Goal: Task Accomplishment & Management: Manage account settings

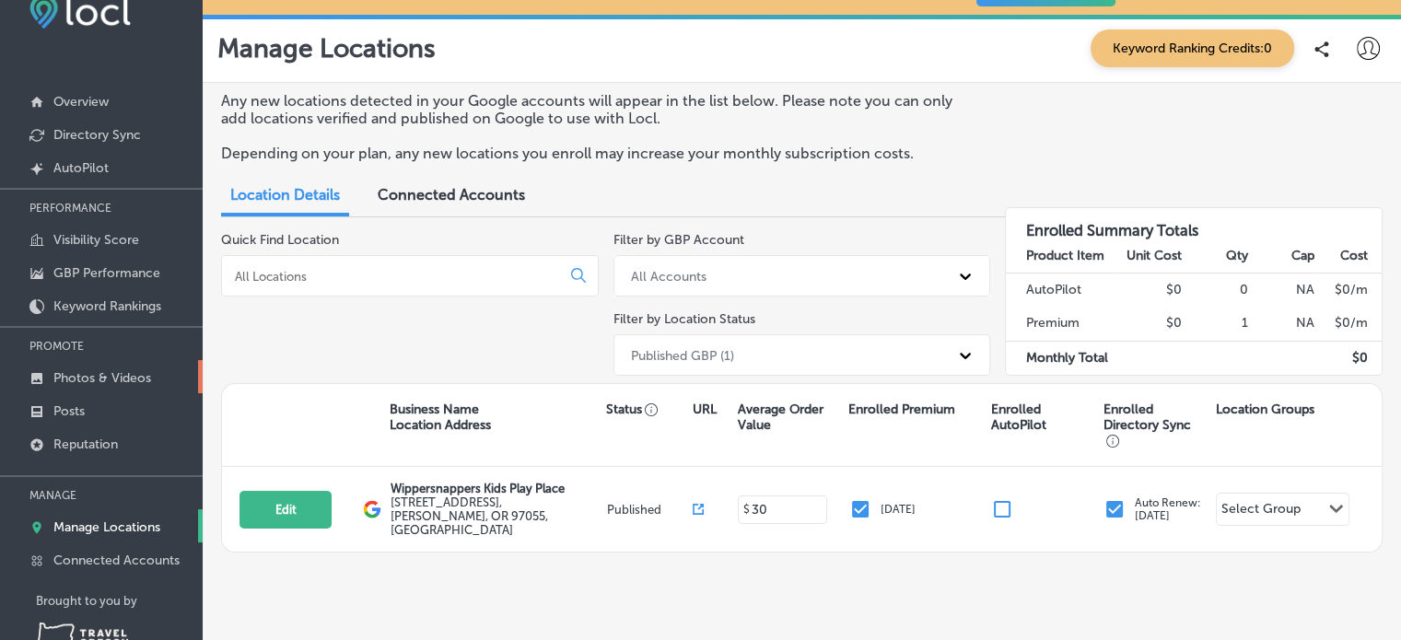
scroll to position [81, 0]
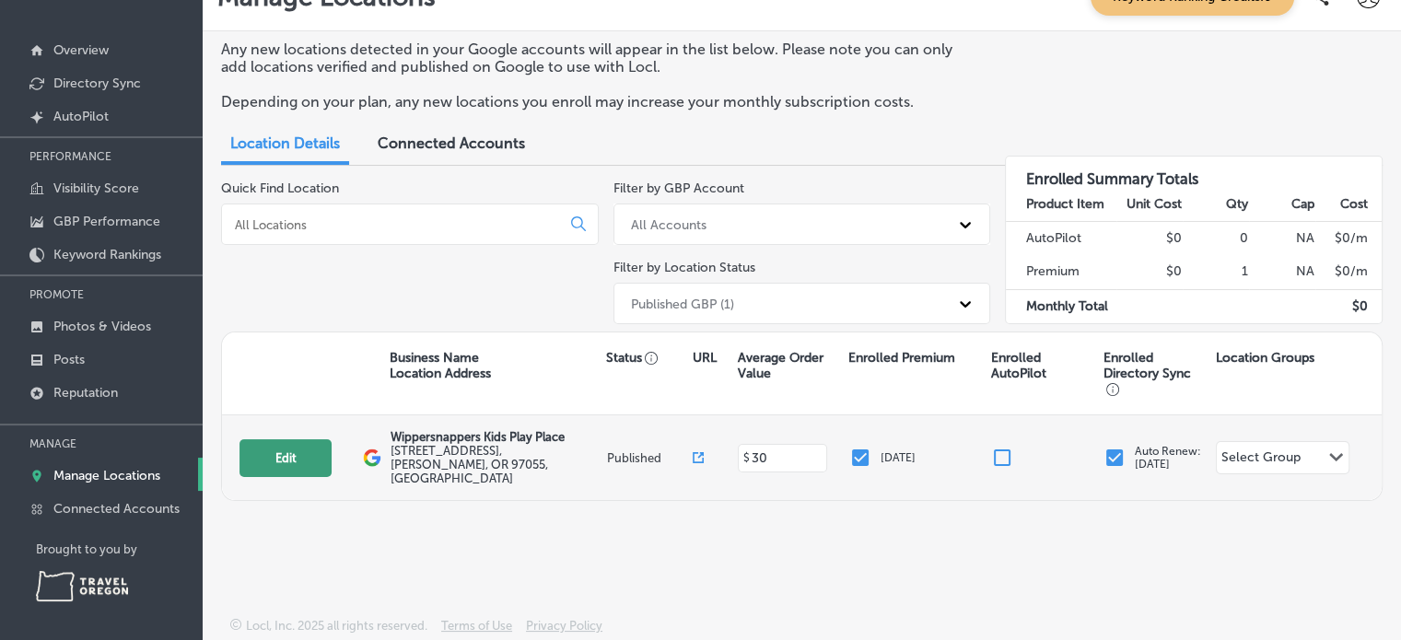
click at [287, 456] on button "Edit" at bounding box center [285, 458] width 92 height 38
select select "US"
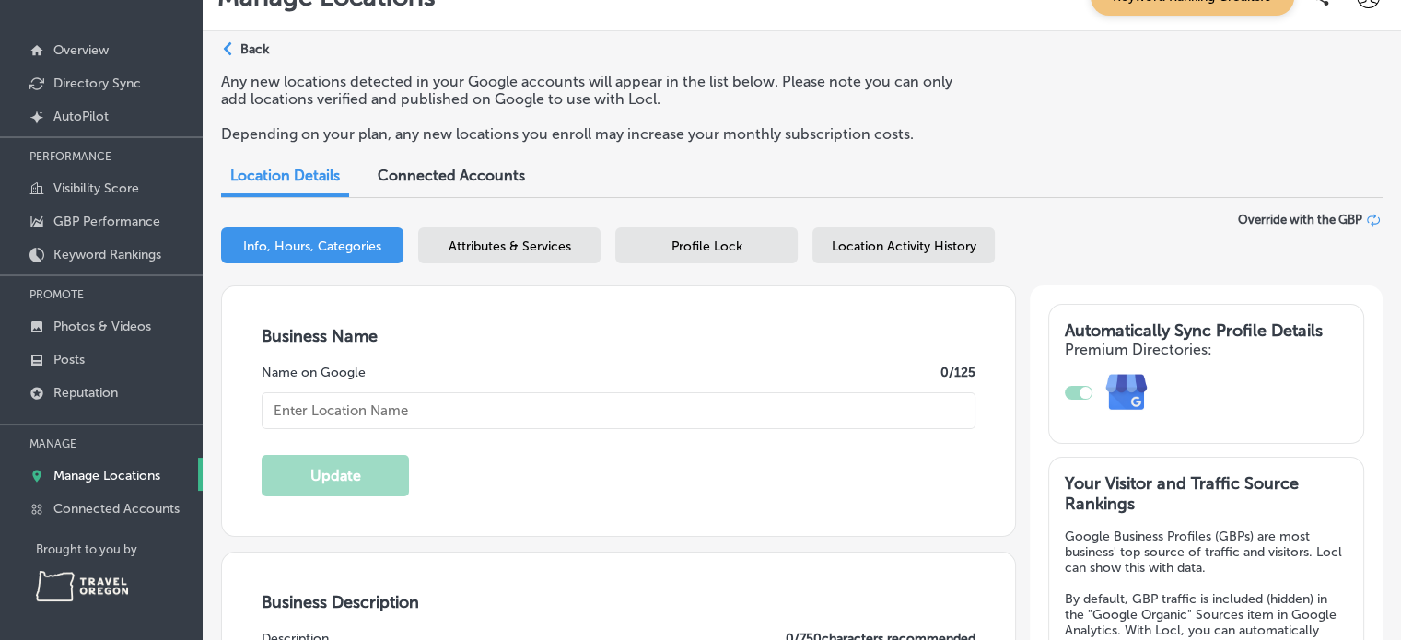
type textarea "Wippersnappers is the premier Indoor Kids Play Place in the NW. We feature a th…"
type input "[PERSON_NAME][EMAIL_ADDRESS][DOMAIN_NAME]"
type input "[STREET_ADDRESS]"
type input "[PERSON_NAME]"
type input "97055"
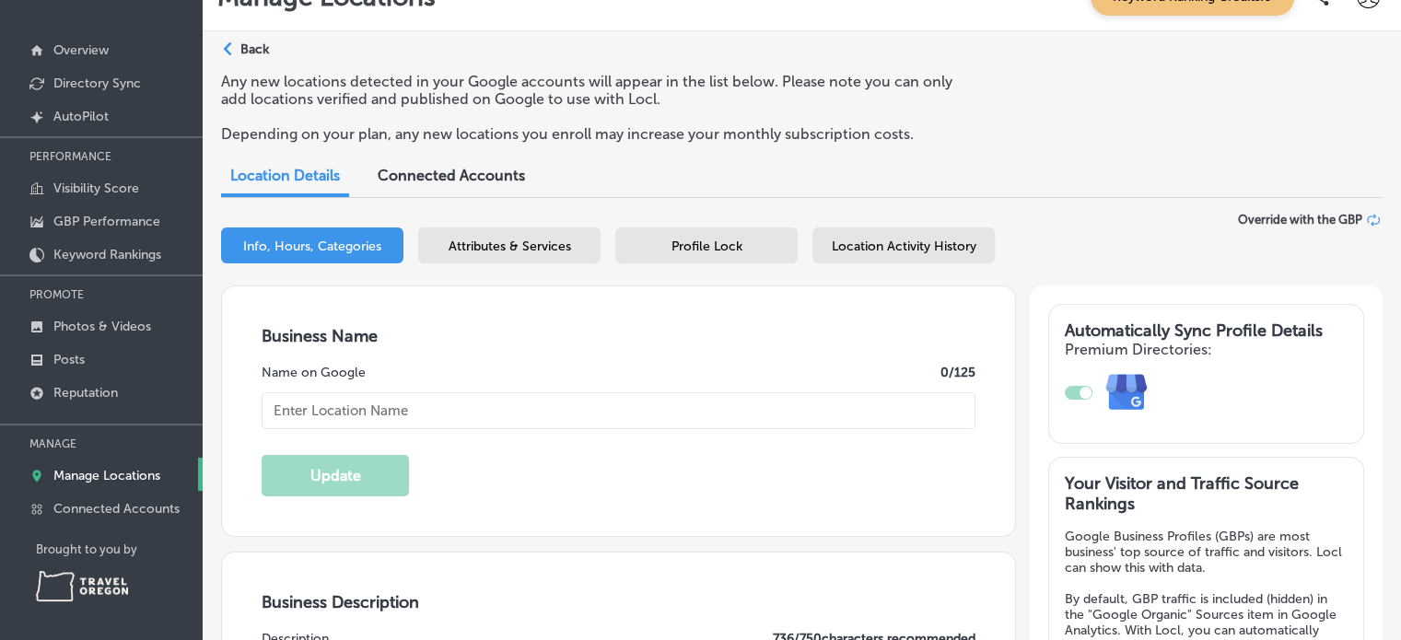
type input "US"
type input "[URL][DOMAIN_NAME][DOMAIN_NAME]"
type input "30"
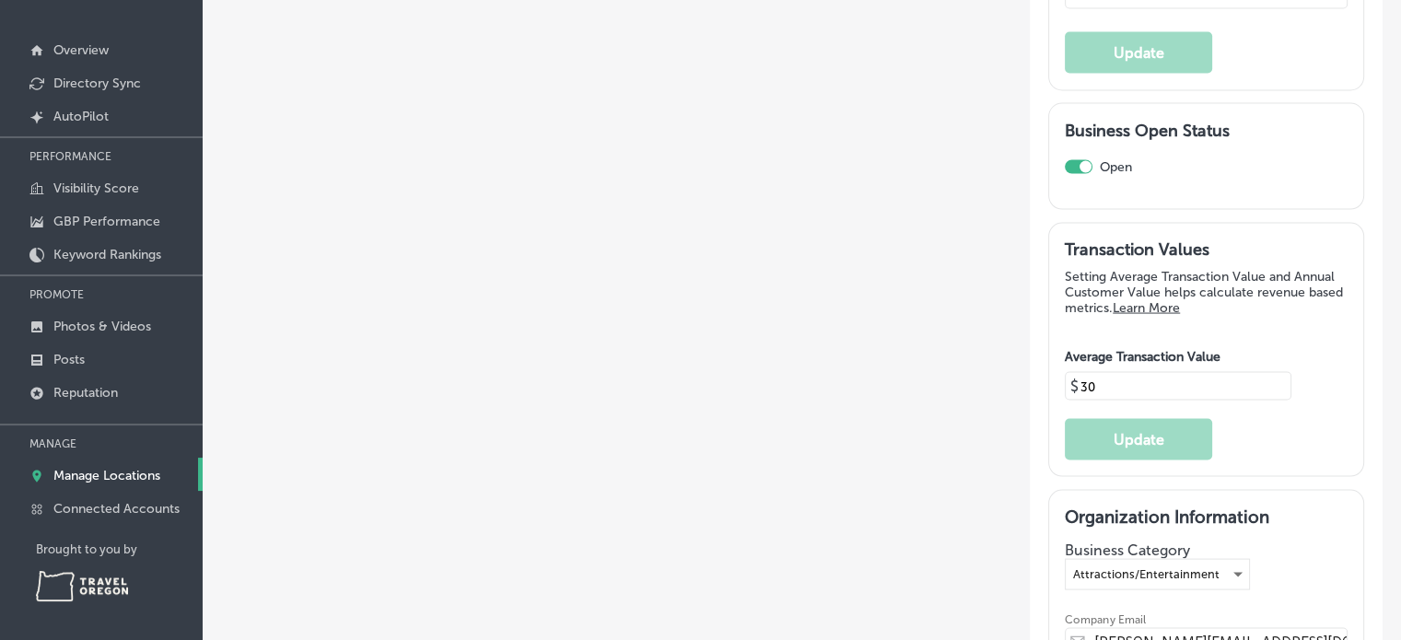
type input "Wippersnappers Kids Play Place"
type input "[PHONE_NUMBER]"
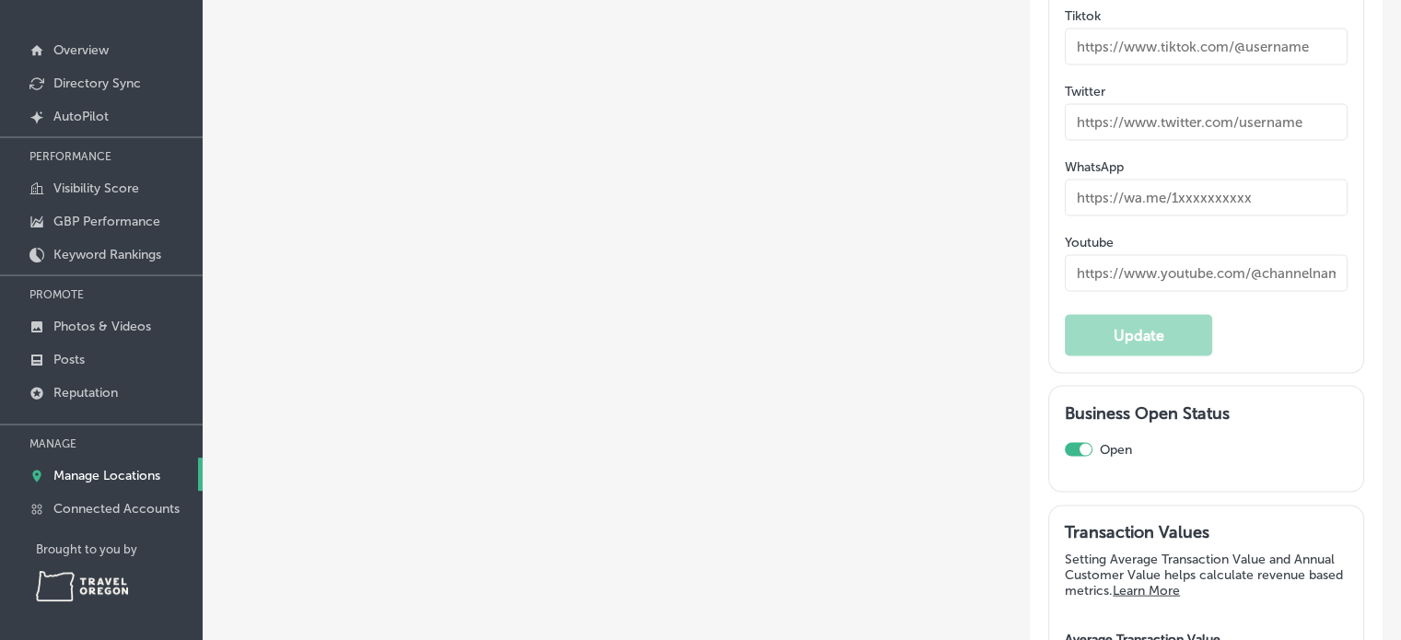
type input "[PERSON_NAME][EMAIL_ADDRESS][DOMAIN_NAME]"
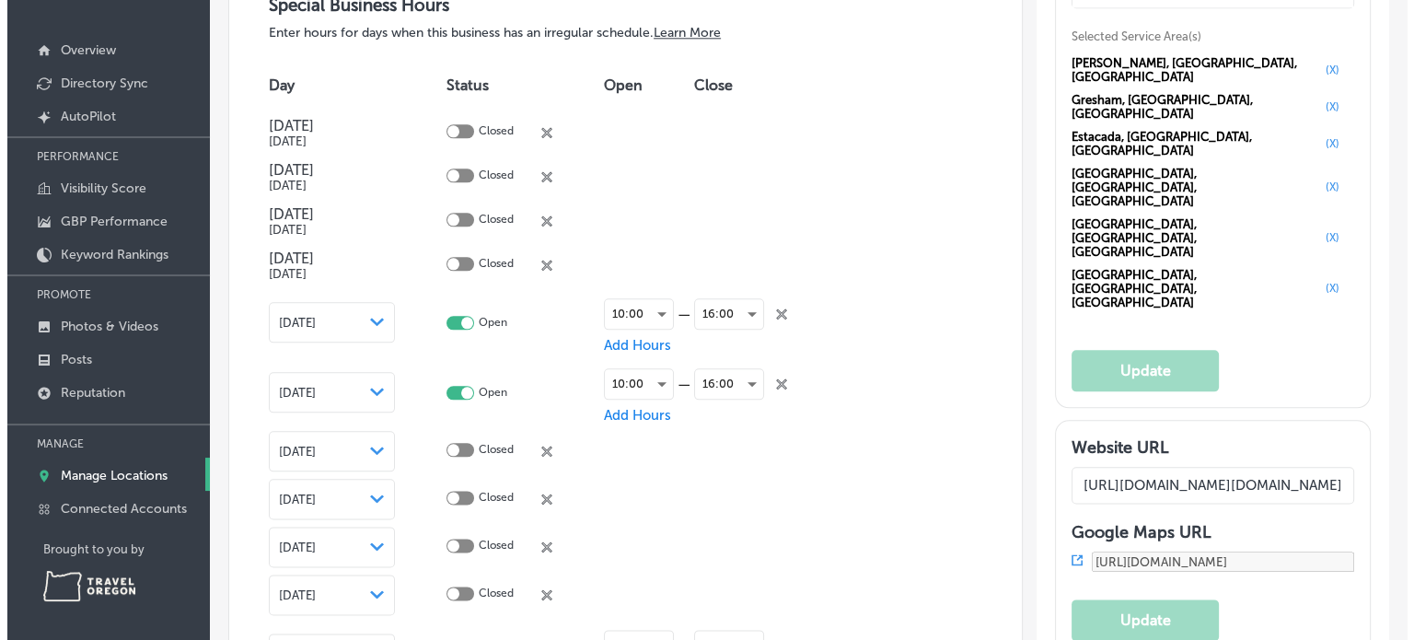
scroll to position [2025, 0]
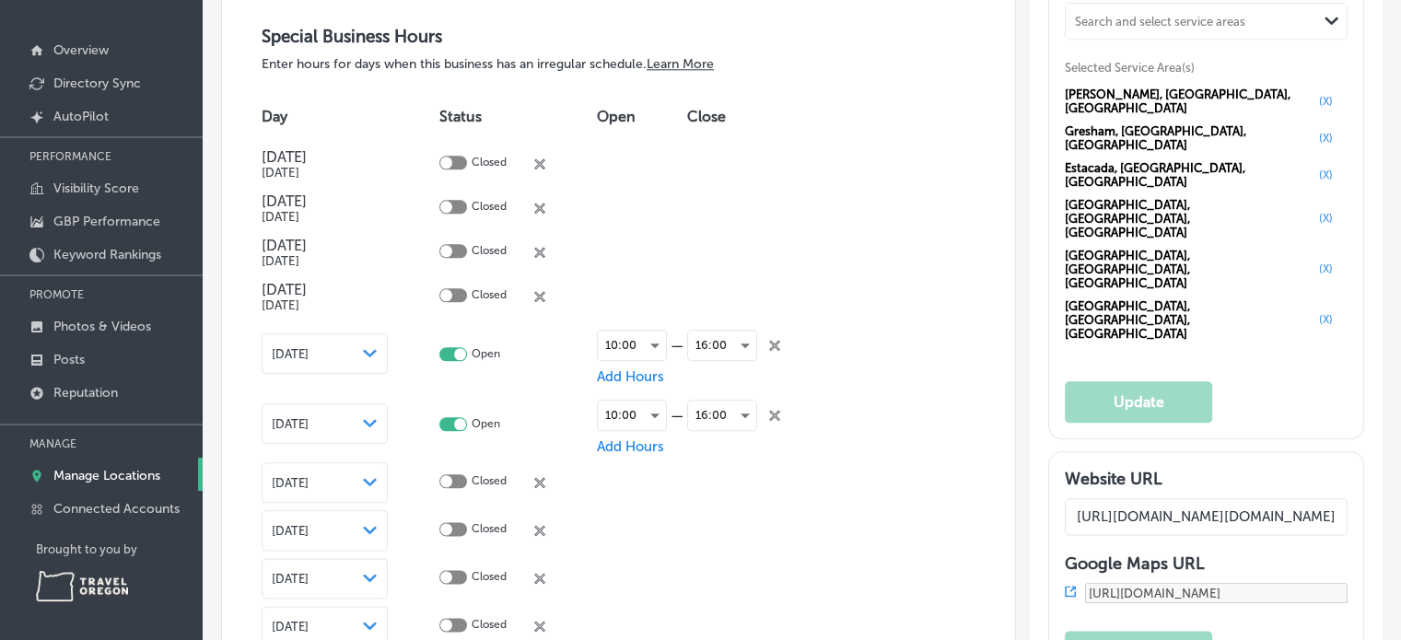
click at [545, 158] on icon "close Created with Sketch." at bounding box center [539, 163] width 11 height 11
click at [479, 158] on span "Confirm Hours" at bounding box center [487, 164] width 96 height 17
click at [545, 159] on icon "close Created with Sketch." at bounding box center [539, 163] width 11 height 11
click at [486, 157] on span "Confirm Hours" at bounding box center [487, 164] width 96 height 17
click at [534, 161] on div "Closed close Created with Sketch." at bounding box center [506, 164] width 78 height 17
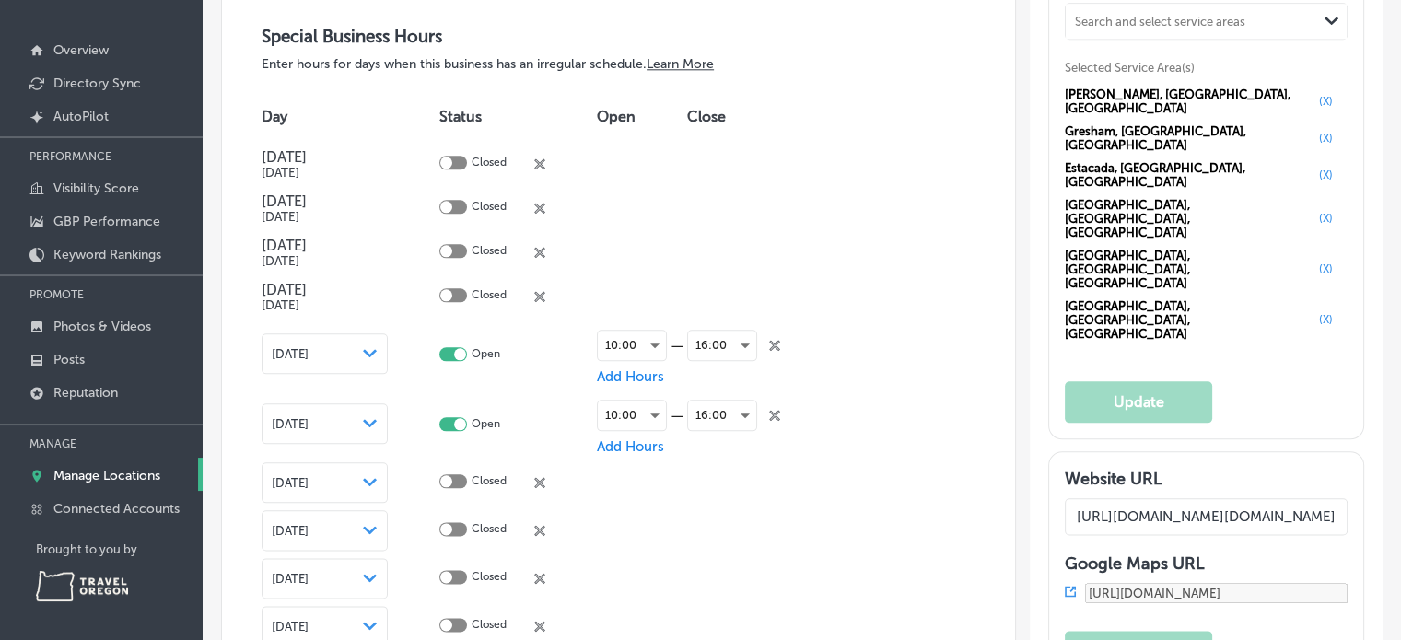
click at [482, 157] on p "Closed" at bounding box center [488, 164] width 35 height 17
click at [451, 157] on div at bounding box center [446, 163] width 12 height 12
checkbox input "true"
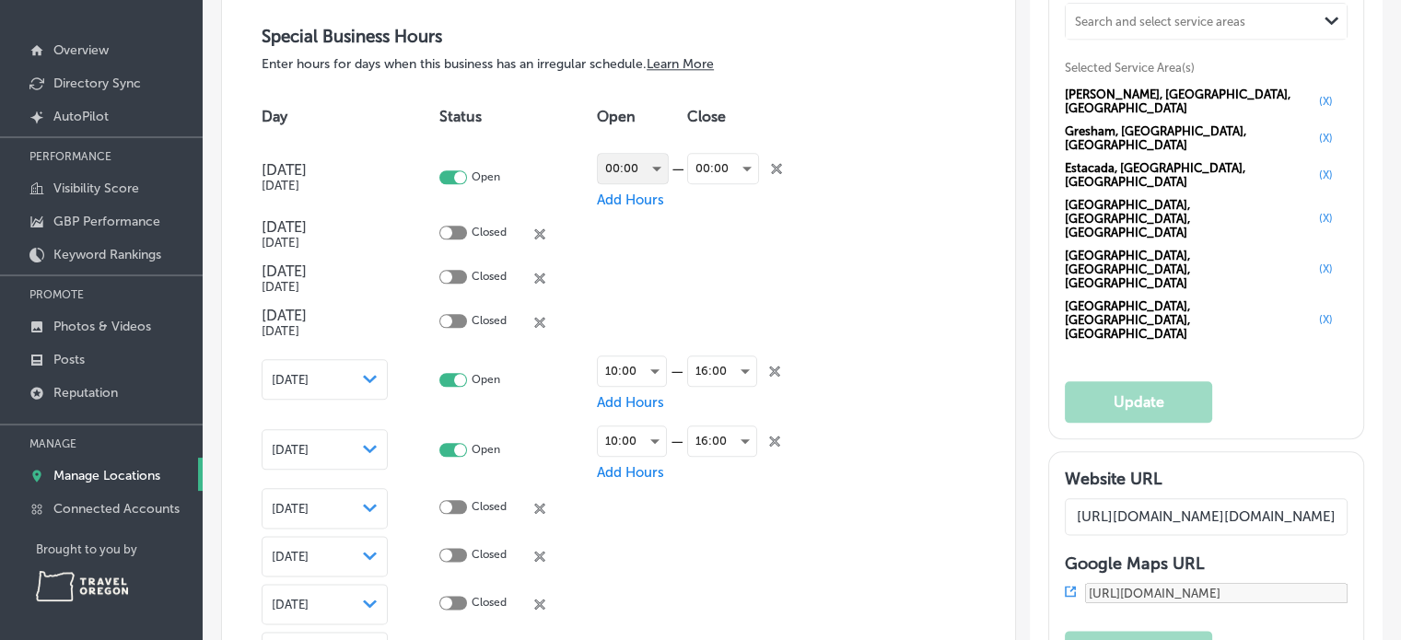
click at [645, 164] on div "00:00" at bounding box center [633, 168] width 70 height 29
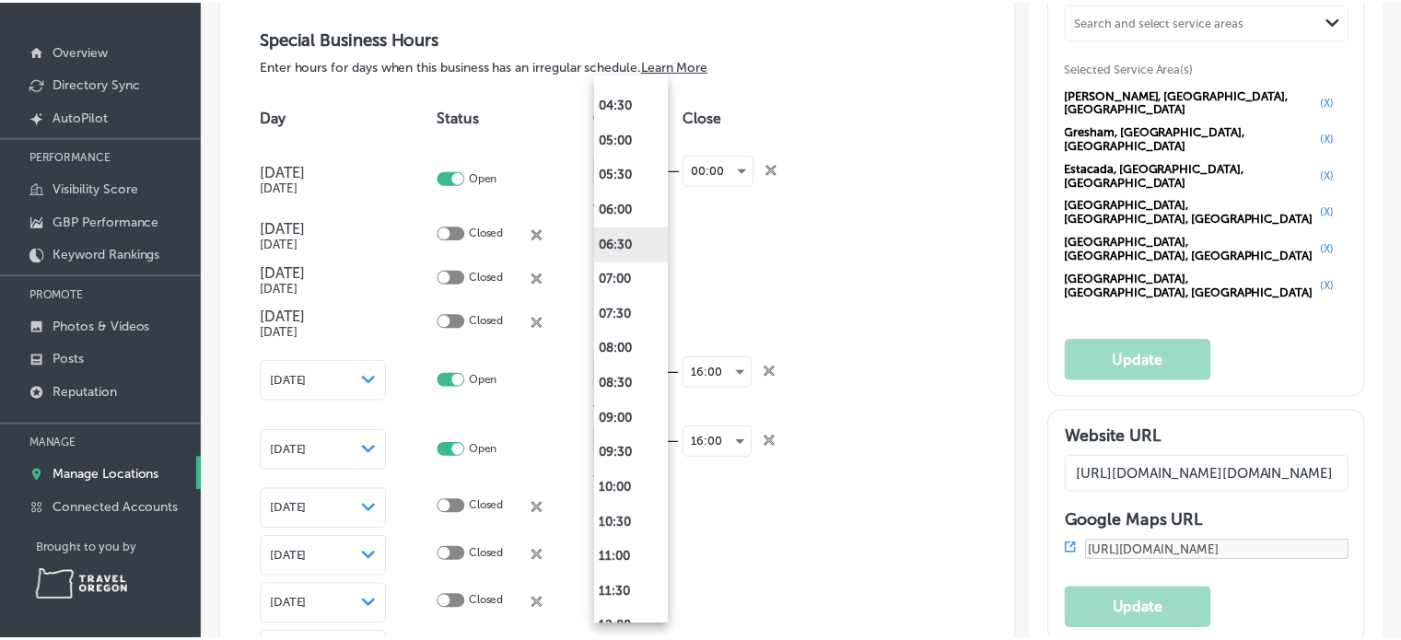
scroll to position [460, 0]
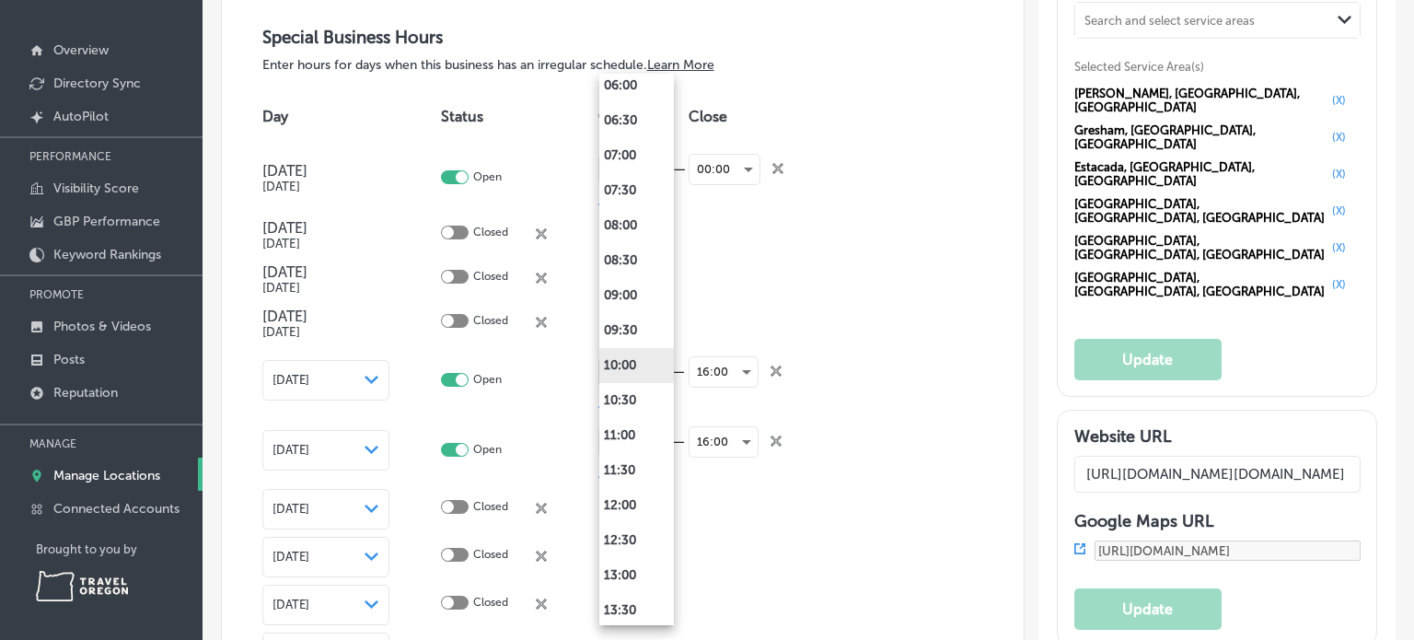
click at [631, 364] on li "10:00" at bounding box center [636, 365] width 75 height 35
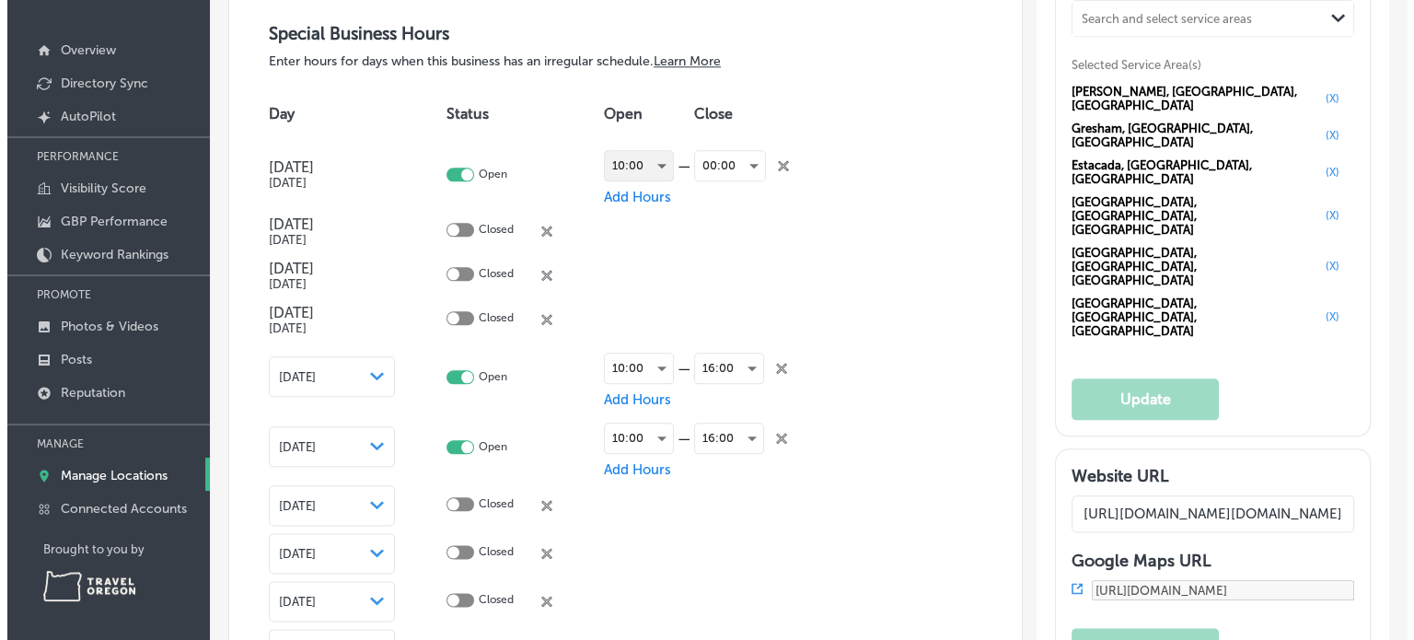
scroll to position [2025, 0]
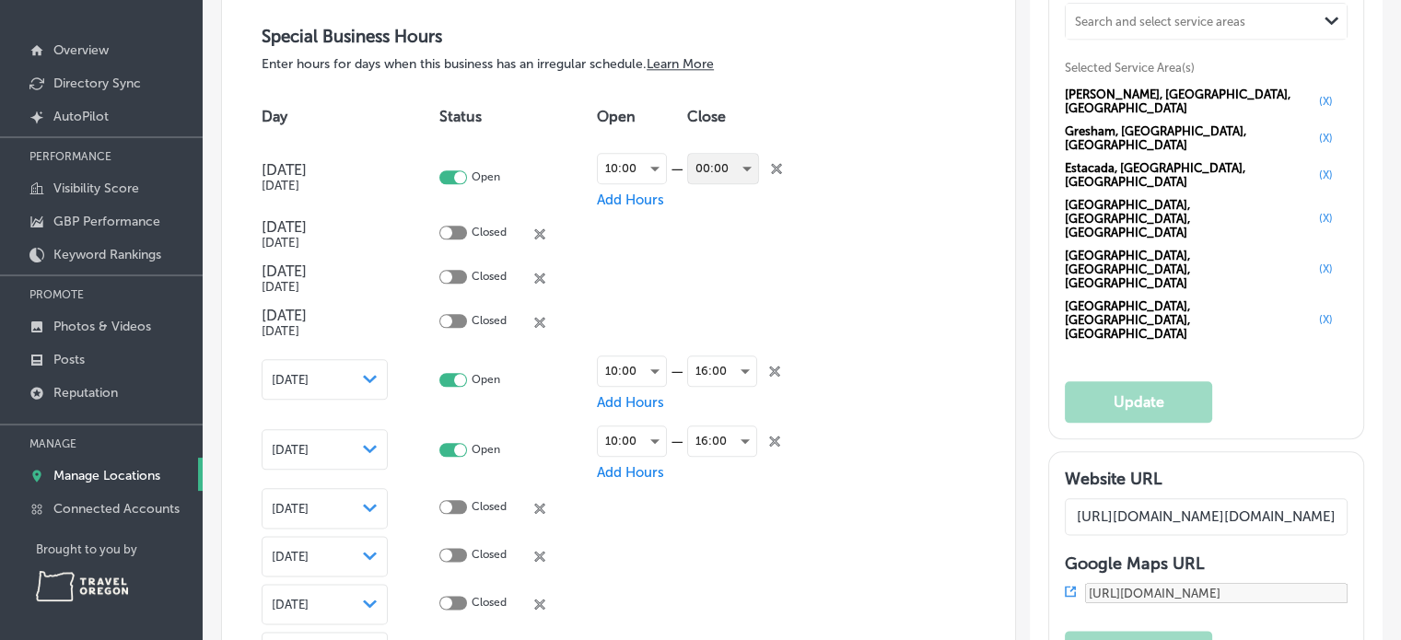
click at [740, 162] on div "00:00" at bounding box center [723, 168] width 70 height 29
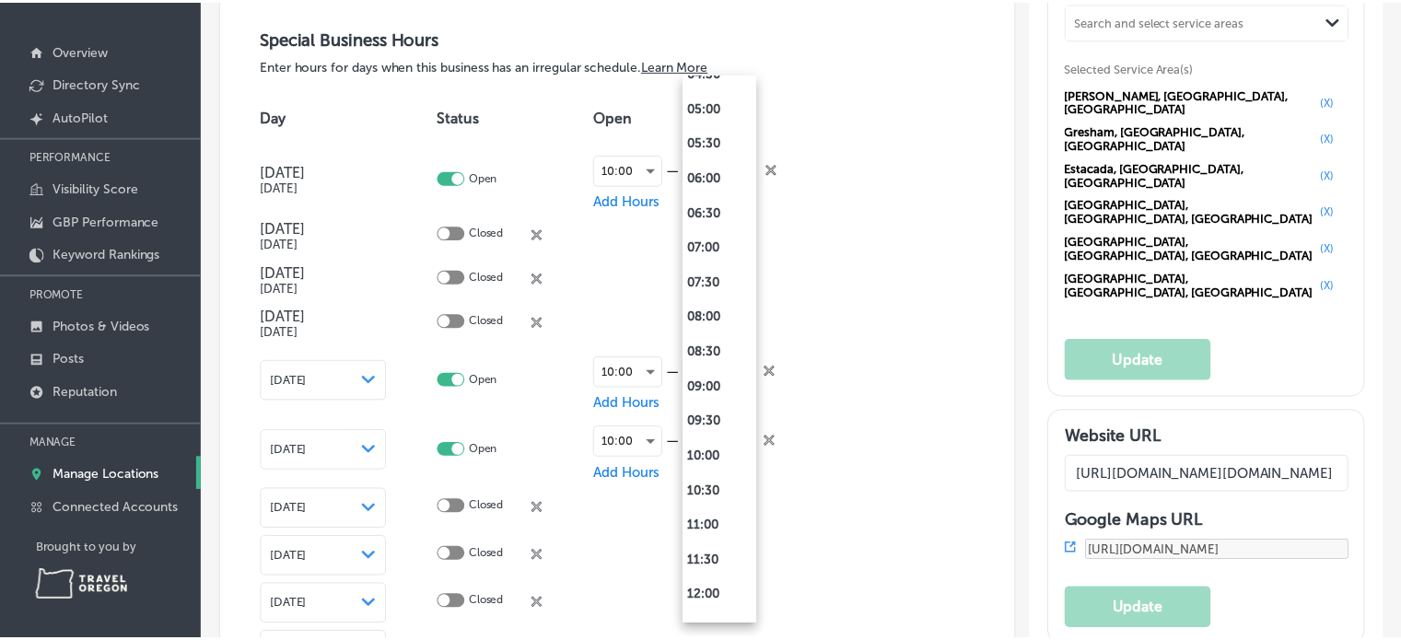
scroll to position [737, 0]
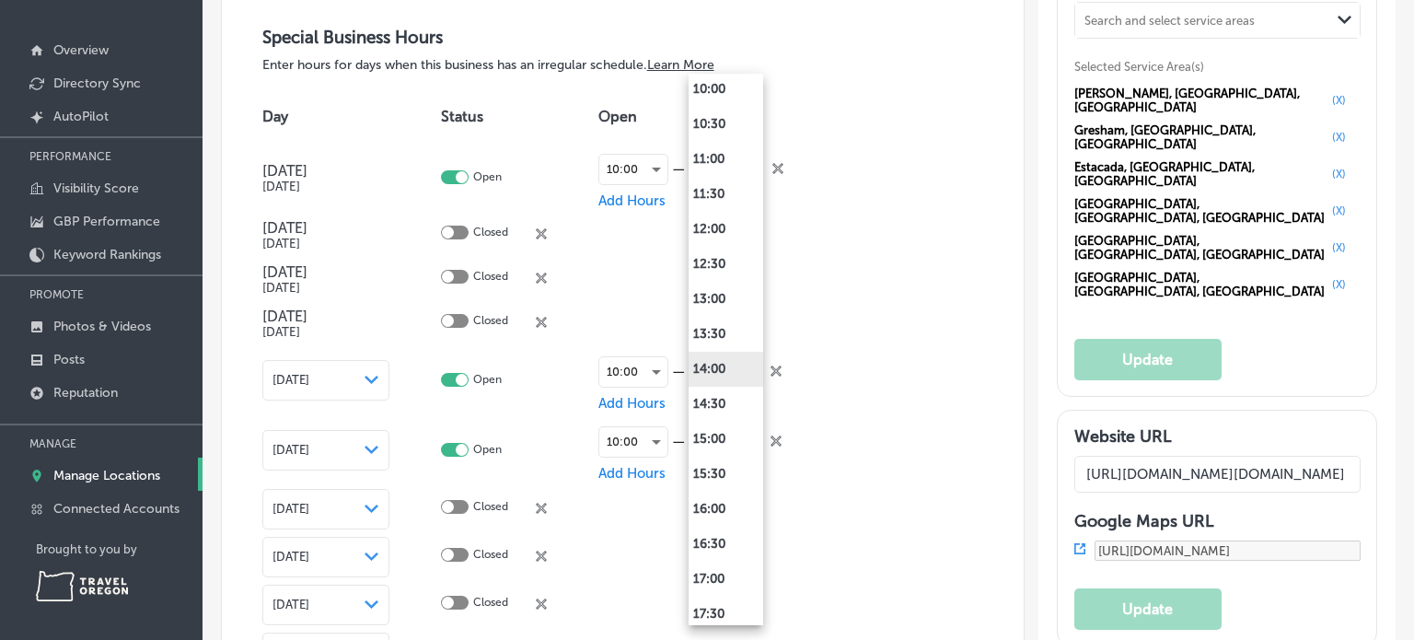
click at [720, 364] on li "14:00" at bounding box center [726, 369] width 75 height 35
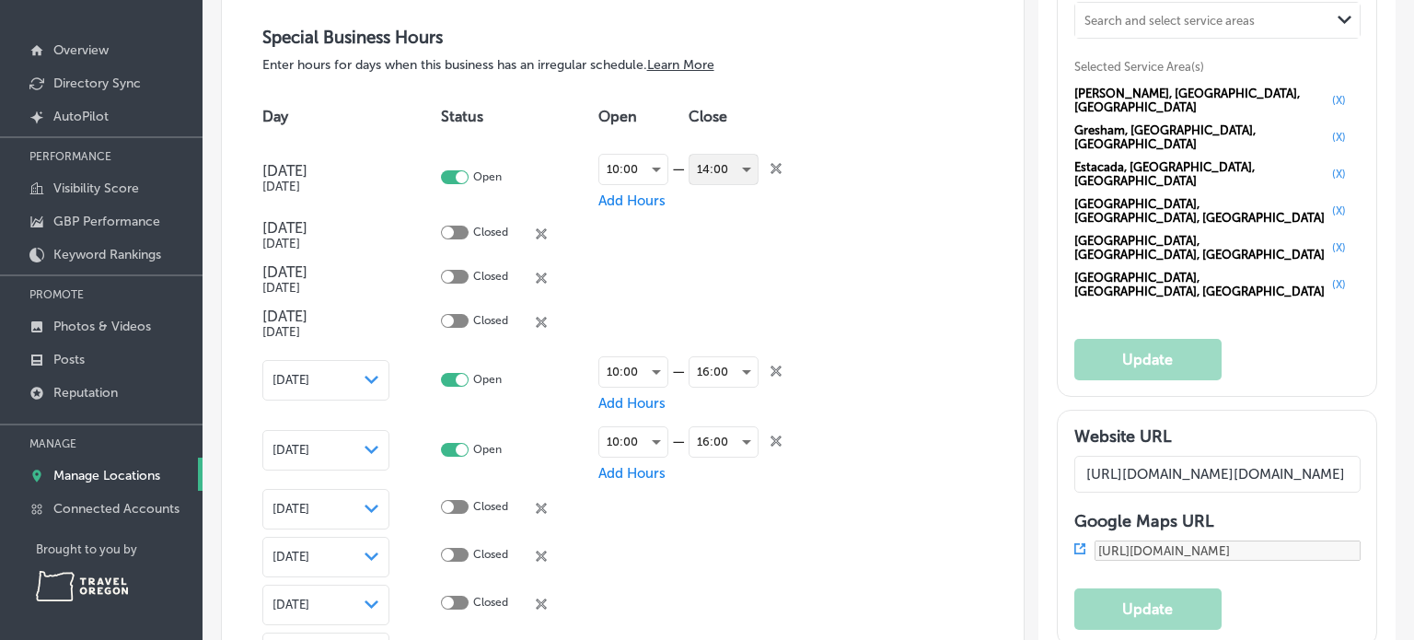
scroll to position [2025, 0]
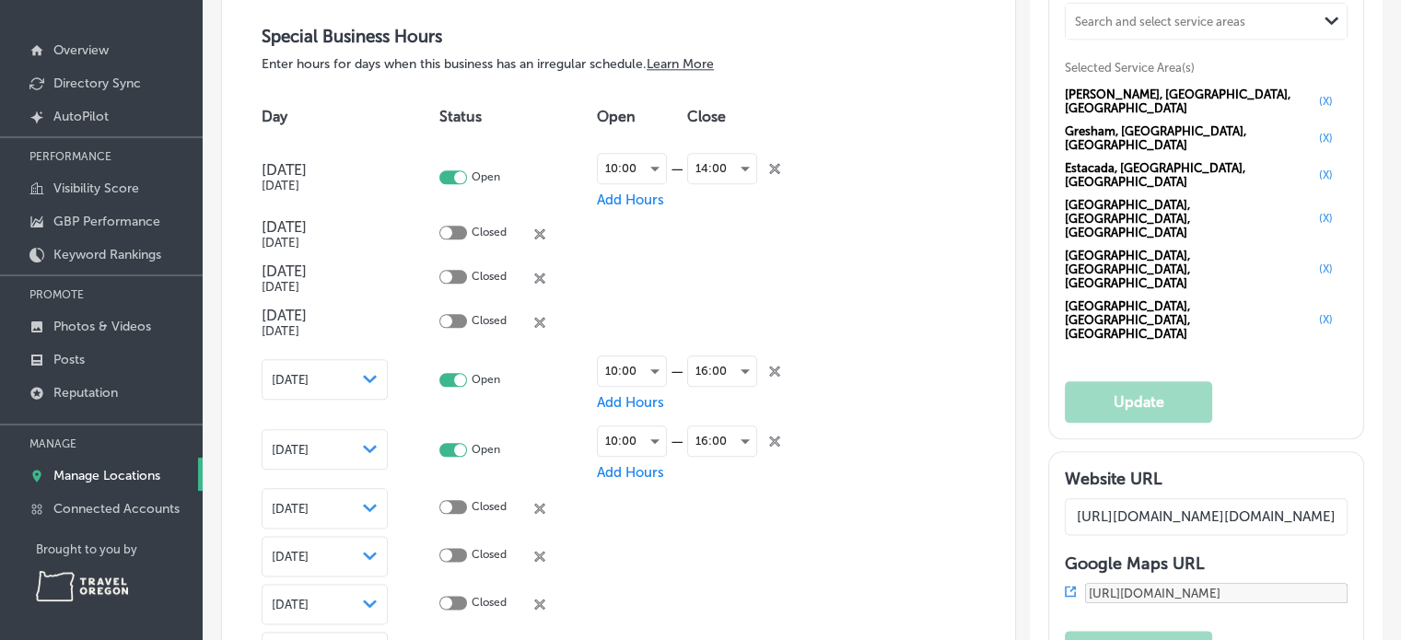
click at [656, 291] on td at bounding box center [642, 278] width 90 height 44
click at [448, 227] on div at bounding box center [446, 233] width 12 height 12
checkbox input "true"
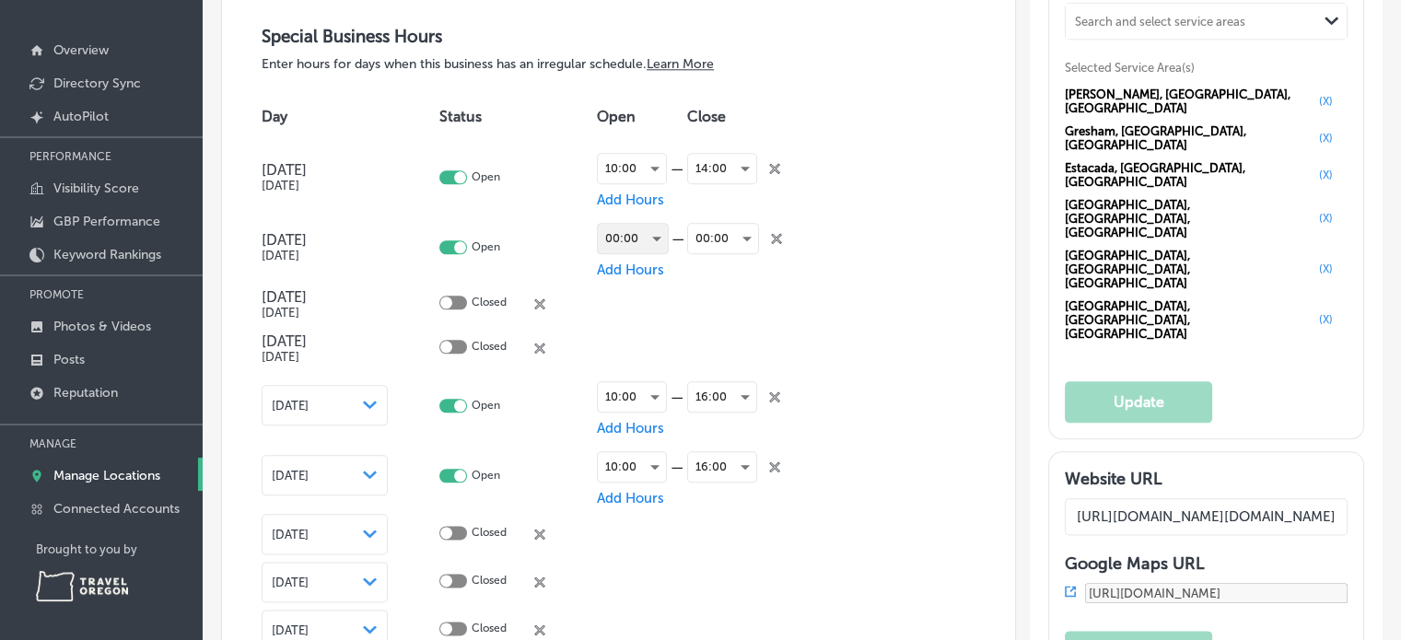
click at [659, 236] on div "00:00" at bounding box center [633, 238] width 70 height 29
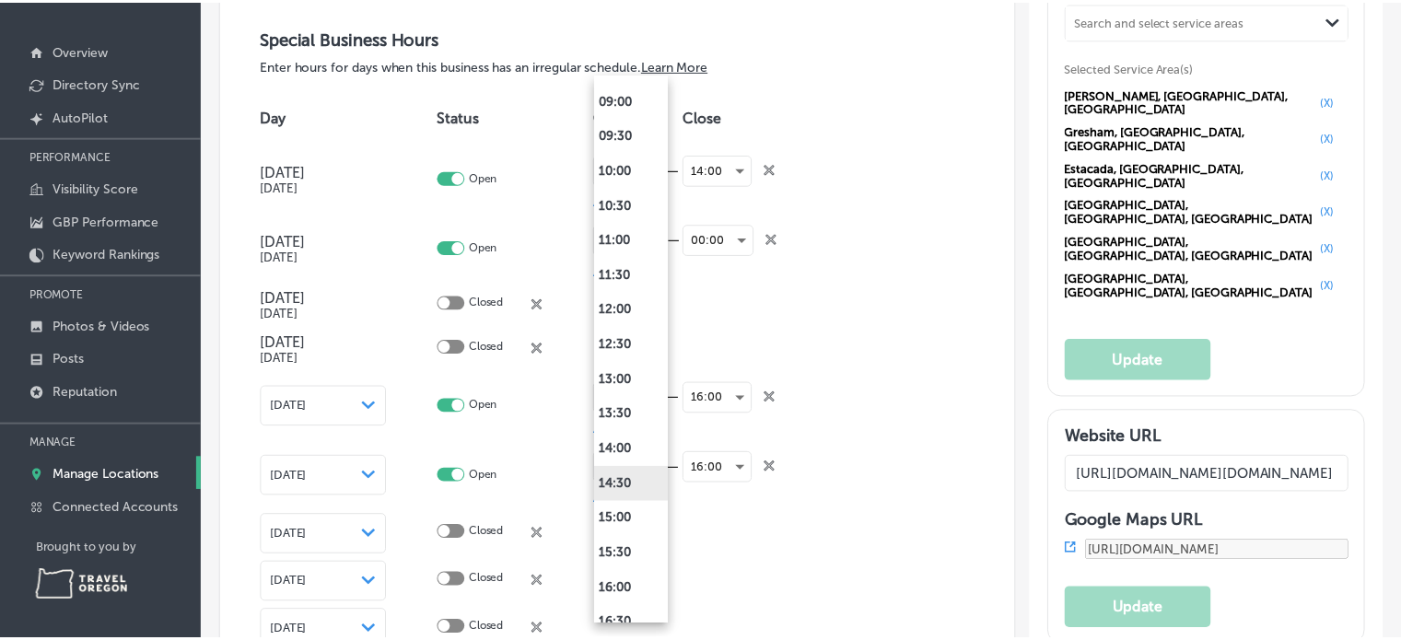
scroll to position [645, 0]
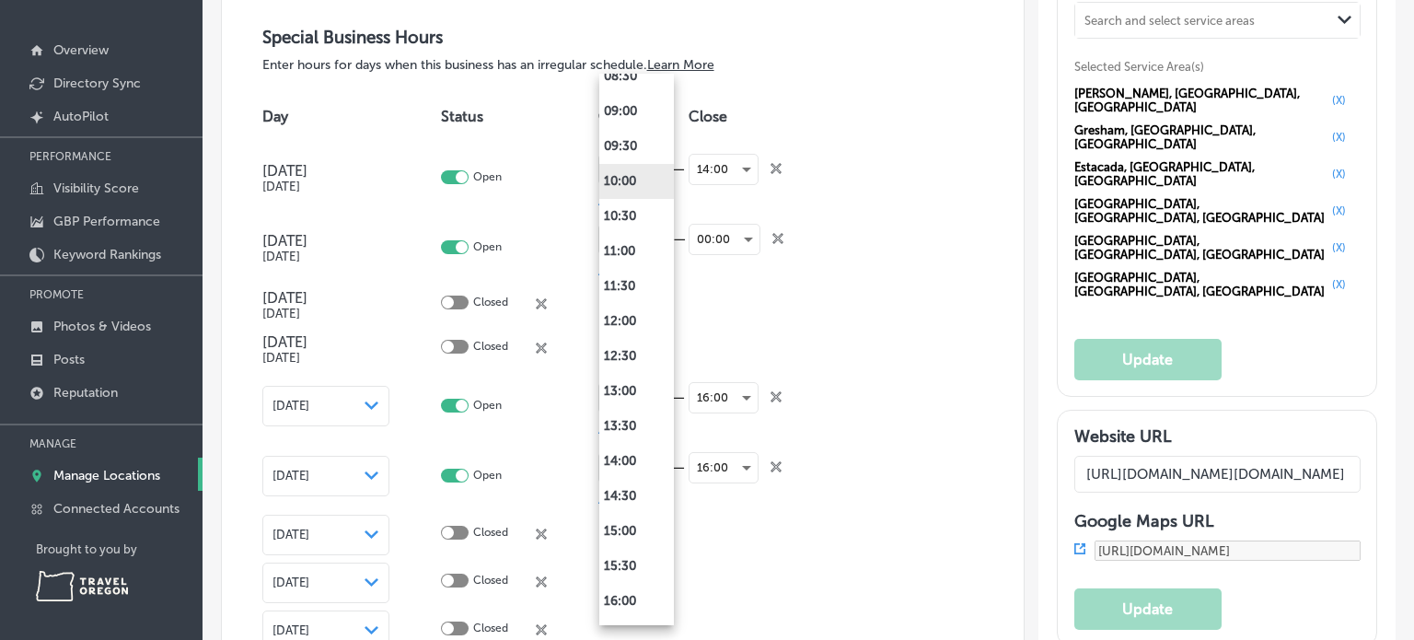
click at [626, 176] on li "10:00" at bounding box center [636, 181] width 75 height 35
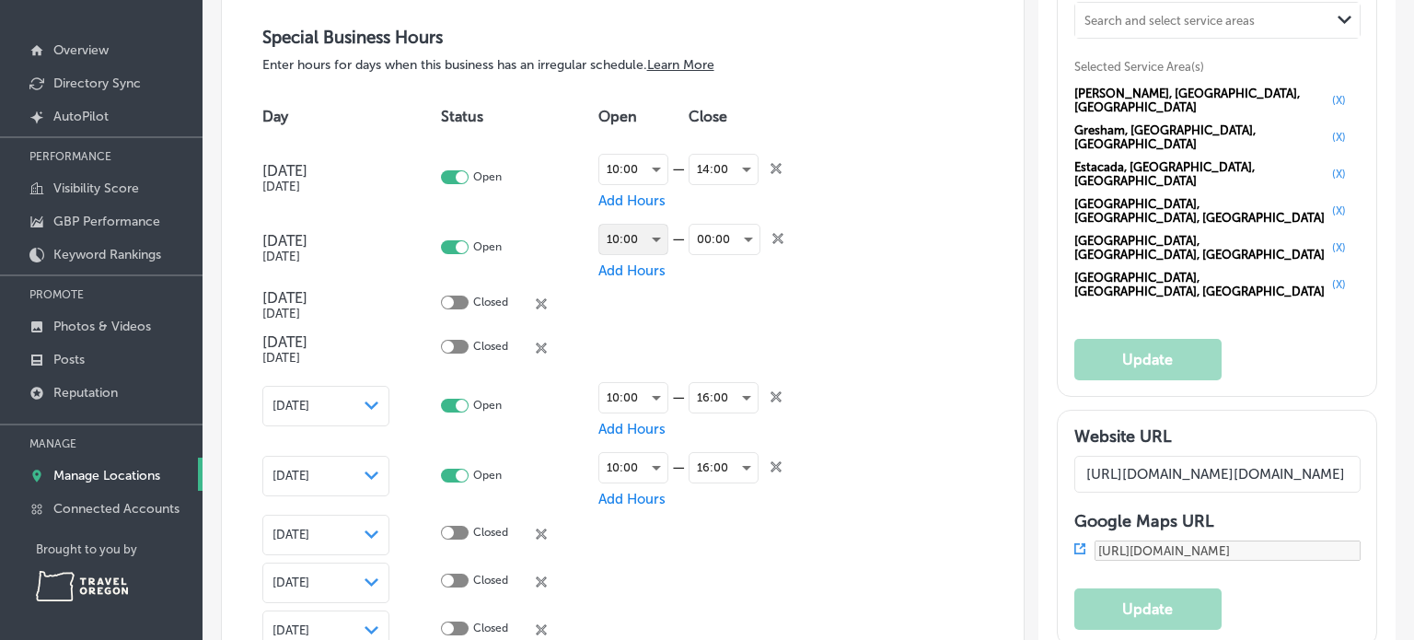
scroll to position [2025, 0]
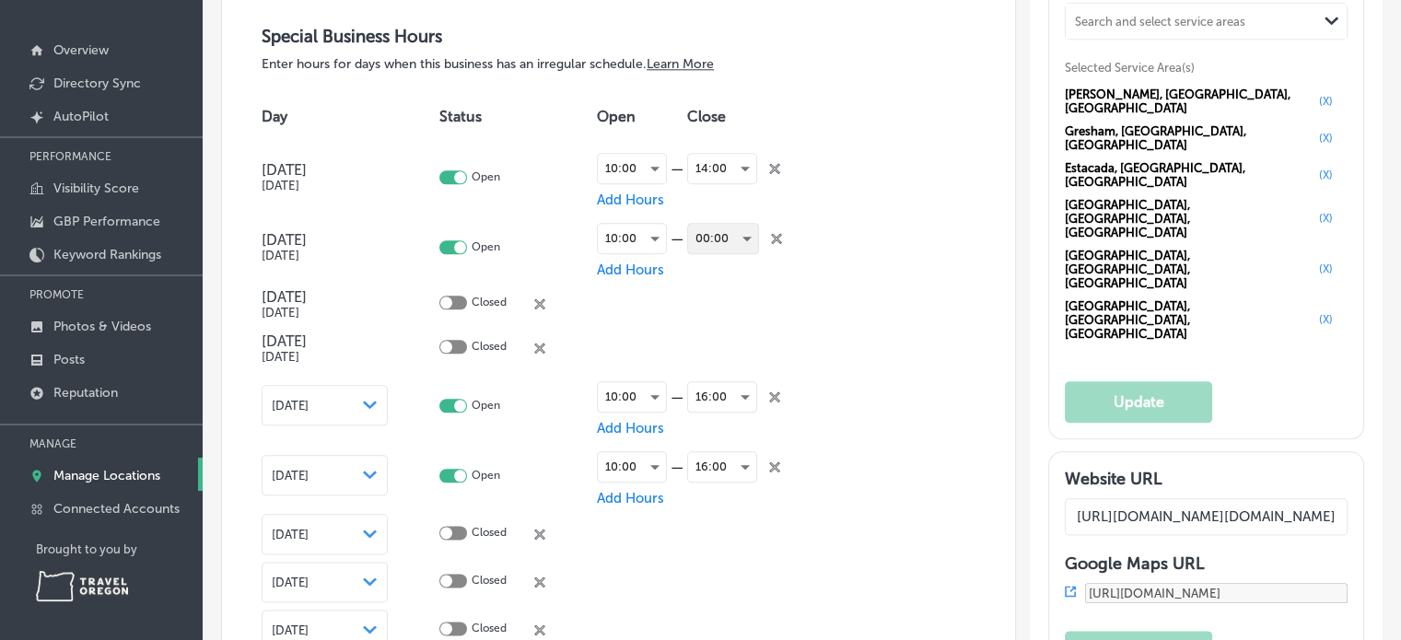
click at [729, 230] on div "00:00" at bounding box center [723, 238] width 70 height 29
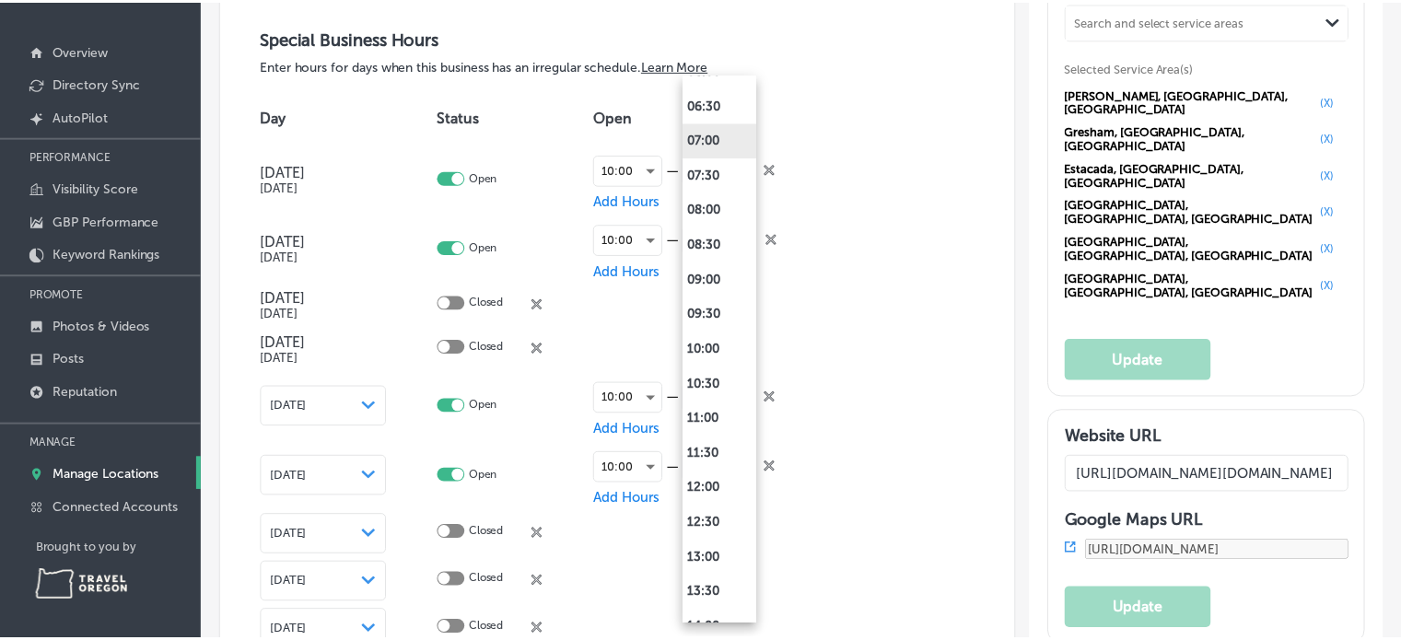
scroll to position [737, 0]
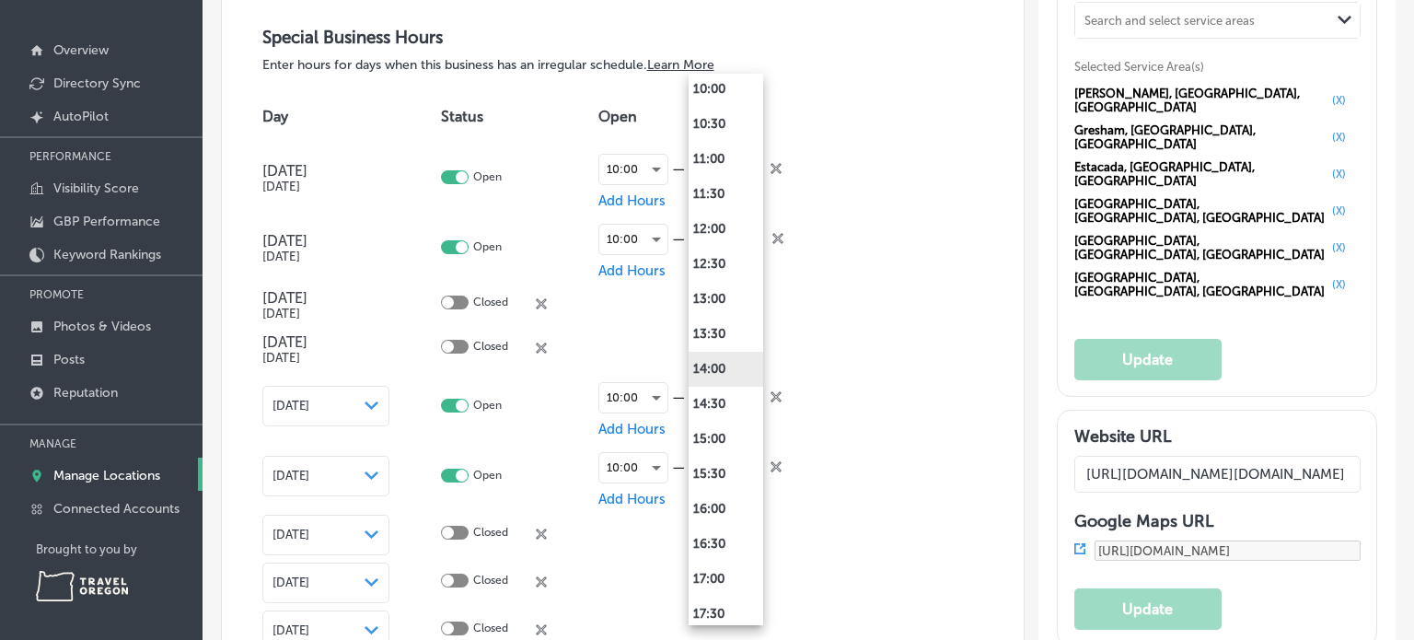
click at [722, 365] on li "14:00" at bounding box center [726, 369] width 75 height 35
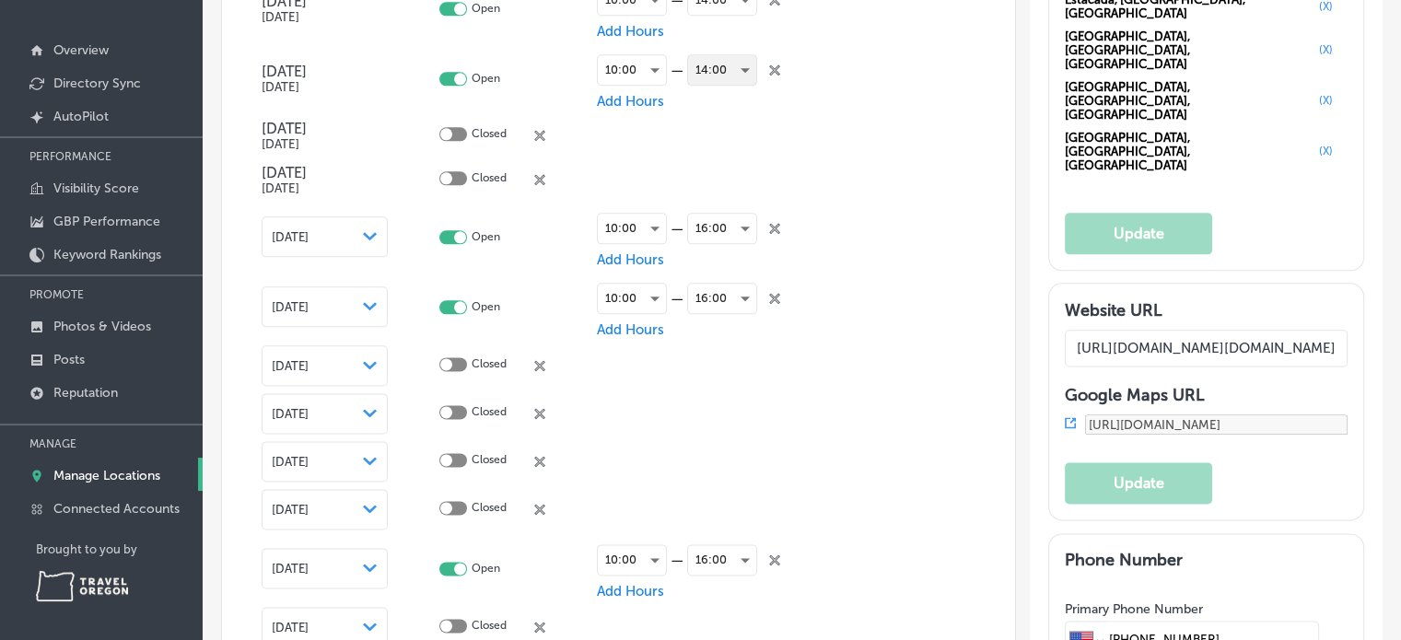
scroll to position [2669, 0]
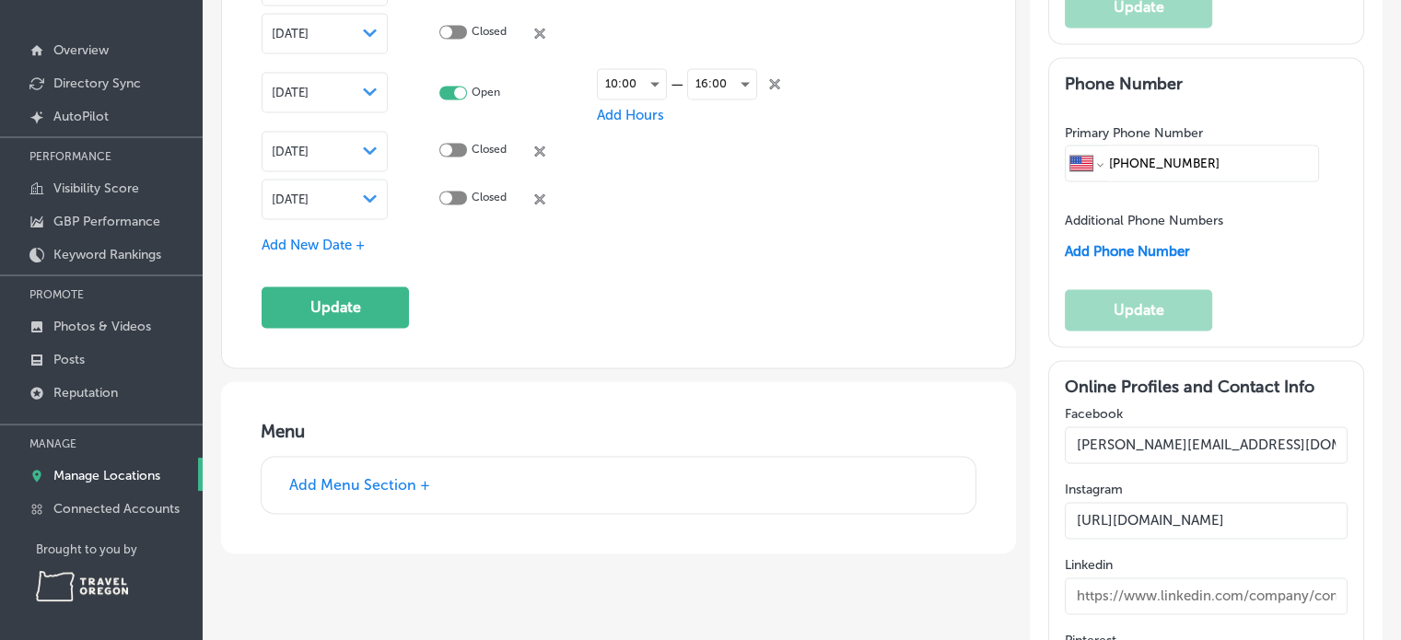
click at [328, 239] on span "Add New Date +" at bounding box center [313, 245] width 103 height 17
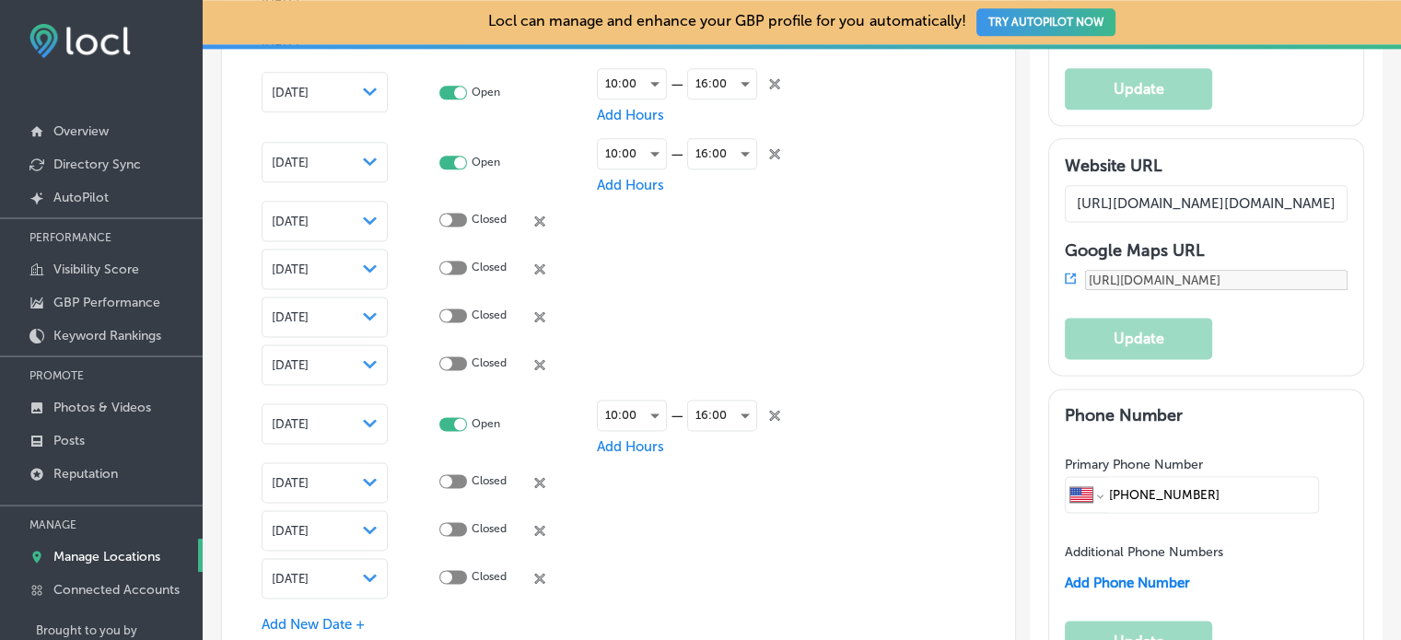
scroll to position [2560, 0]
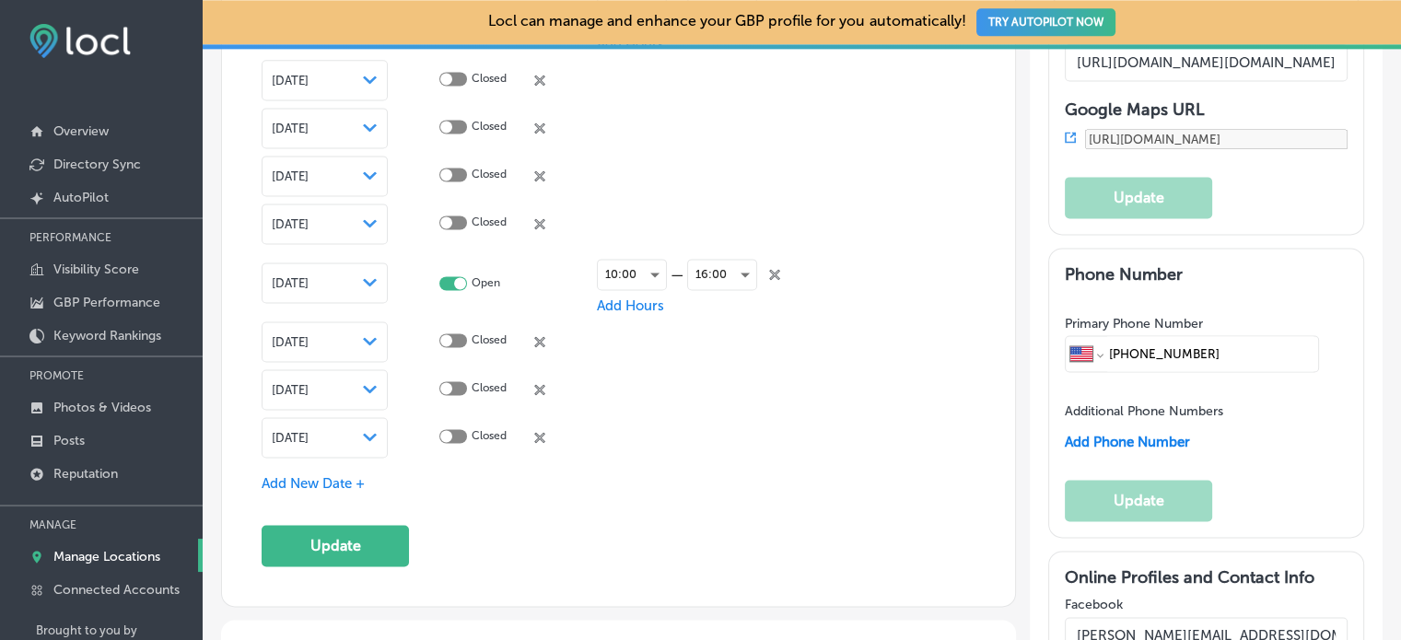
click at [331, 475] on span "Add New Date +" at bounding box center [313, 483] width 103 height 17
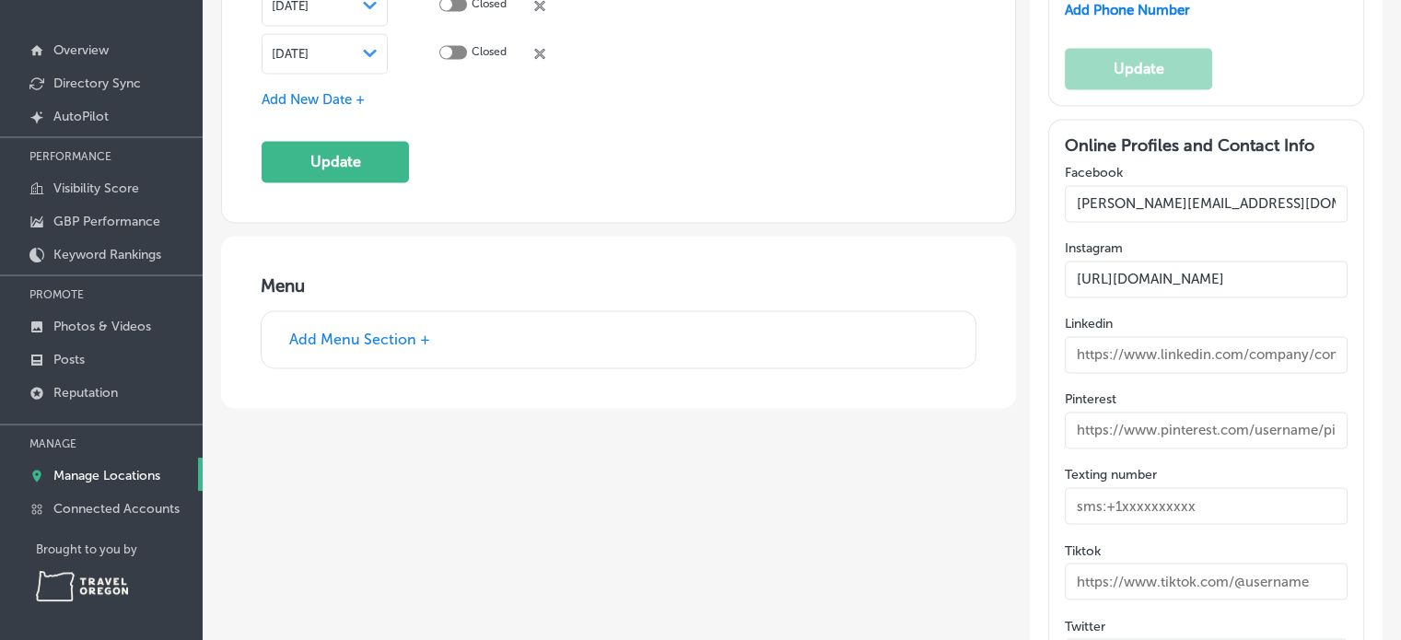
scroll to position [0, 0]
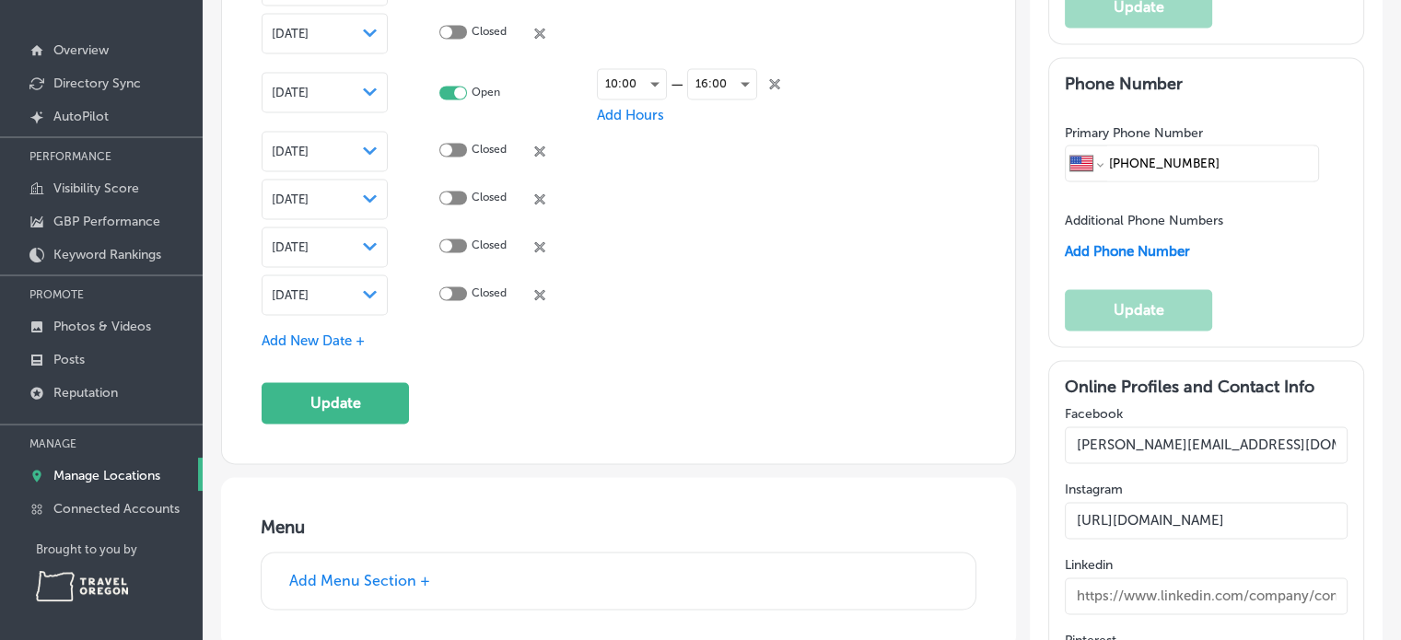
click at [367, 242] on icon "Path Created with Sketch." at bounding box center [370, 246] width 14 height 8
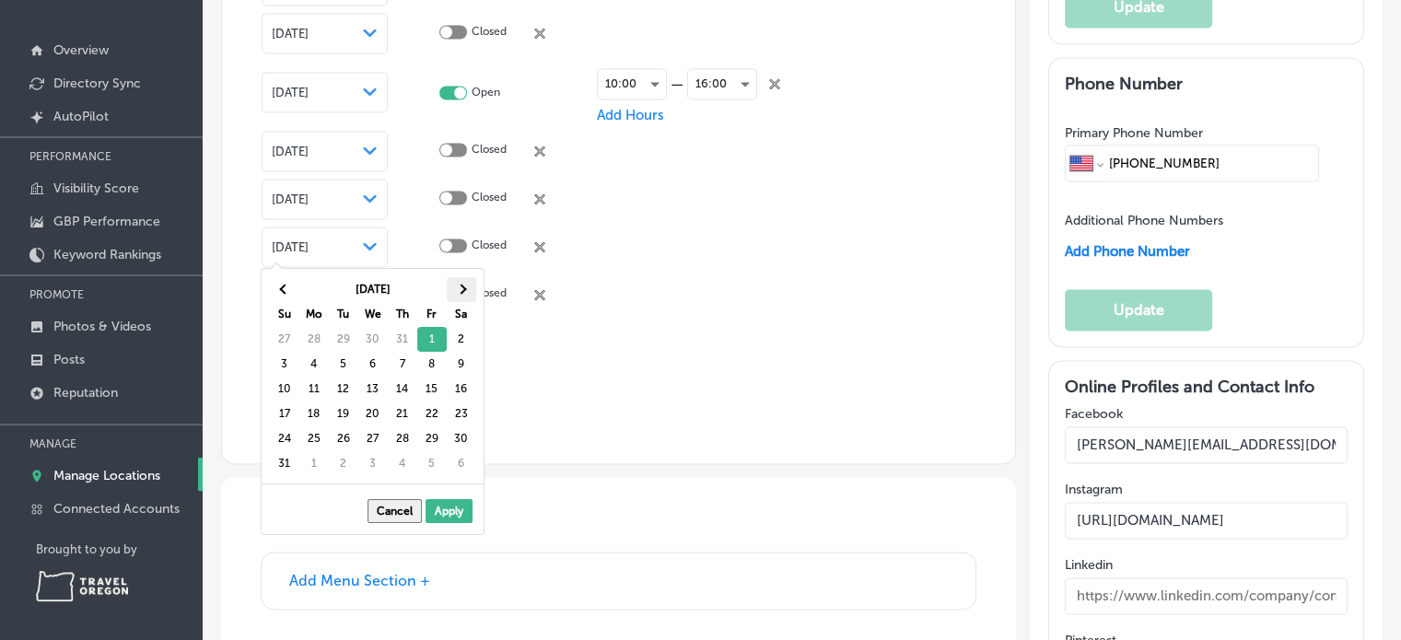
click at [455, 289] on th at bounding box center [461, 289] width 29 height 25
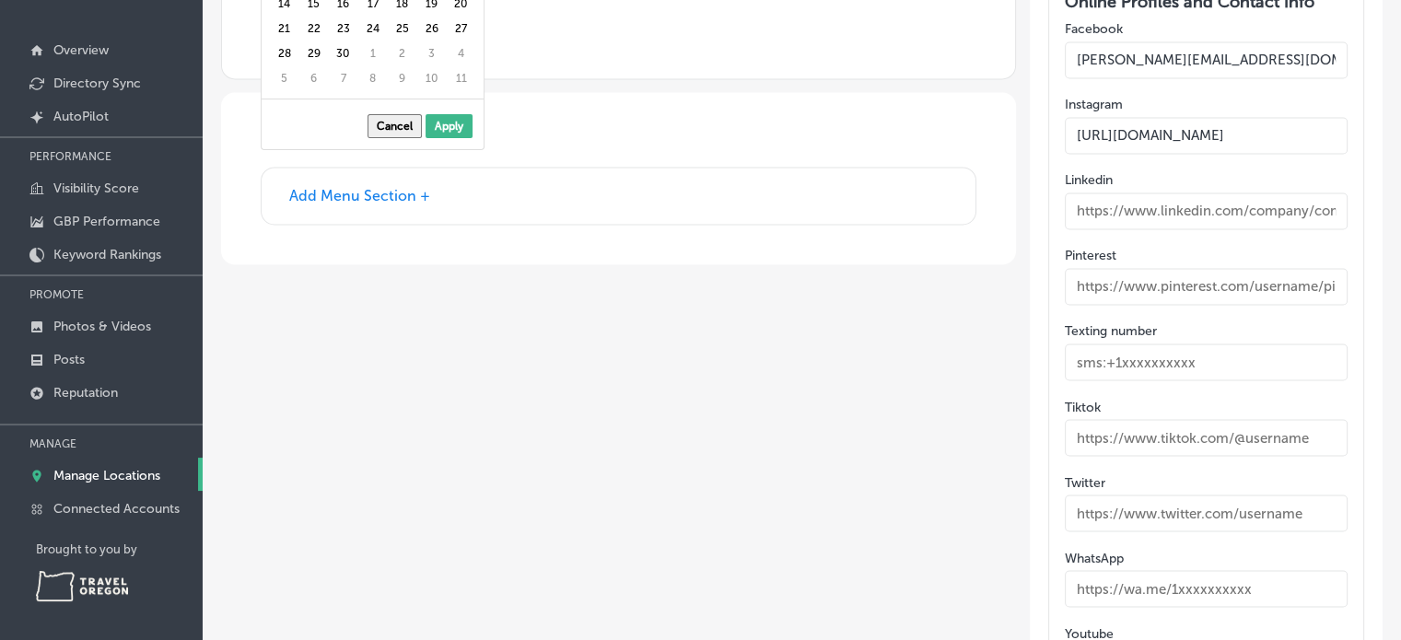
scroll to position [3095, 0]
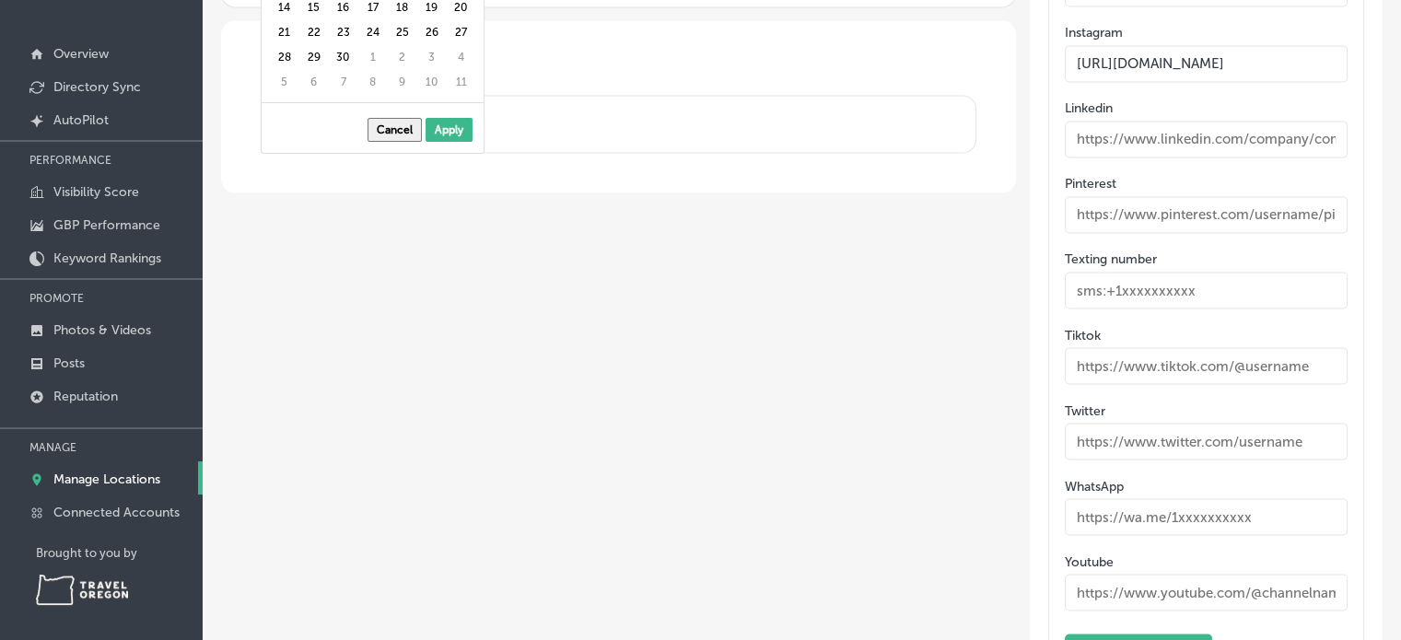
click at [394, 134] on button "Cancel" at bounding box center [394, 130] width 54 height 24
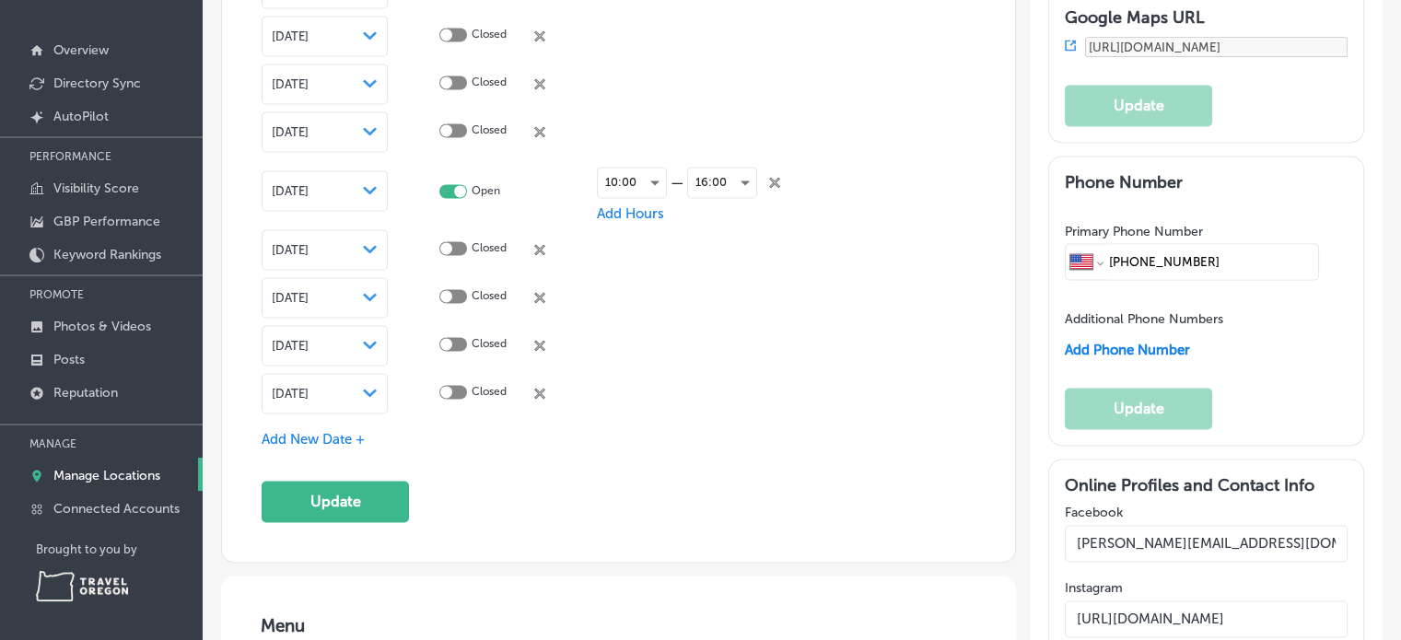
click at [368, 345] on div "Path Created with Sketch." at bounding box center [370, 345] width 15 height 15
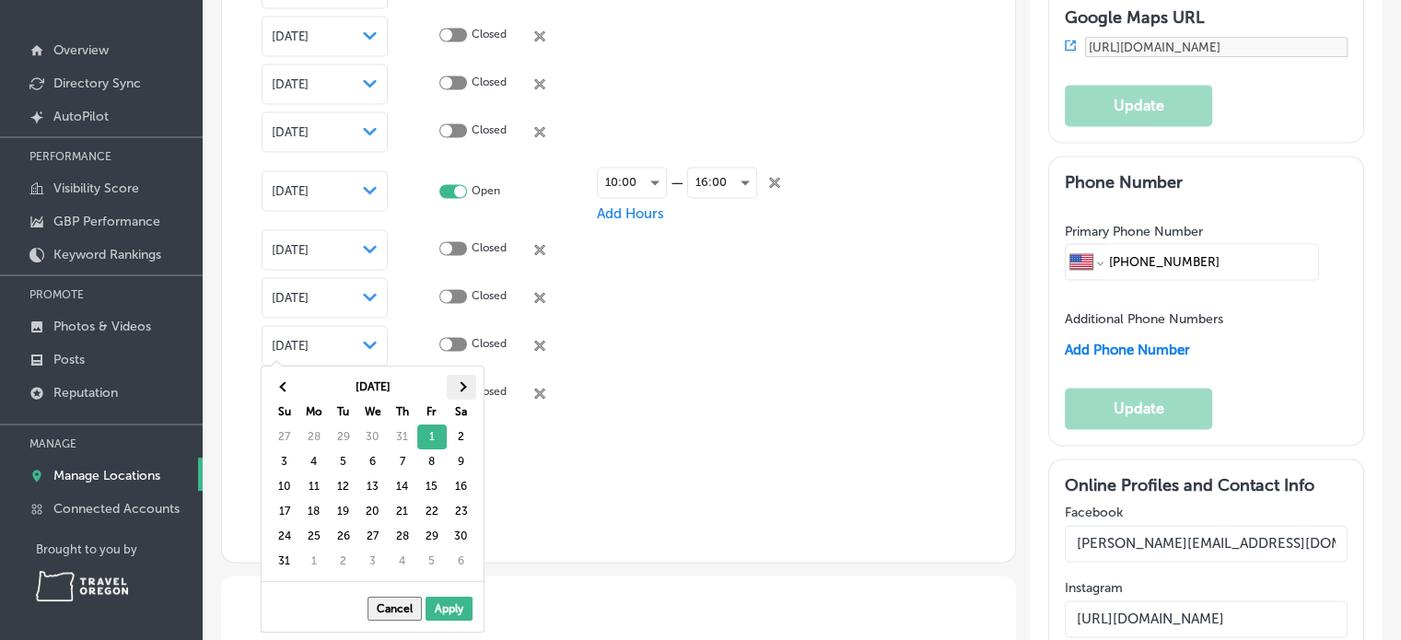
click at [459, 384] on span at bounding box center [461, 387] width 10 height 10
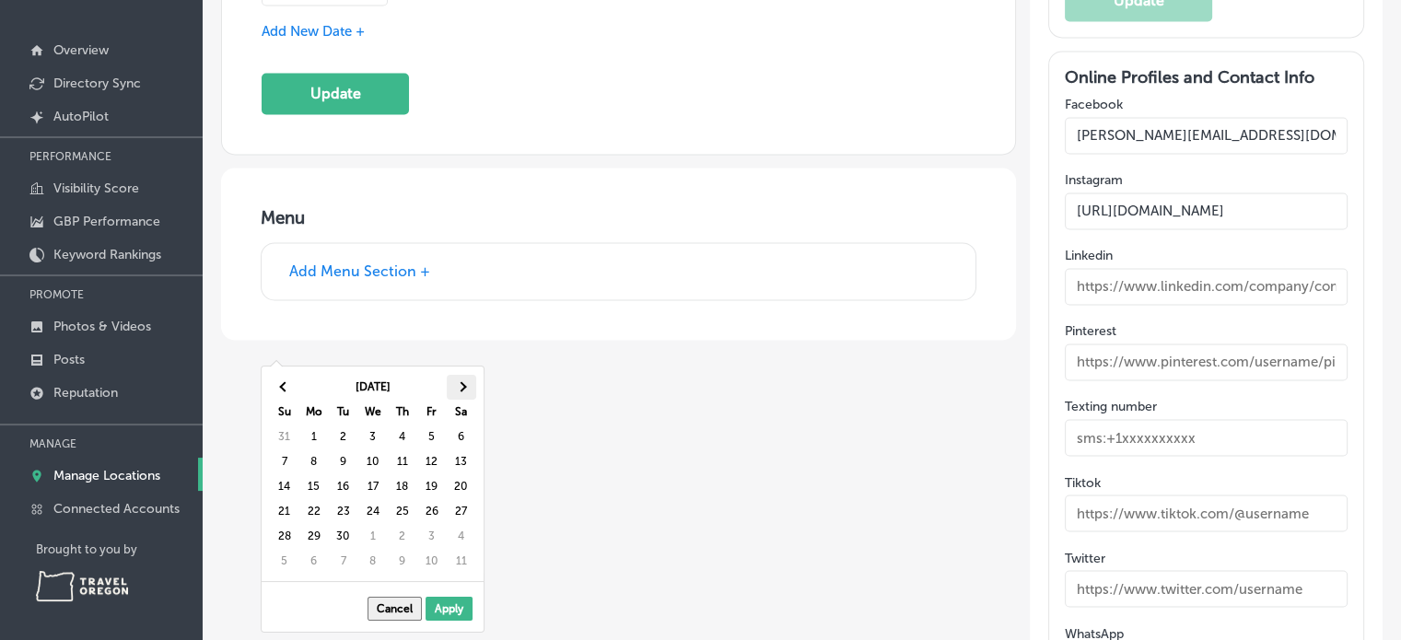
click at [460, 386] on span at bounding box center [461, 387] width 10 height 10
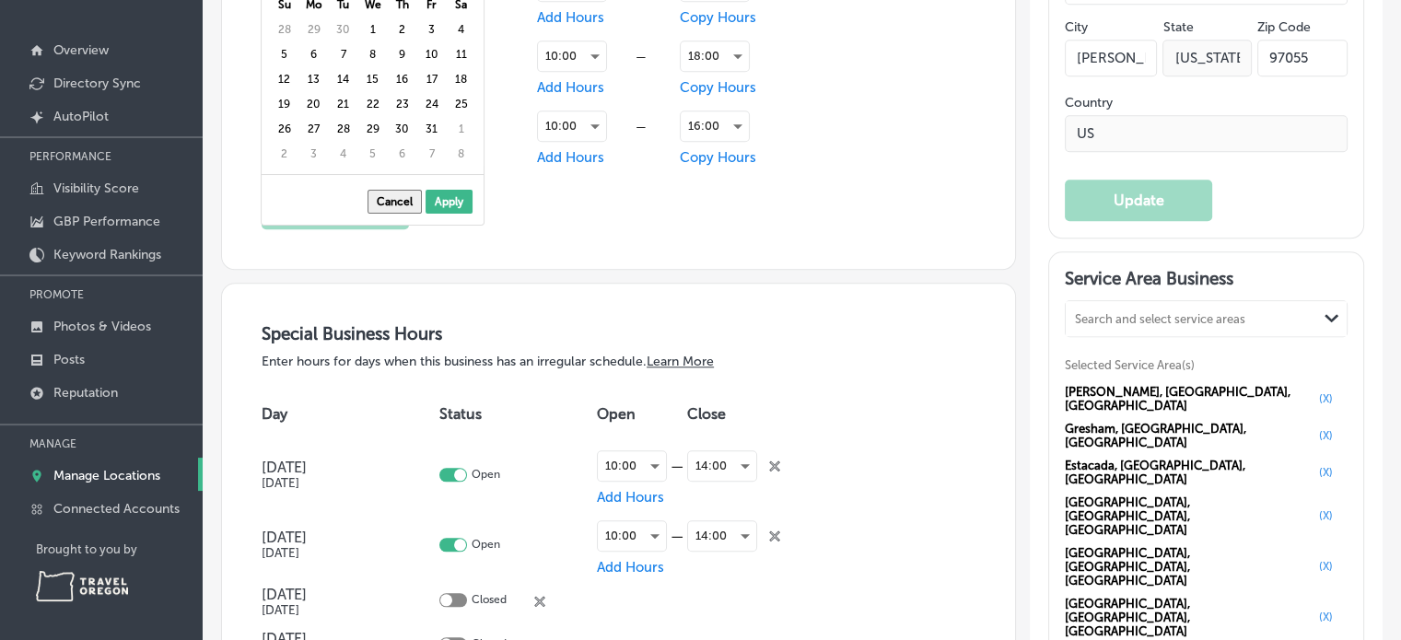
click at [394, 201] on button "Cancel" at bounding box center [394, 202] width 54 height 24
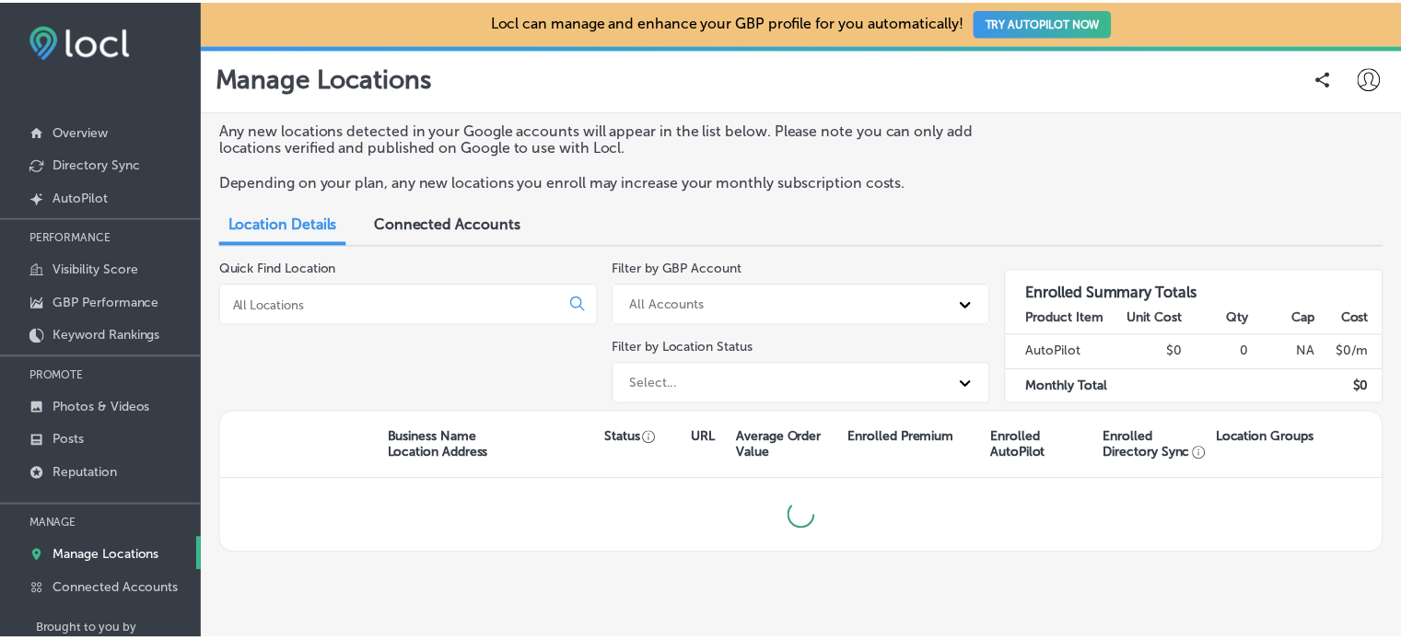
scroll to position [81, 0]
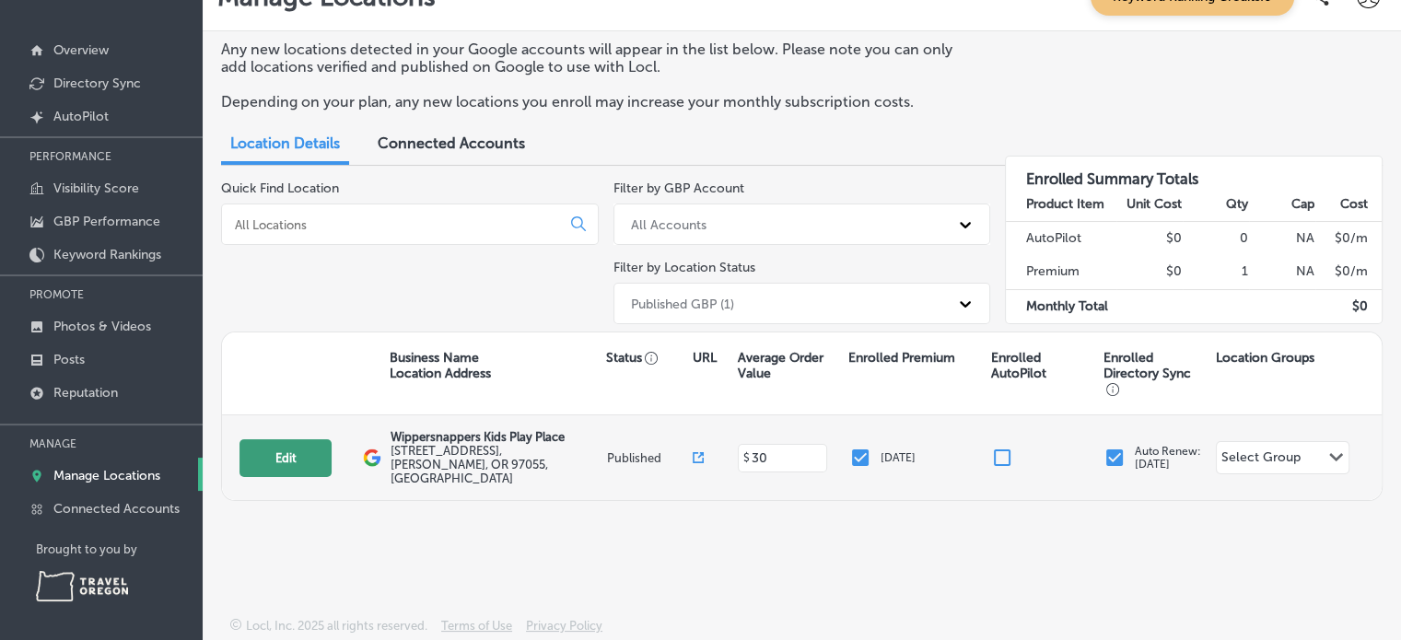
click at [312, 447] on button "Edit" at bounding box center [285, 458] width 92 height 38
select select "US"
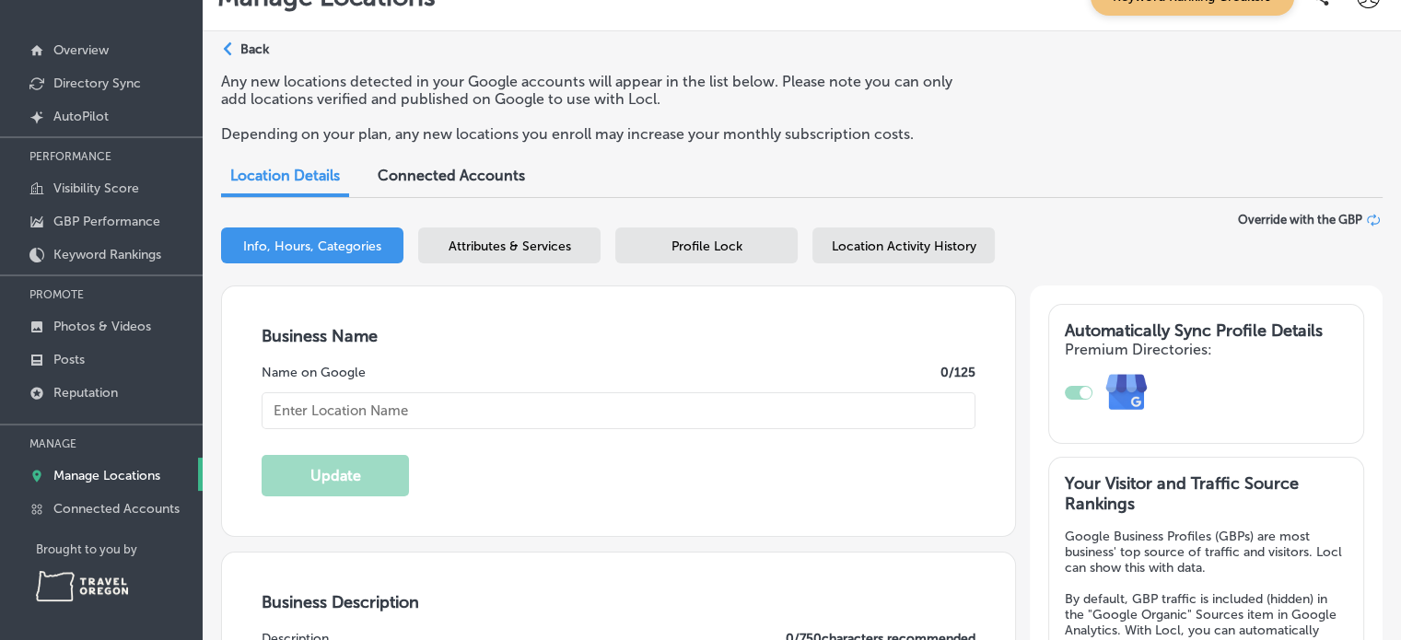
type input "[PERSON_NAME][EMAIL_ADDRESS][DOMAIN_NAME]"
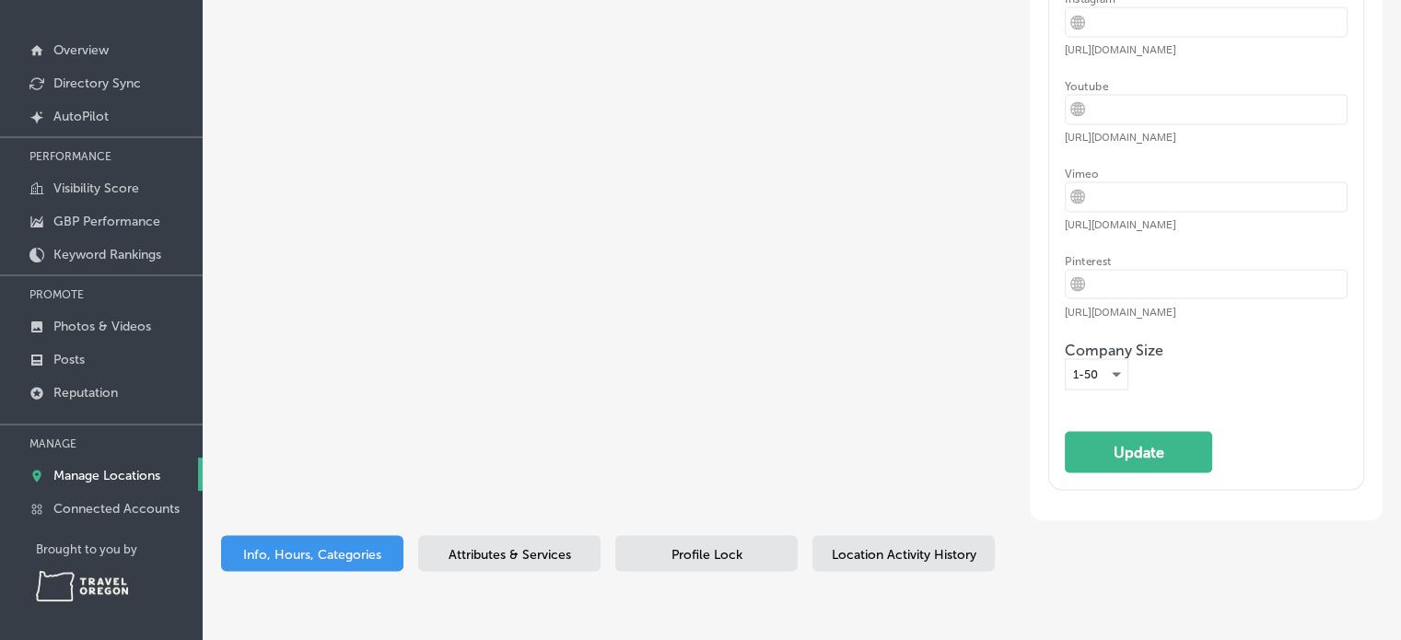
type input "Wippersnappers Kids Play Place"
type input "[STREET_ADDRESS]"
type input "[PERSON_NAME]"
type input "97055"
type input "US"
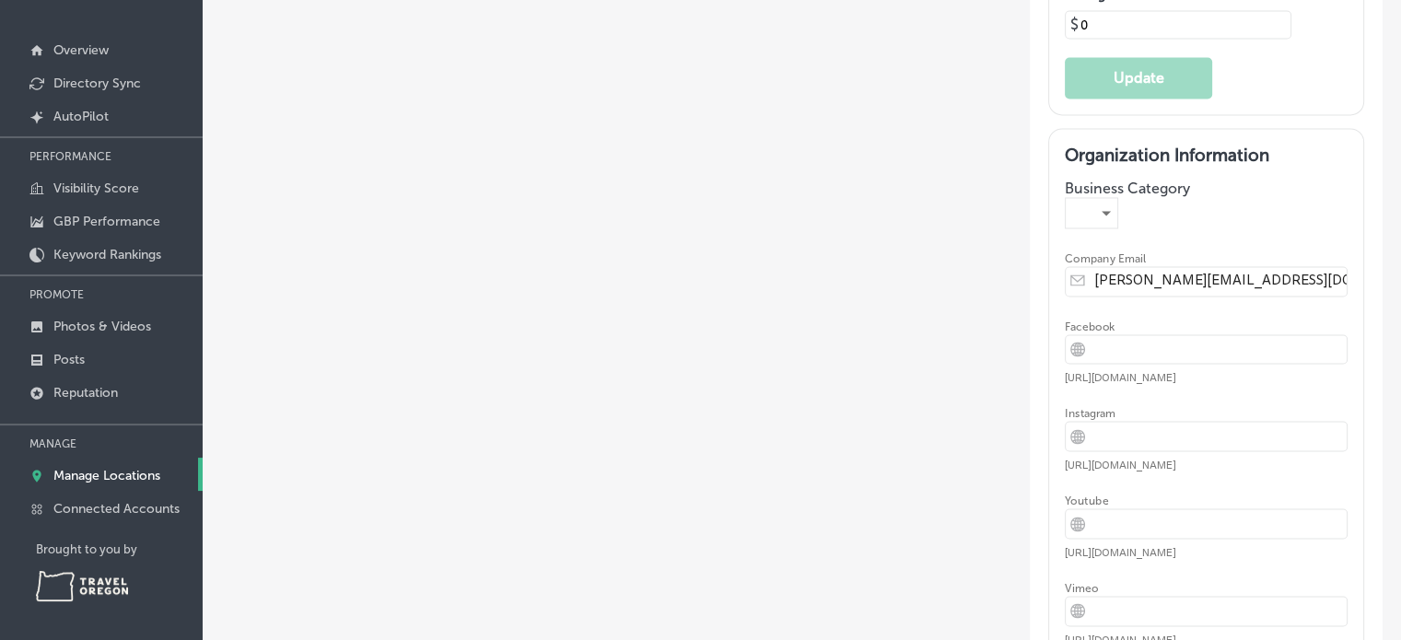
type input "30"
type input "[URL][DOMAIN_NAME][DOMAIN_NAME]"
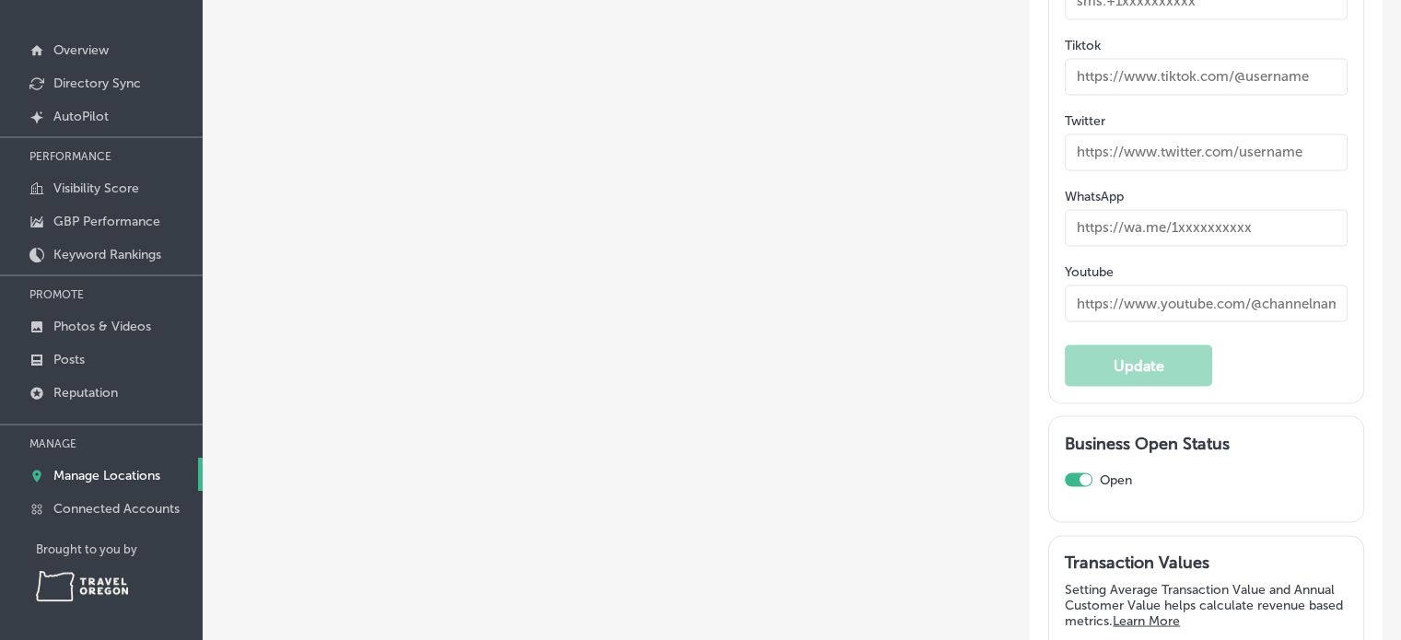
type textarea "Wippersnappers is the premier Indoor Kids Play Place in the NW. We feature a th…"
type input "[PHONE_NUMBER]"
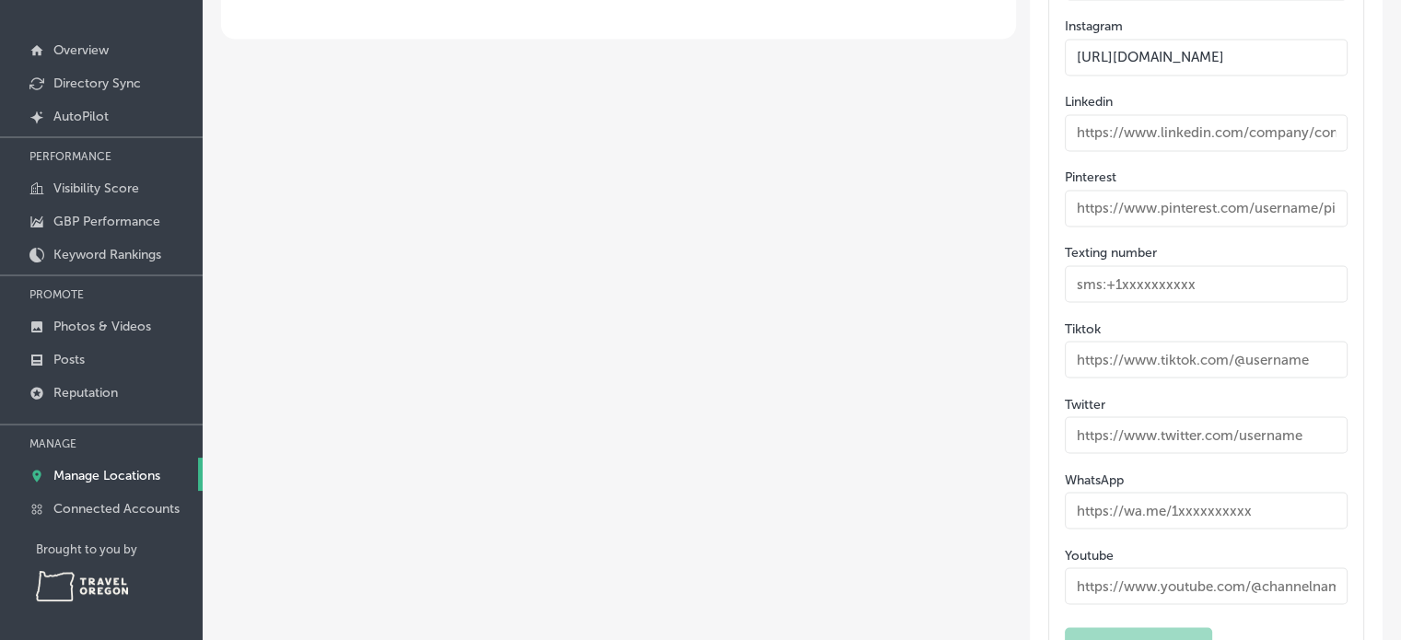
type input "[PERSON_NAME][EMAIL_ADDRESS][DOMAIN_NAME]"
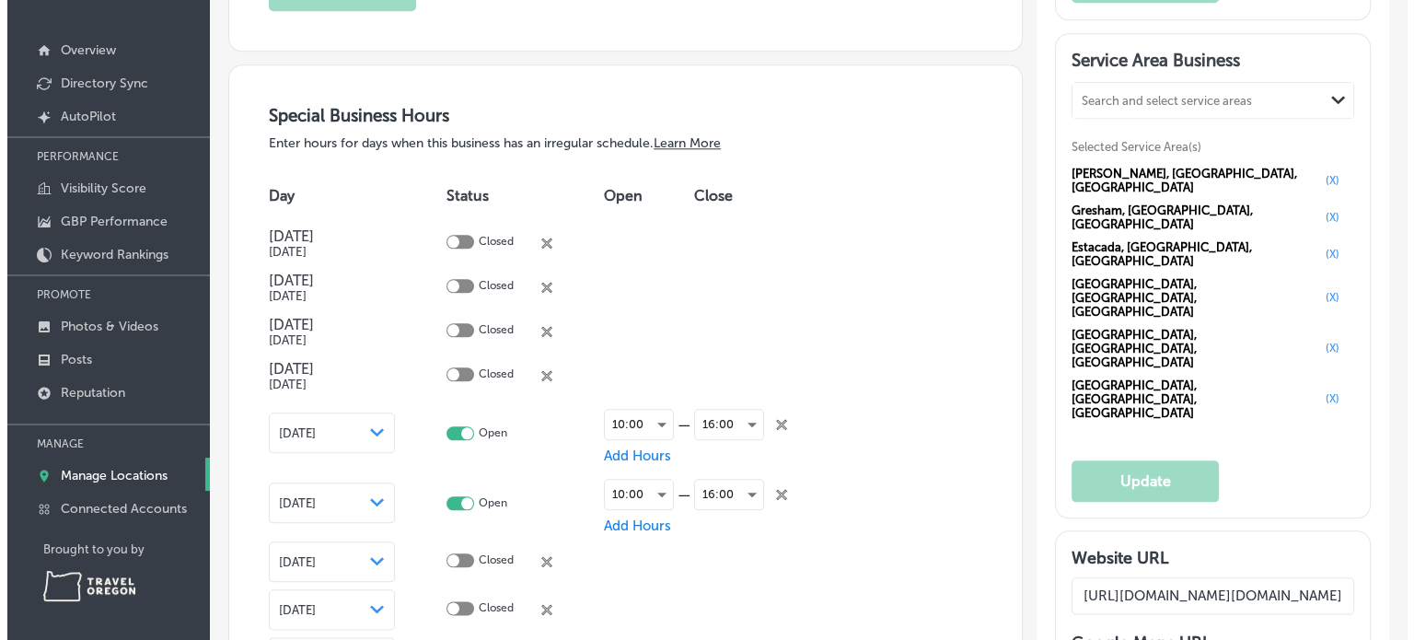
scroll to position [2025, 0]
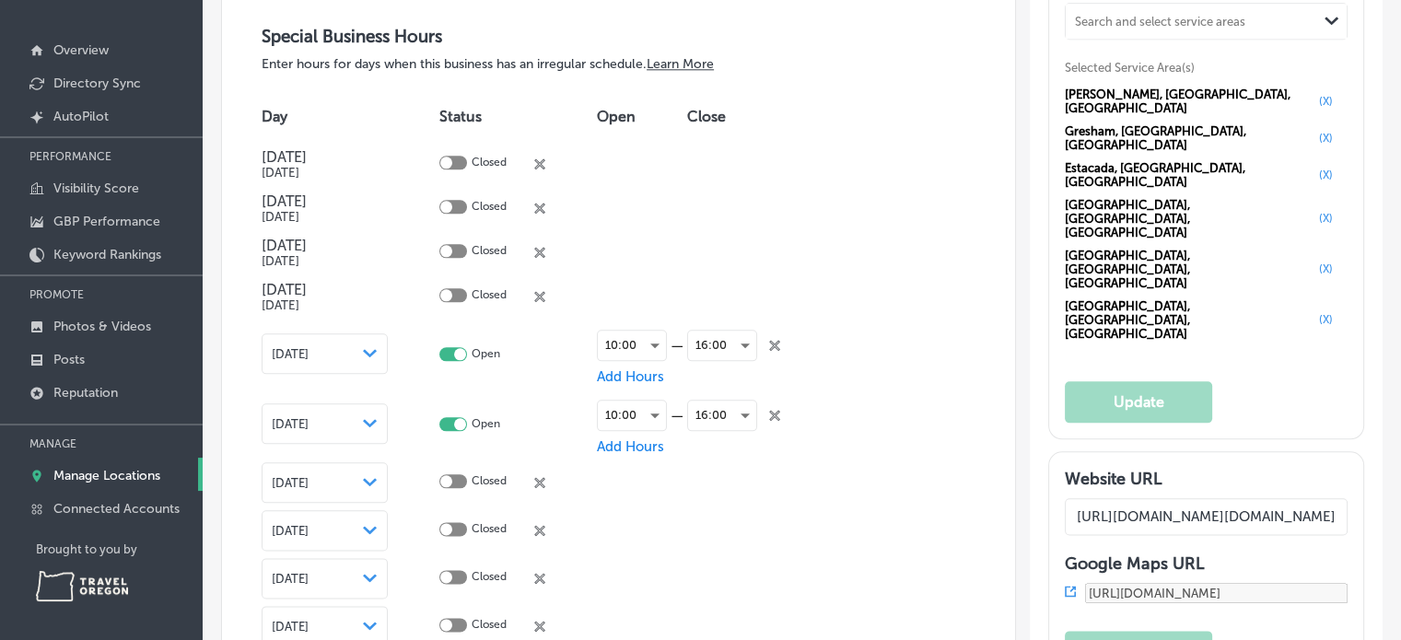
click at [453, 157] on div at bounding box center [453, 163] width 28 height 14
checkbox input "true"
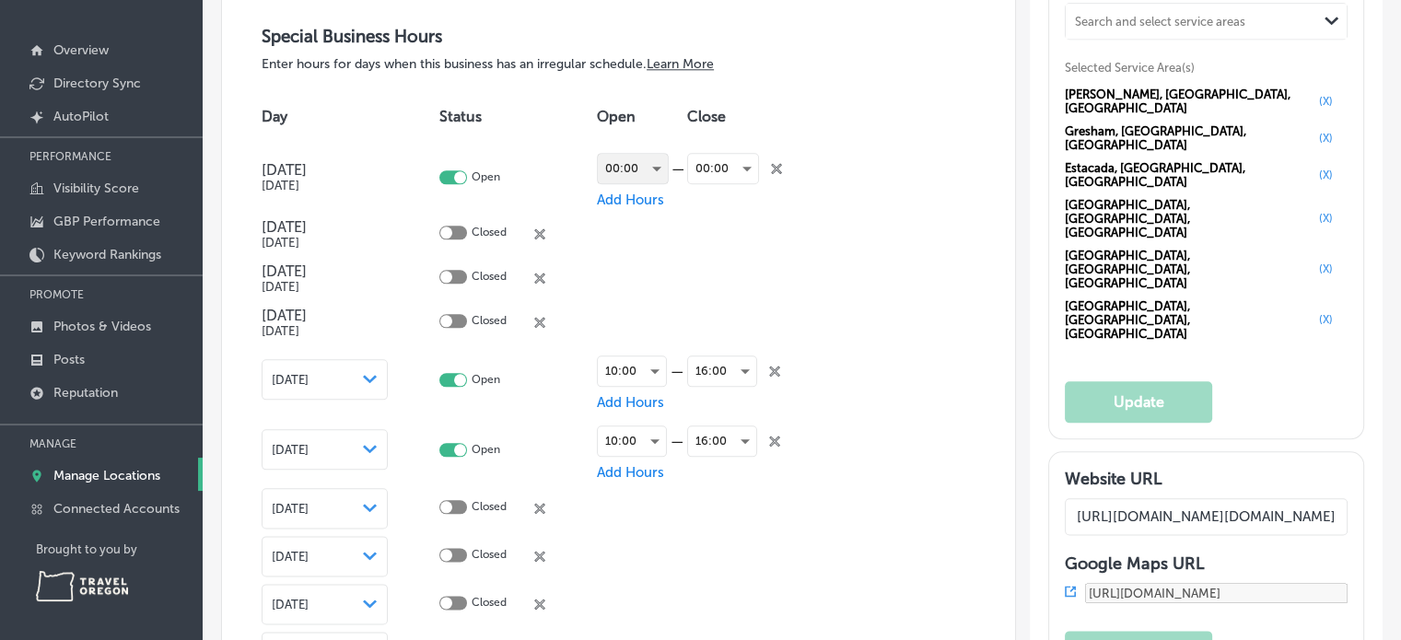
click at [653, 169] on div "00:00" at bounding box center [633, 168] width 70 height 29
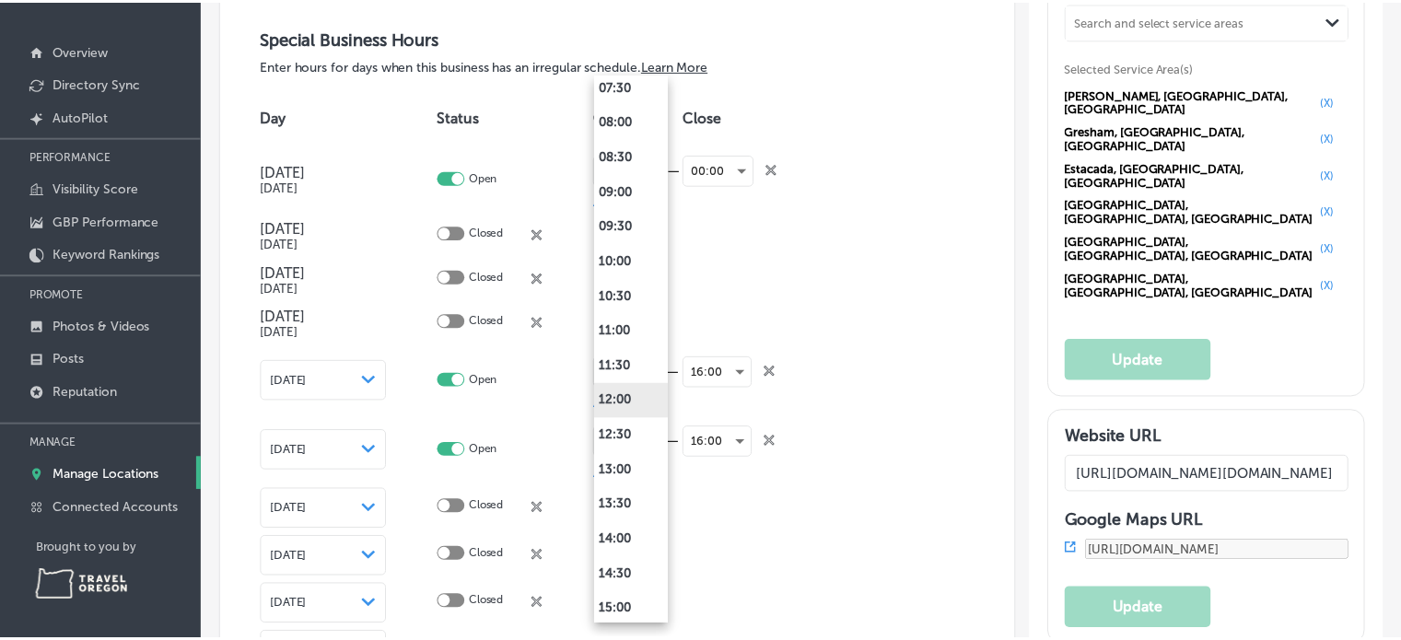
scroll to position [645, 0]
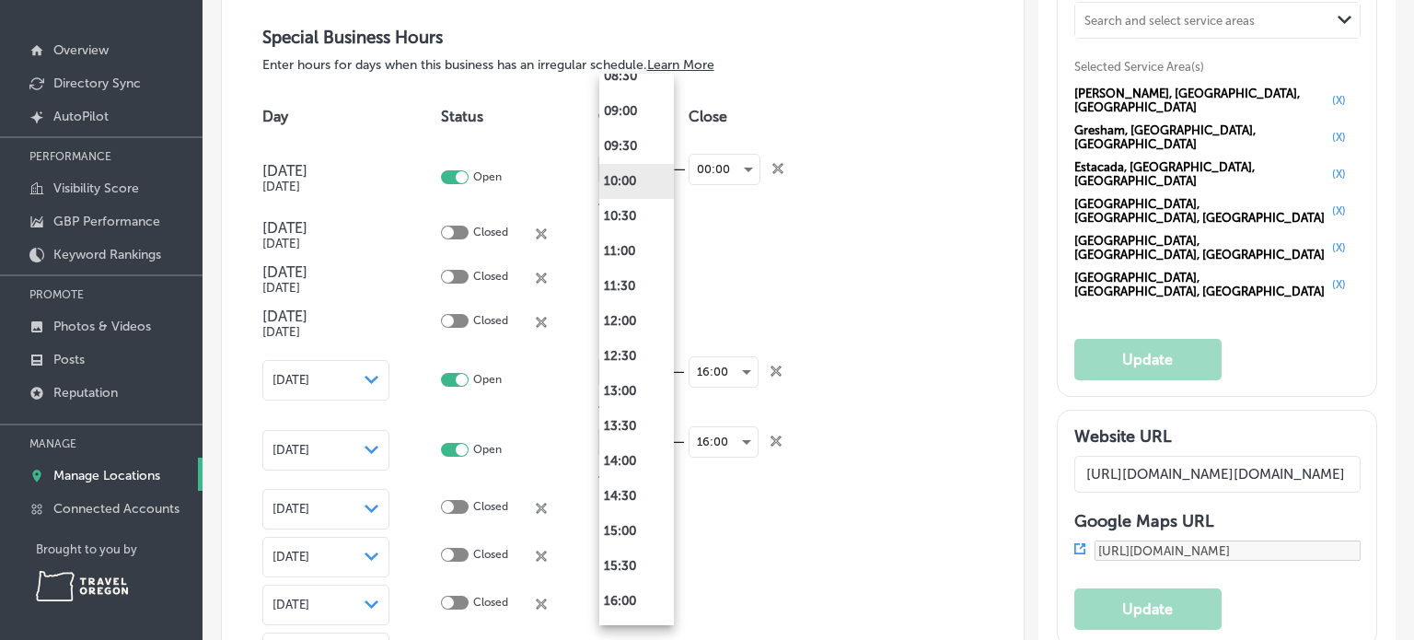
click at [626, 176] on li "10:00" at bounding box center [636, 181] width 75 height 35
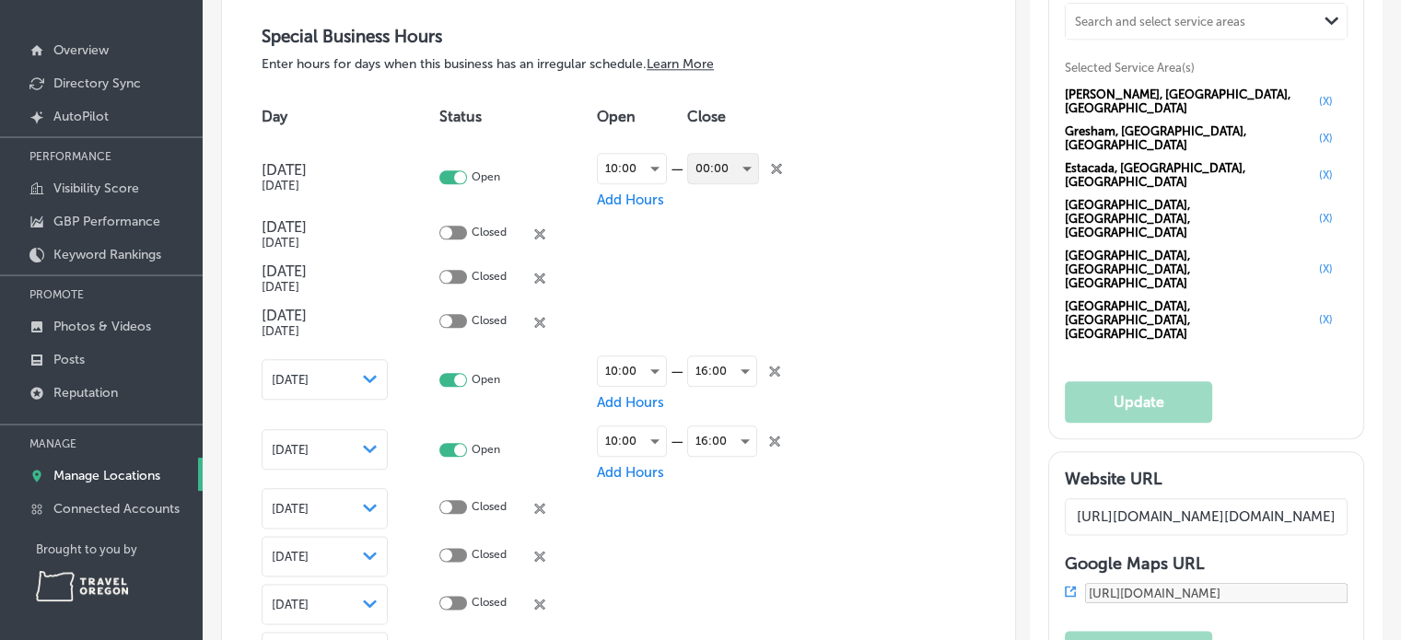
click at [751, 169] on div "00:00" at bounding box center [723, 168] width 70 height 29
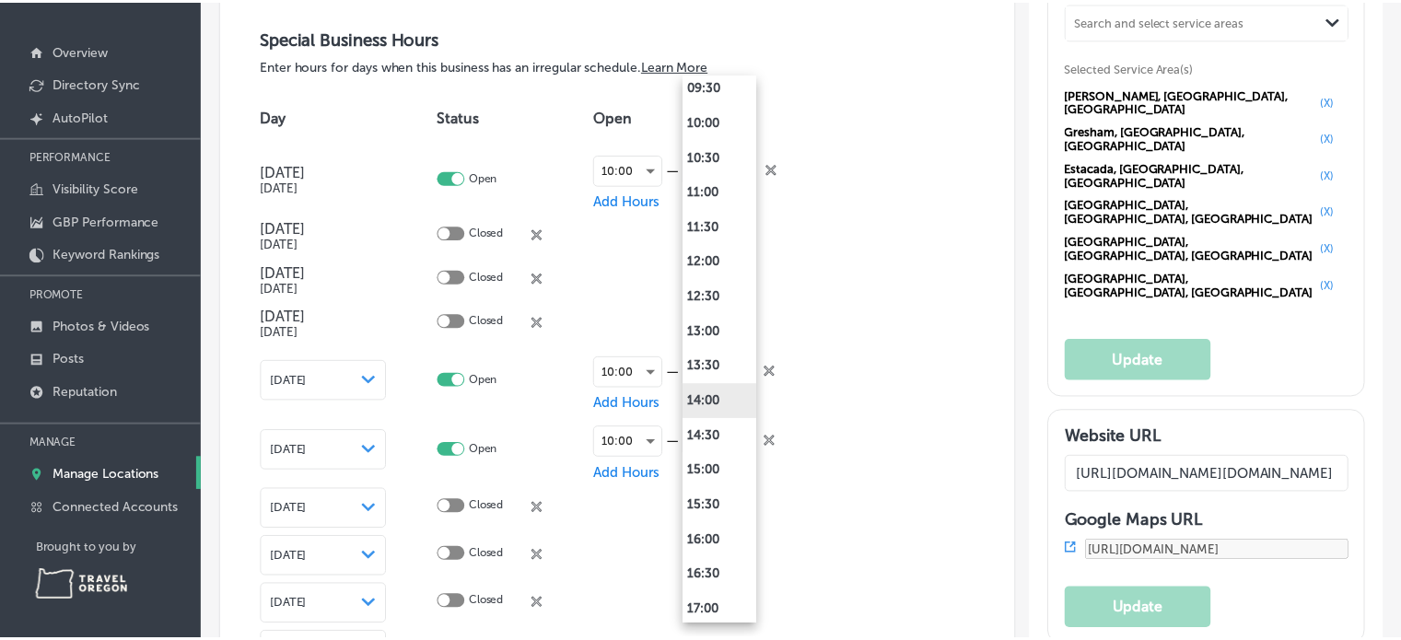
scroll to position [737, 0]
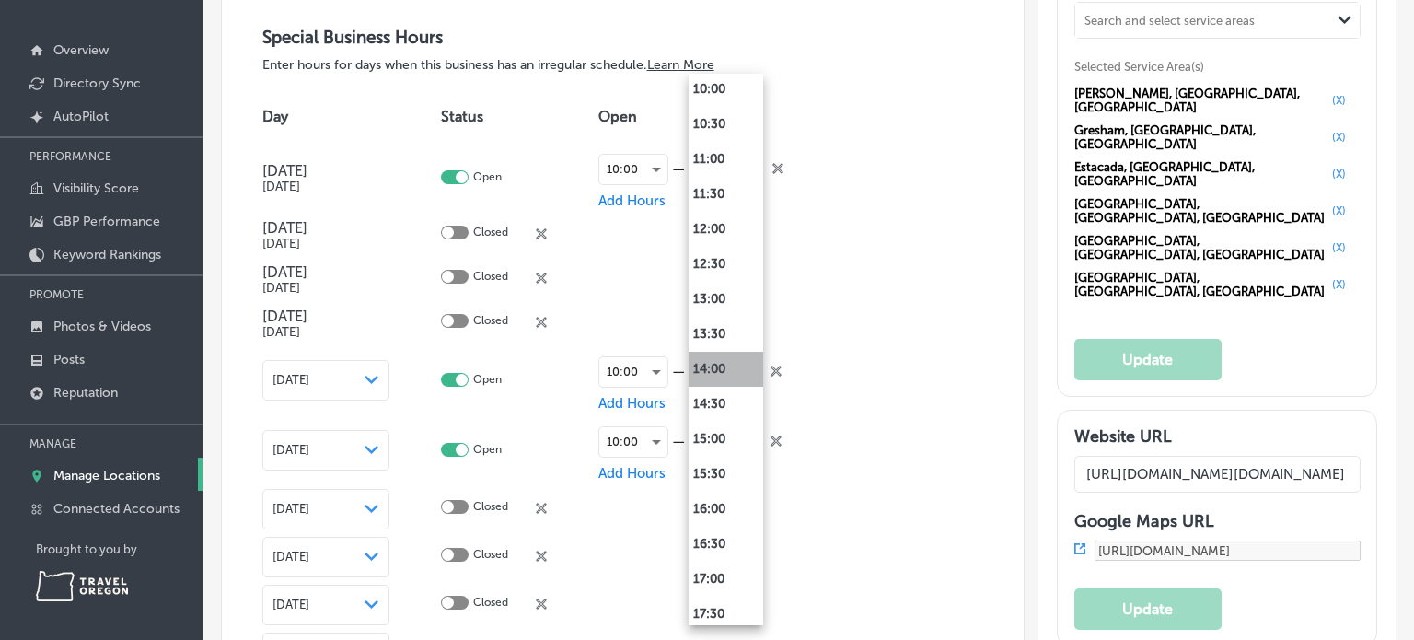
click at [719, 360] on li "14:00" at bounding box center [726, 369] width 75 height 35
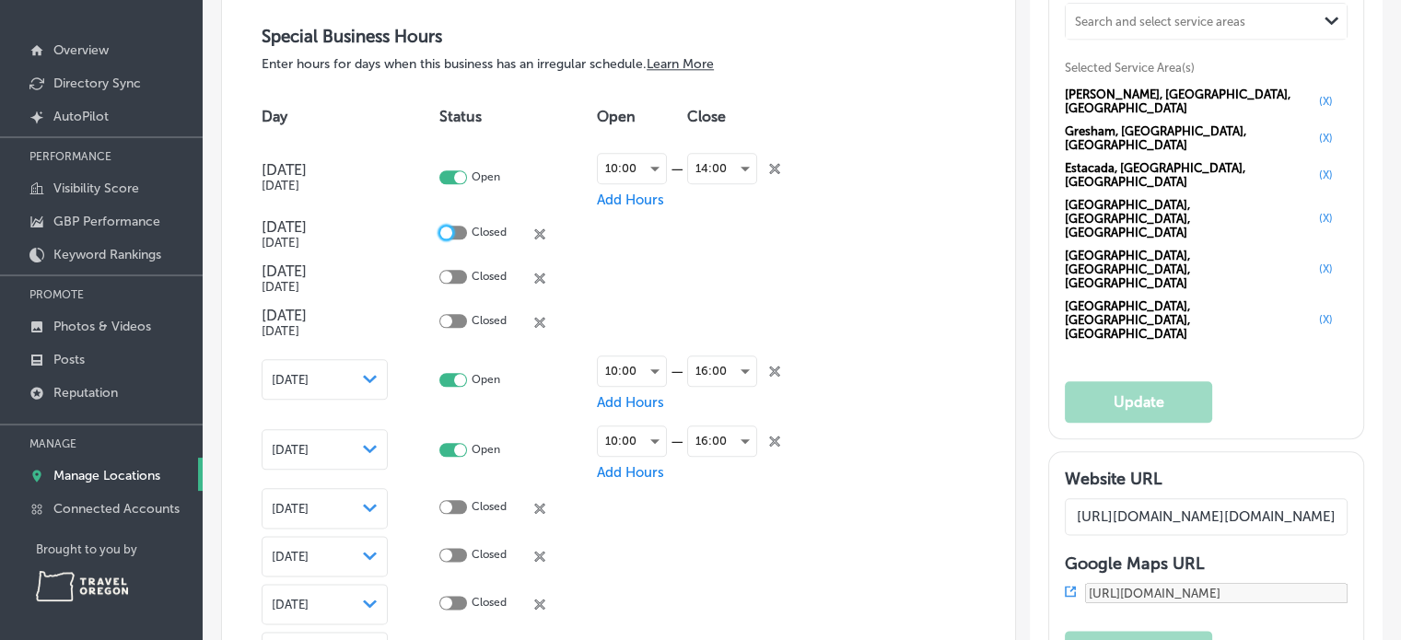
click at [444, 228] on div at bounding box center [446, 233] width 12 height 12
checkbox input "true"
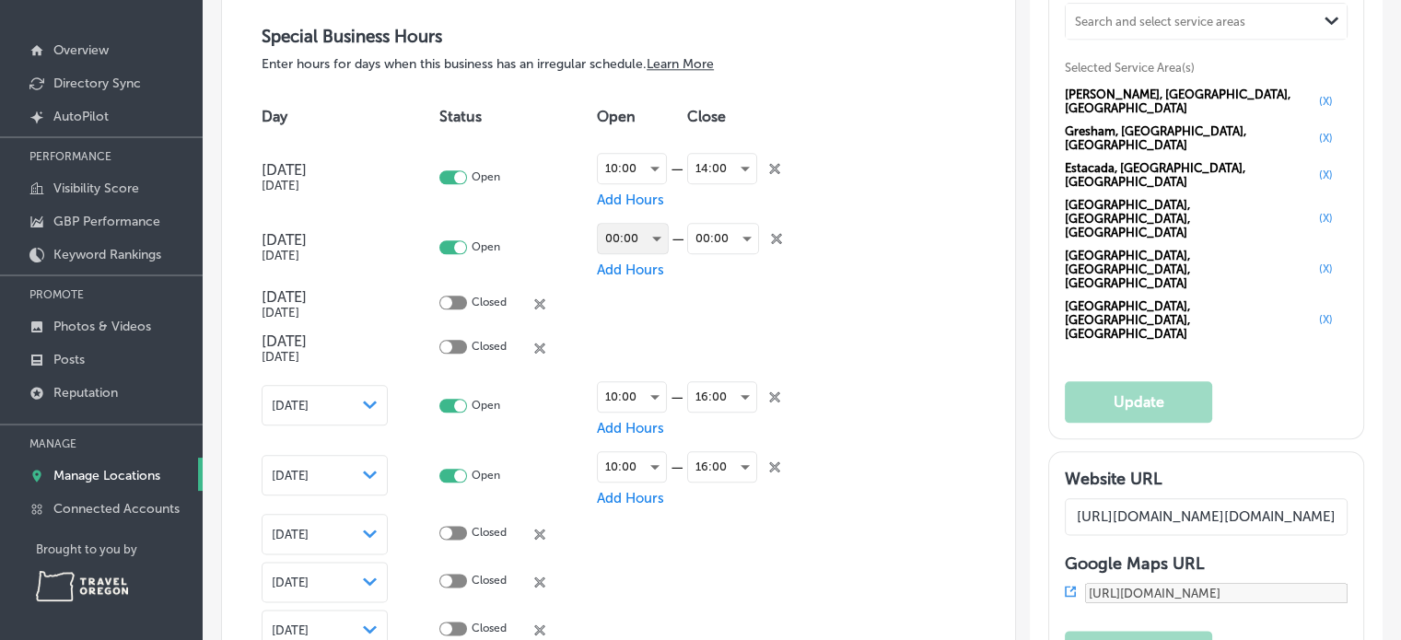
click at [659, 238] on div "00:00" at bounding box center [633, 238] width 70 height 29
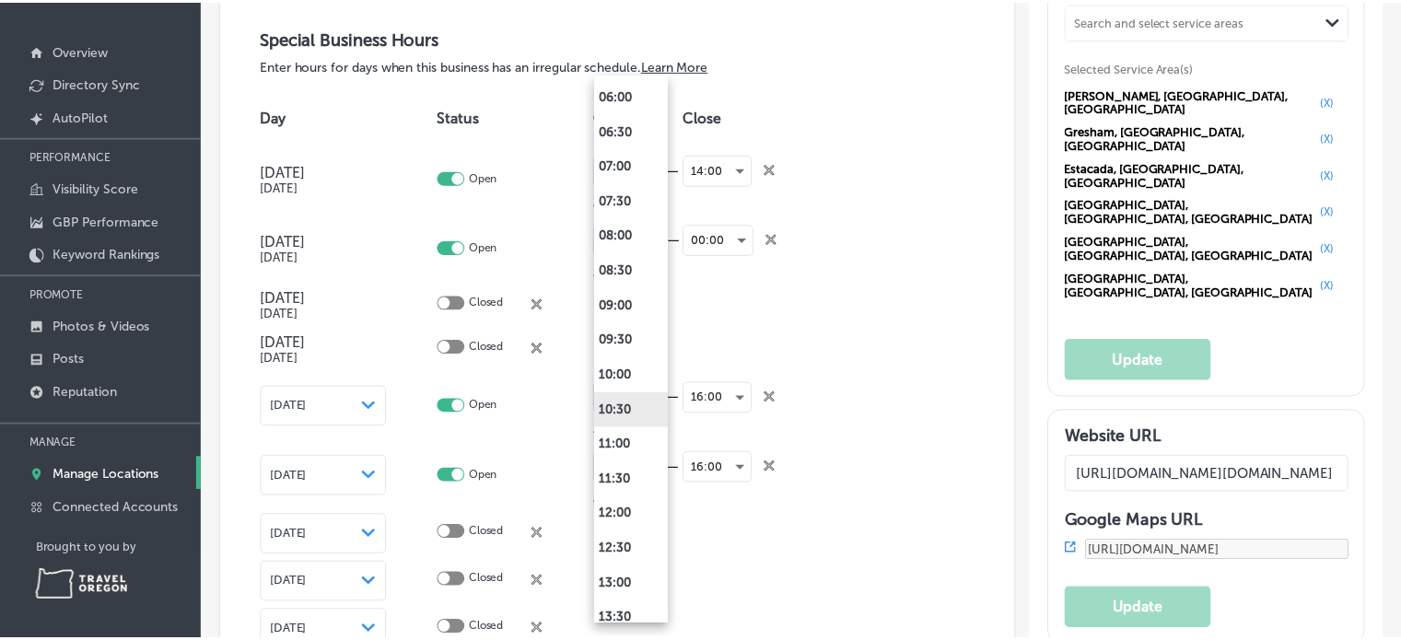
scroll to position [460, 0]
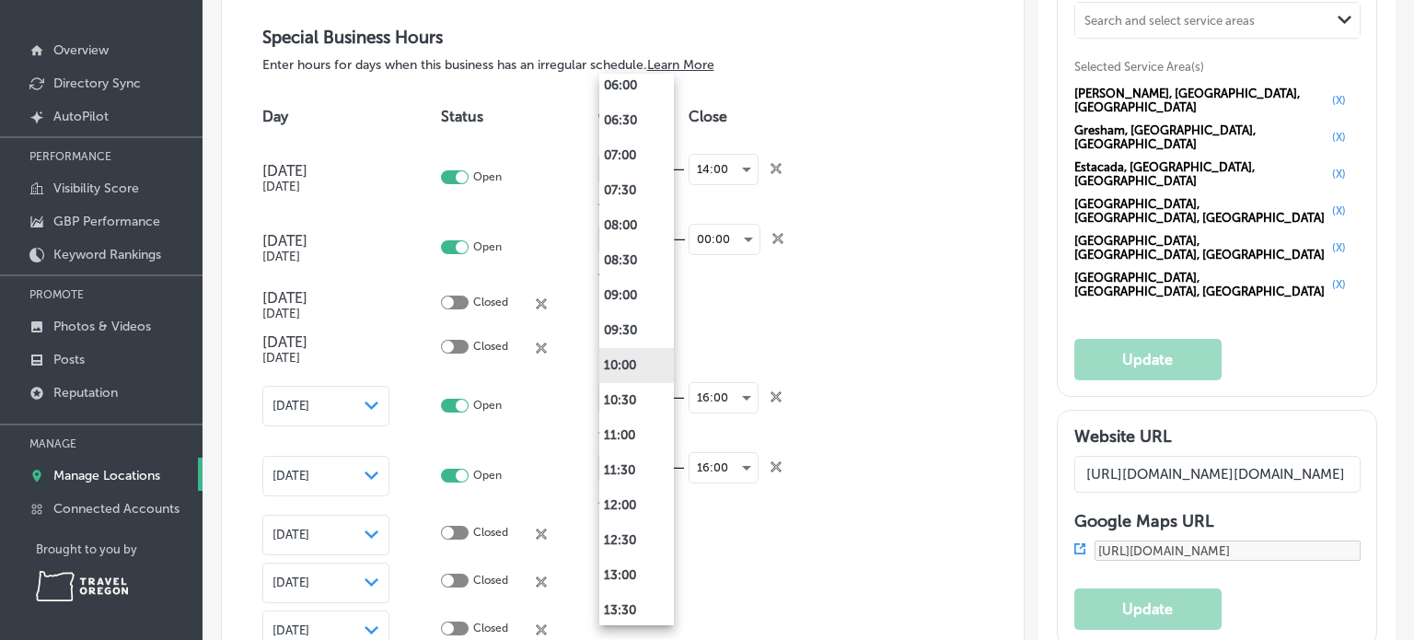
click at [628, 360] on li "10:00" at bounding box center [636, 365] width 75 height 35
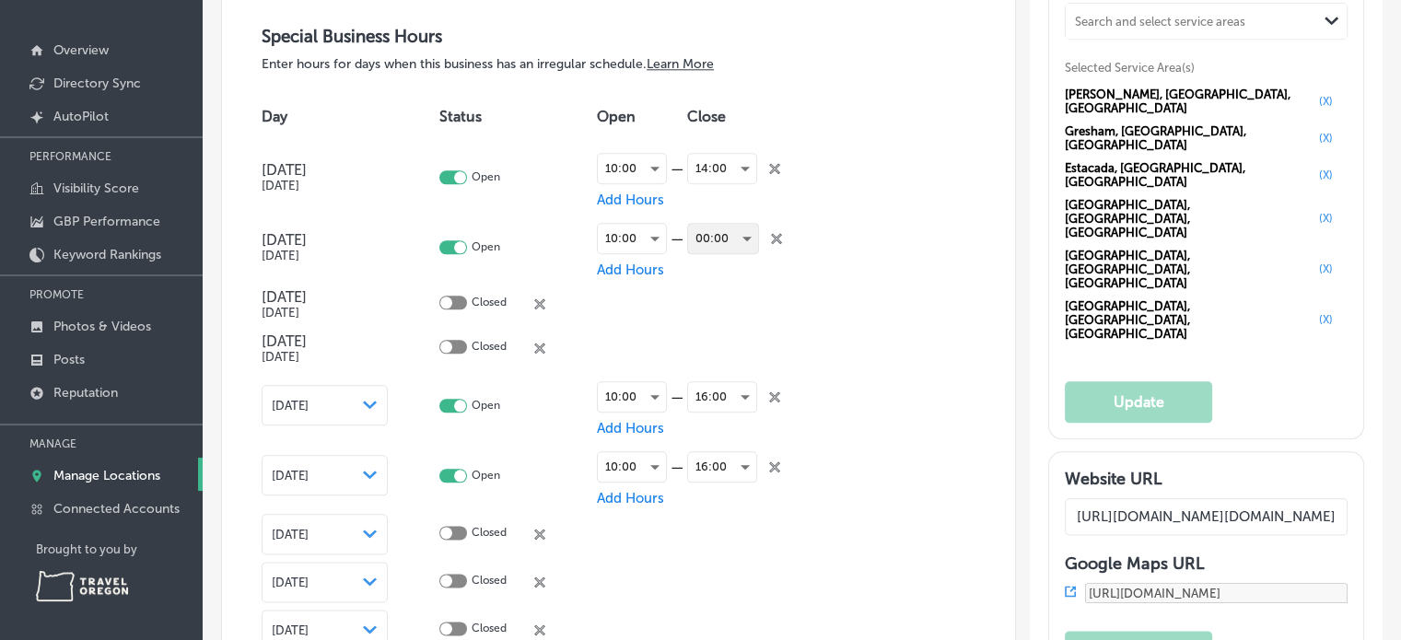
click at [750, 235] on div "00:00" at bounding box center [723, 238] width 70 height 29
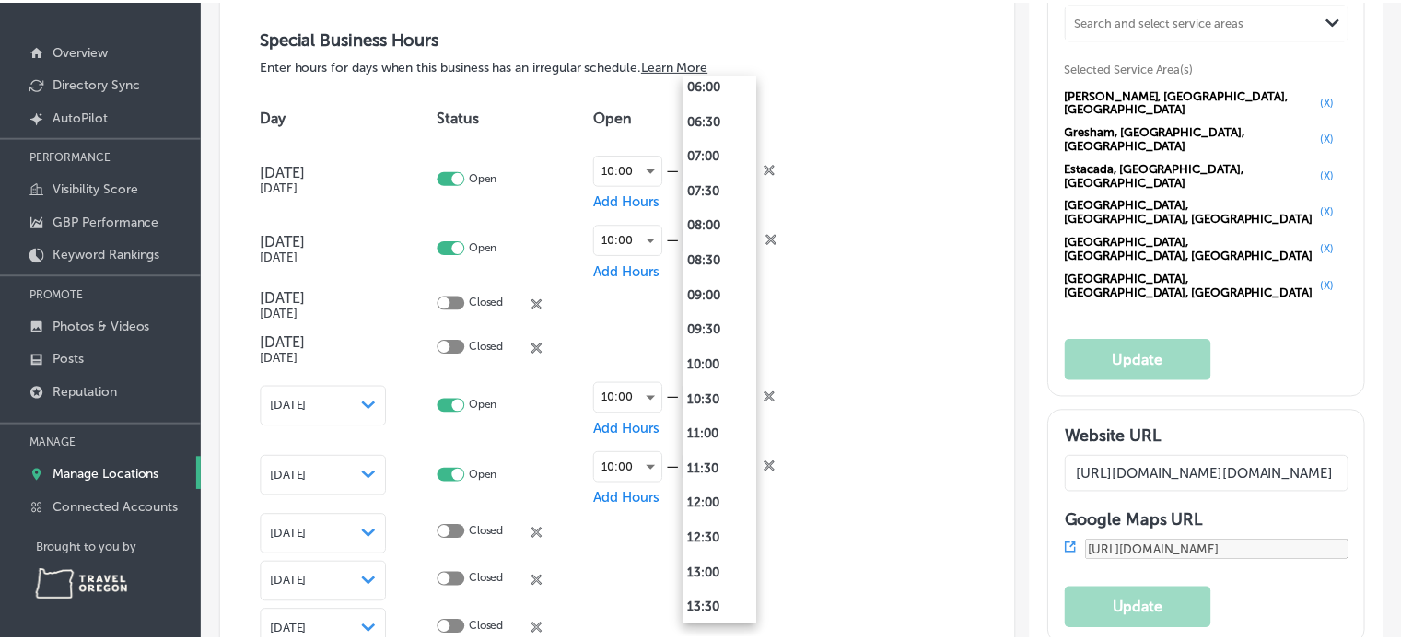
scroll to position [829, 0]
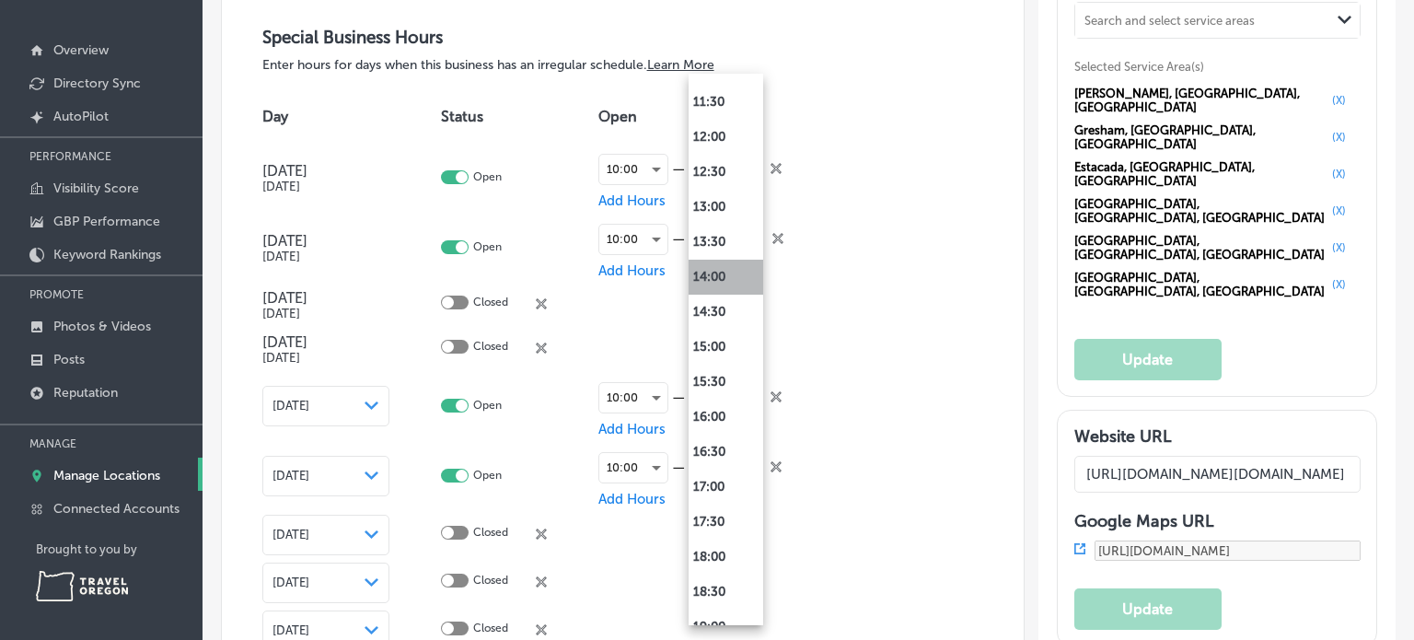
click at [718, 273] on li "14:00" at bounding box center [726, 277] width 75 height 35
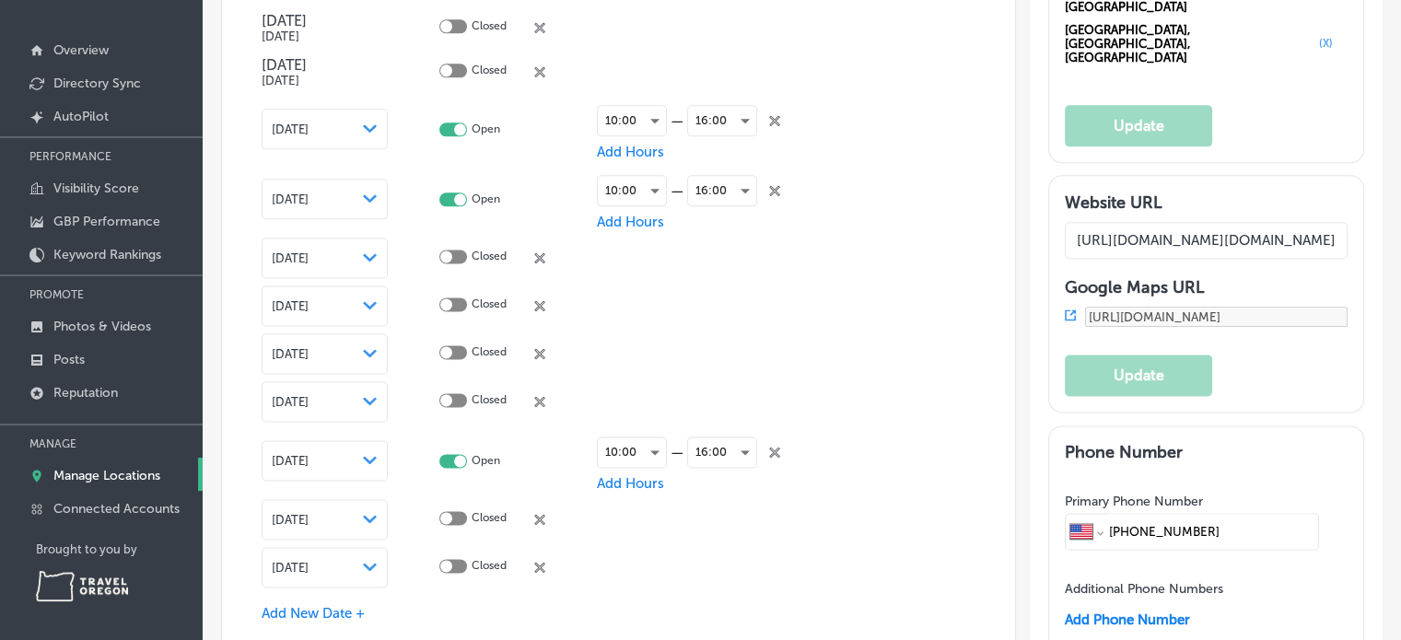
scroll to position [2577, 0]
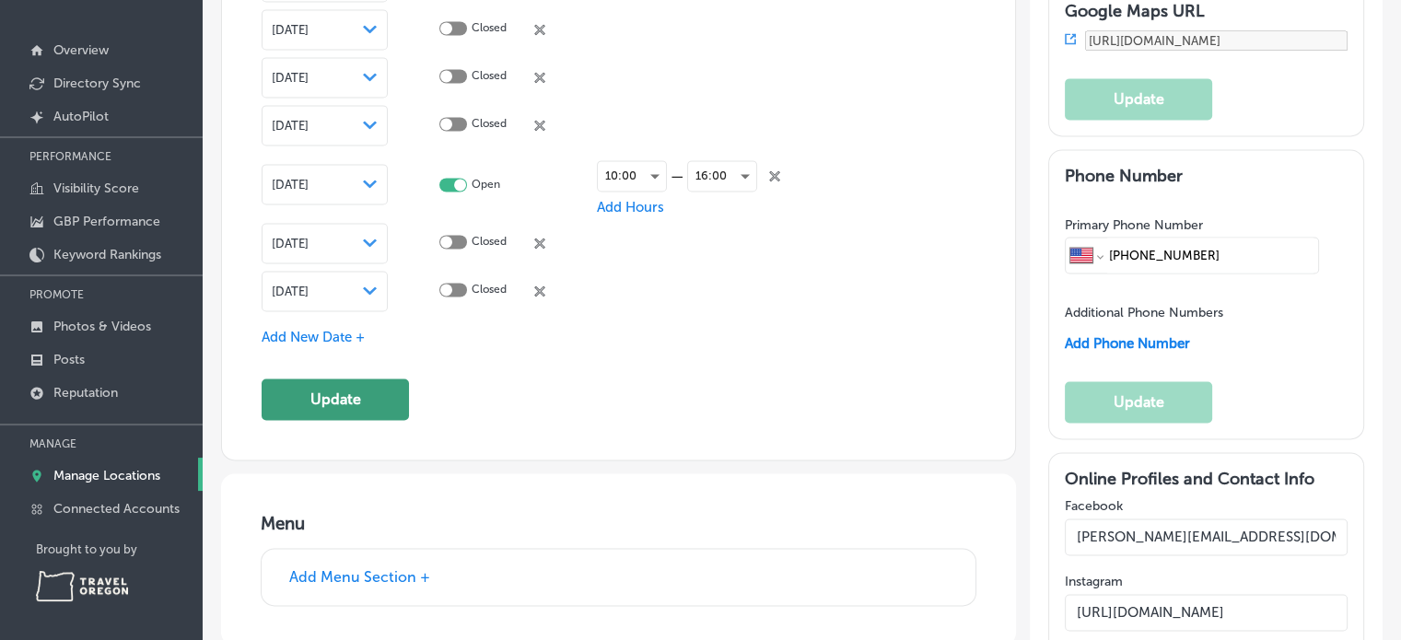
click at [368, 390] on button "Update" at bounding box center [335, 398] width 147 height 41
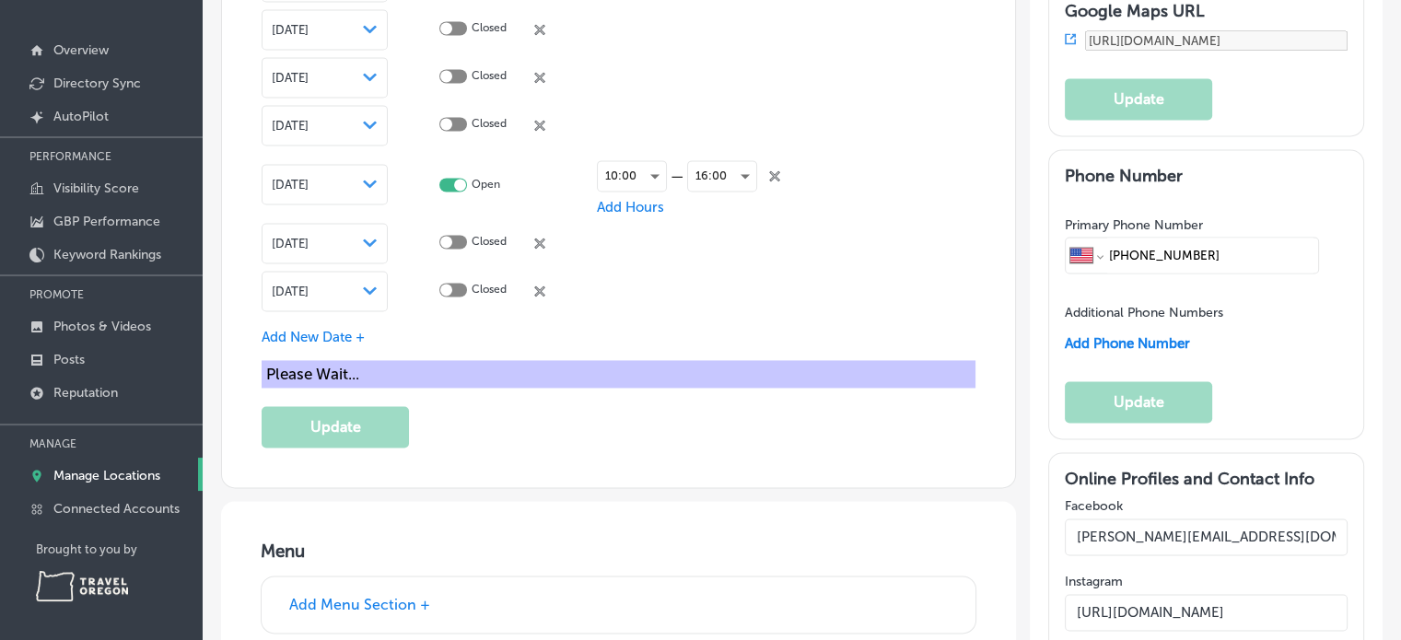
scroll to position [2581, 0]
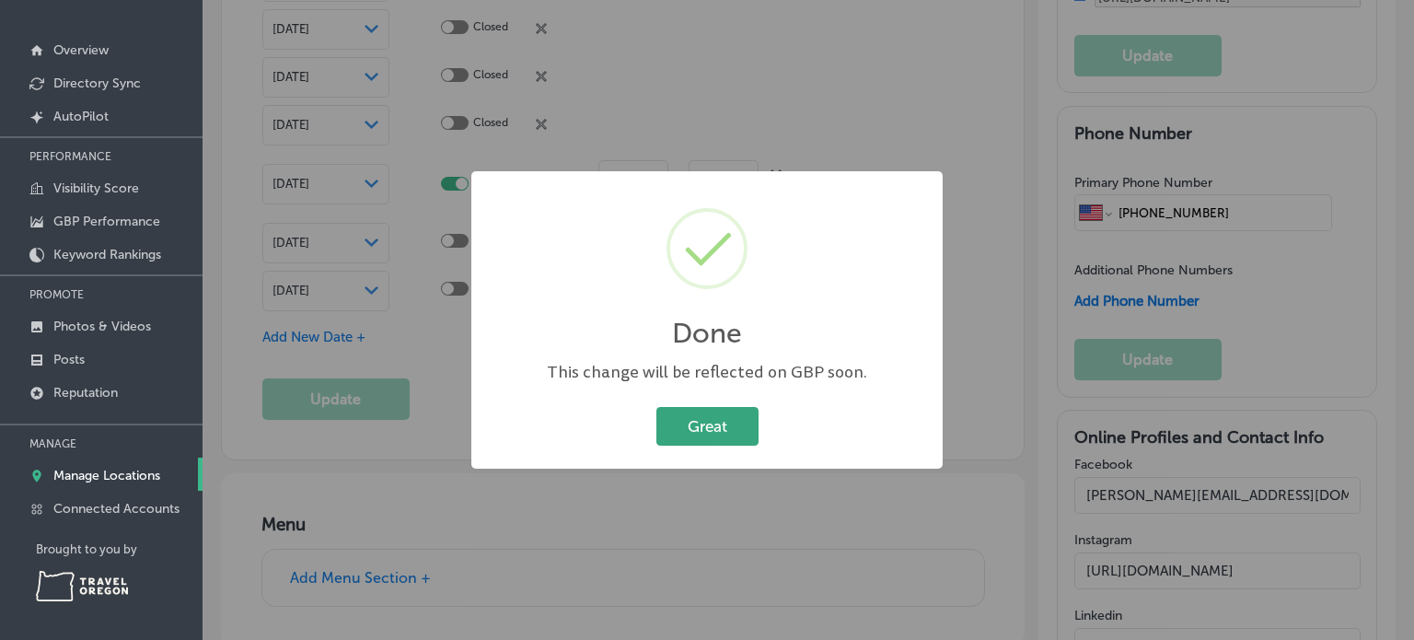
click at [725, 422] on button "Great" at bounding box center [708, 426] width 102 height 38
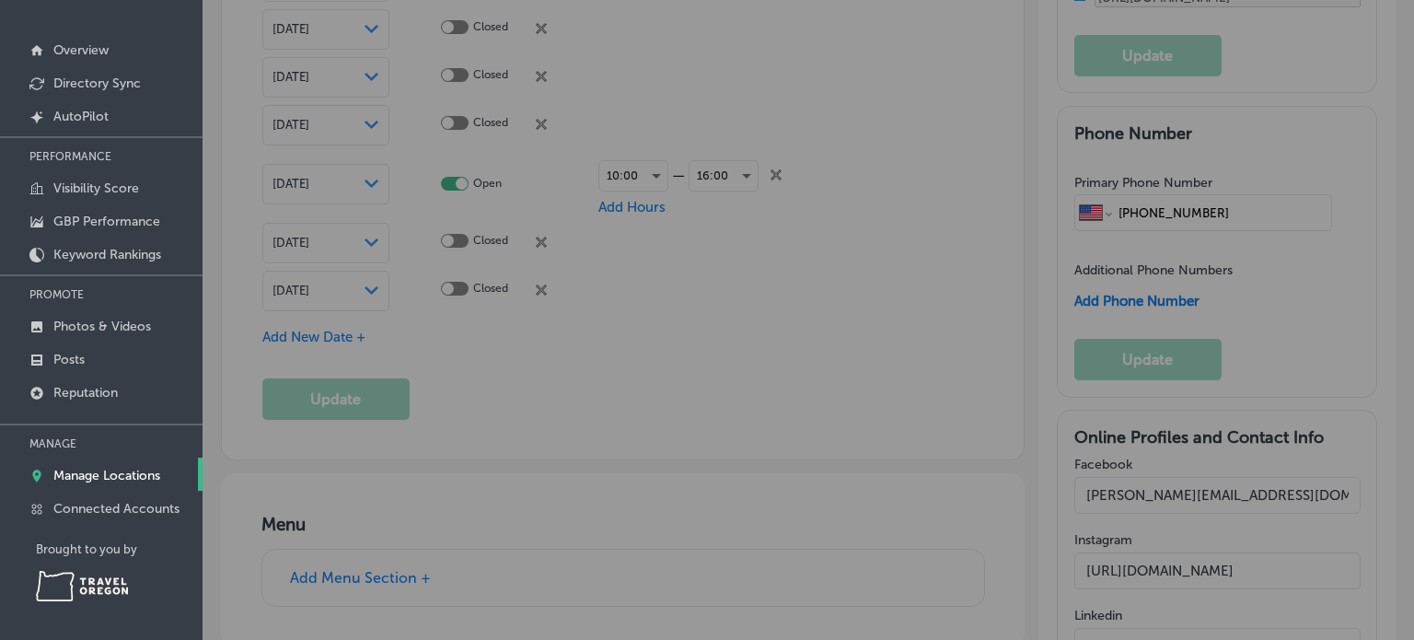
scroll to position [2577, 0]
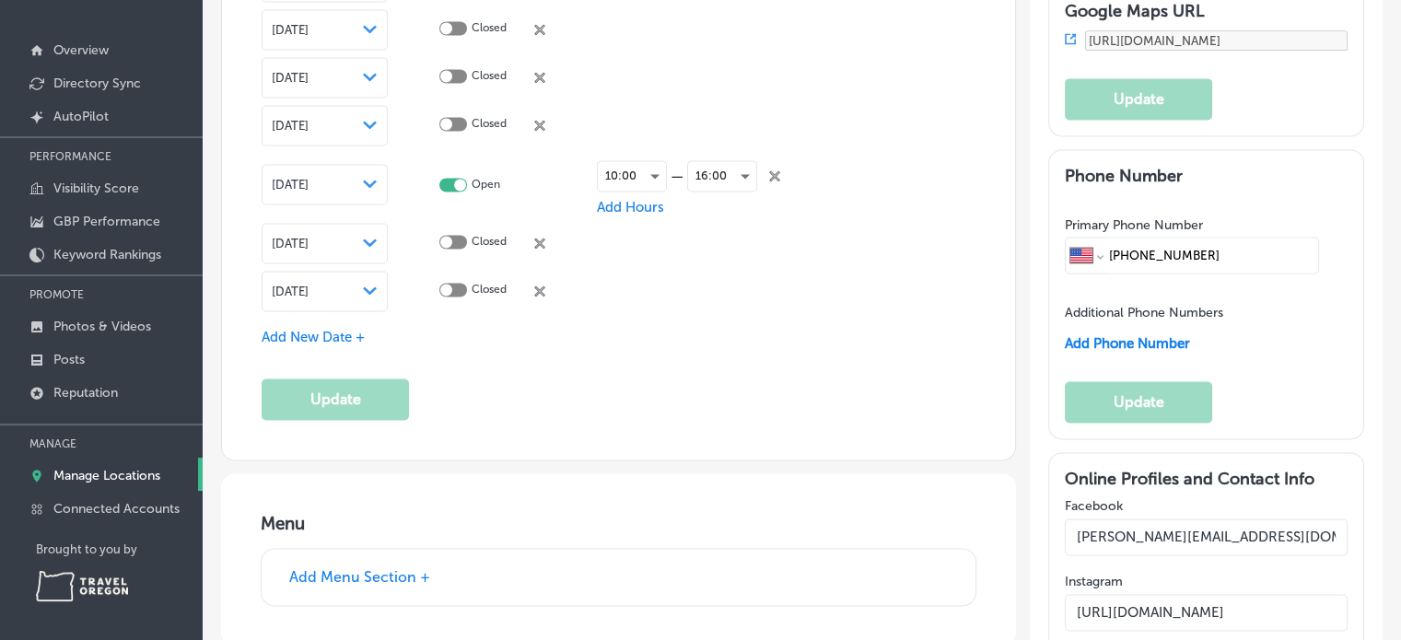
click at [324, 331] on span "Add New Date +" at bounding box center [313, 337] width 103 height 17
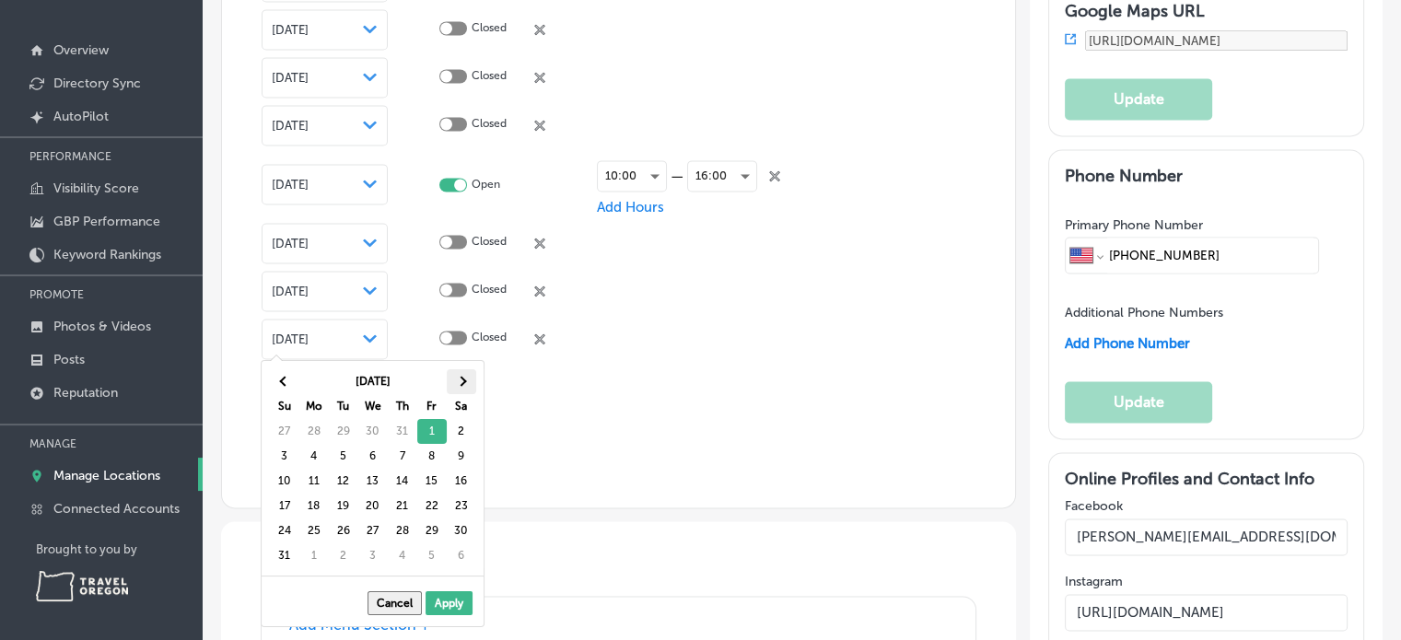
click at [466, 378] on th at bounding box center [461, 381] width 29 height 25
click at [464, 378] on th at bounding box center [461, 381] width 29 height 25
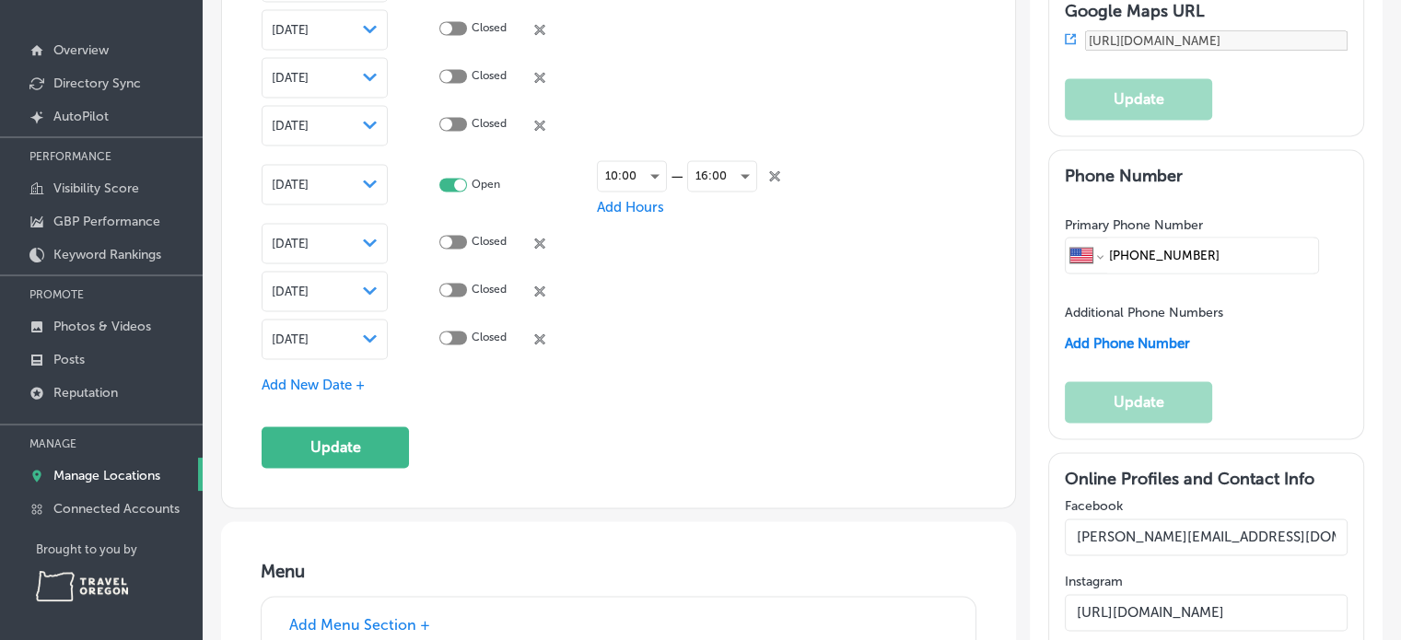
click at [328, 378] on span "Add New Date +" at bounding box center [313, 385] width 103 height 17
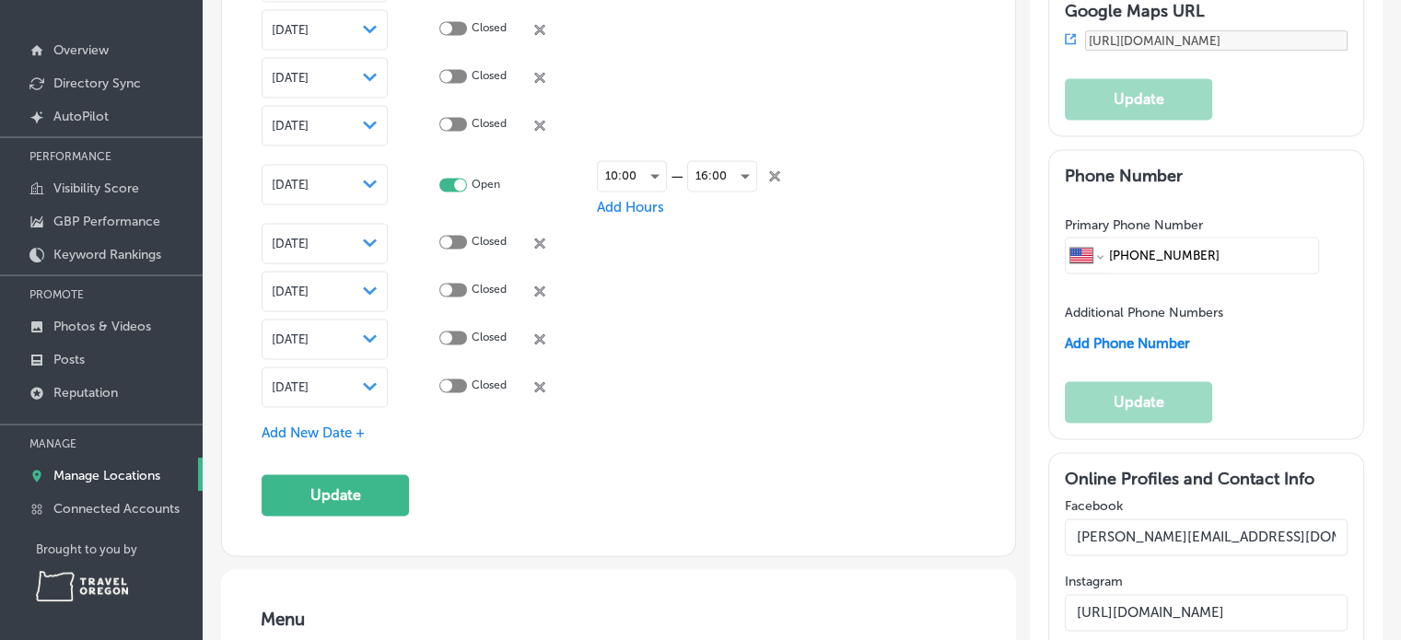
click at [369, 386] on div "Path Created with Sketch." at bounding box center [370, 386] width 15 height 15
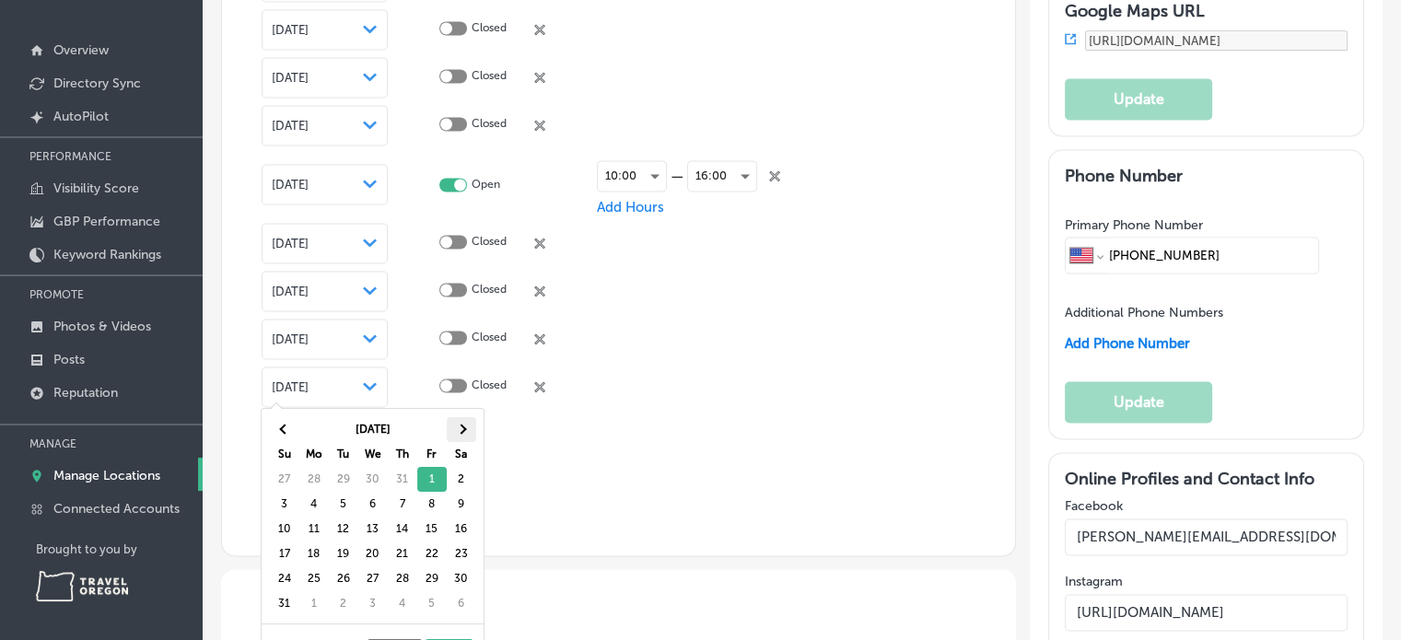
click at [463, 429] on span at bounding box center [461, 429] width 10 height 10
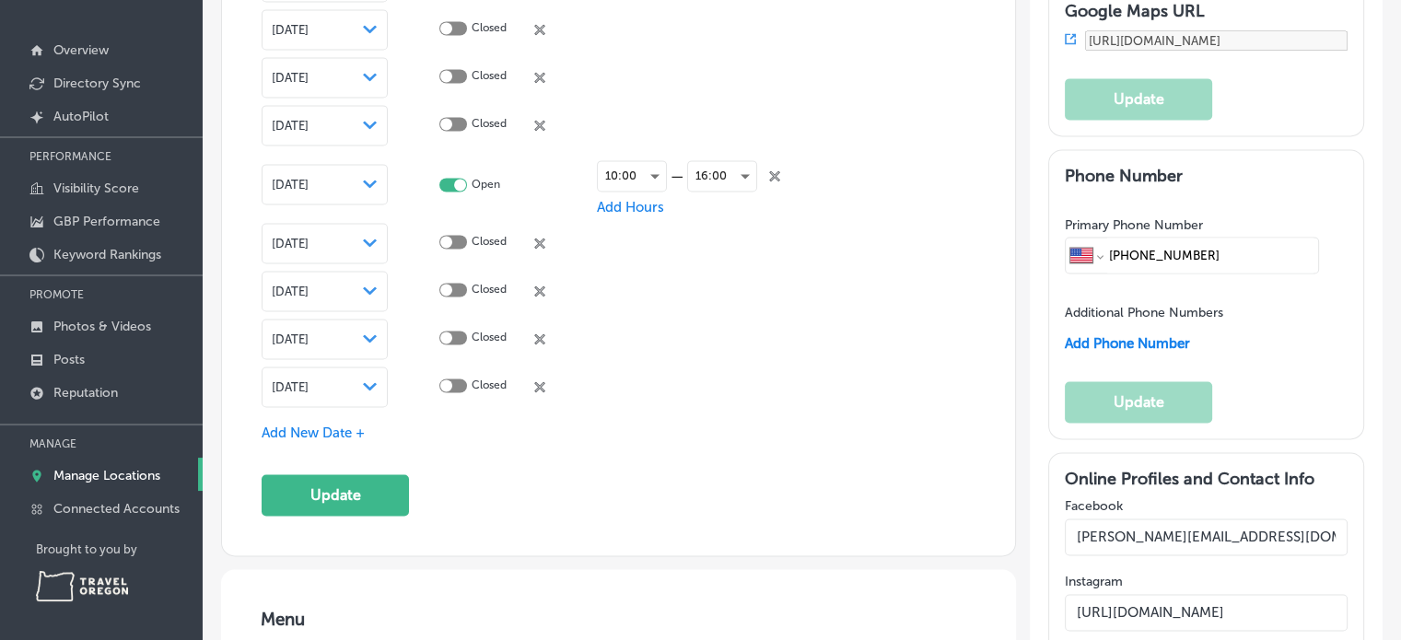
drag, startPoint x: 458, startPoint y: 376, endPoint x: 460, endPoint y: 385, distance: 9.6
click at [459, 383] on div at bounding box center [453, 385] width 28 height 14
checkbox input "true"
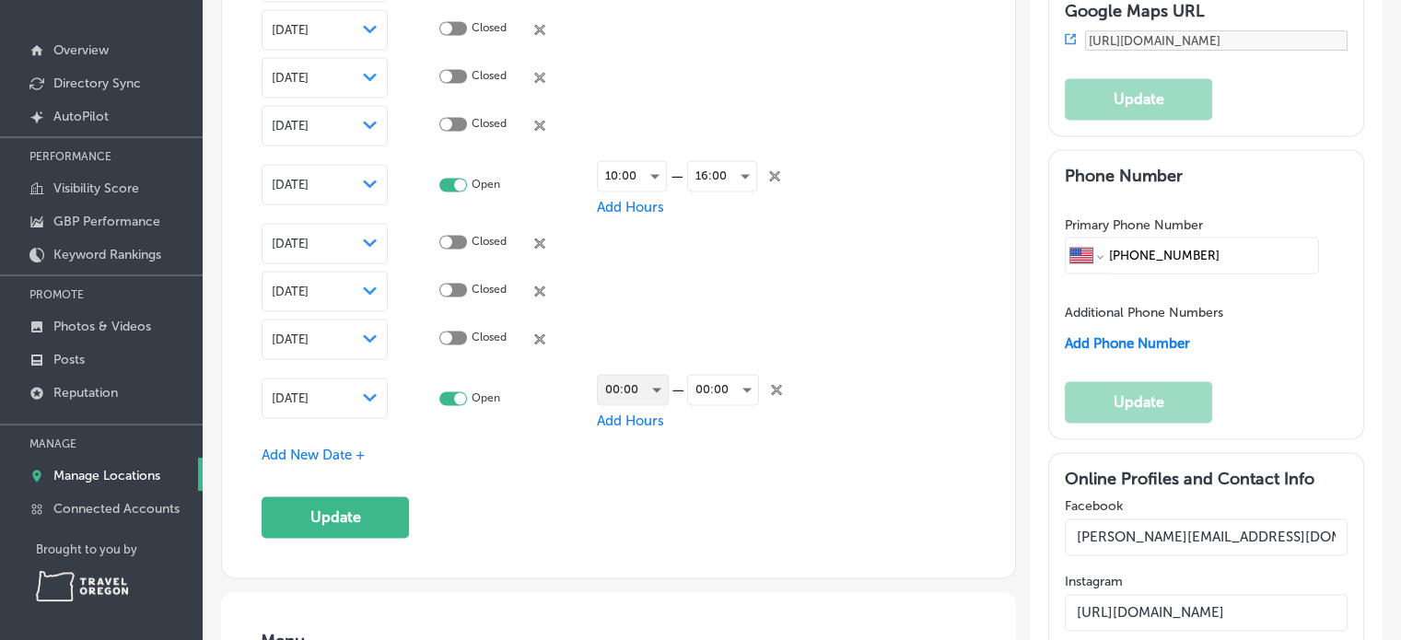
click at [655, 390] on div "00:00" at bounding box center [633, 389] width 70 height 29
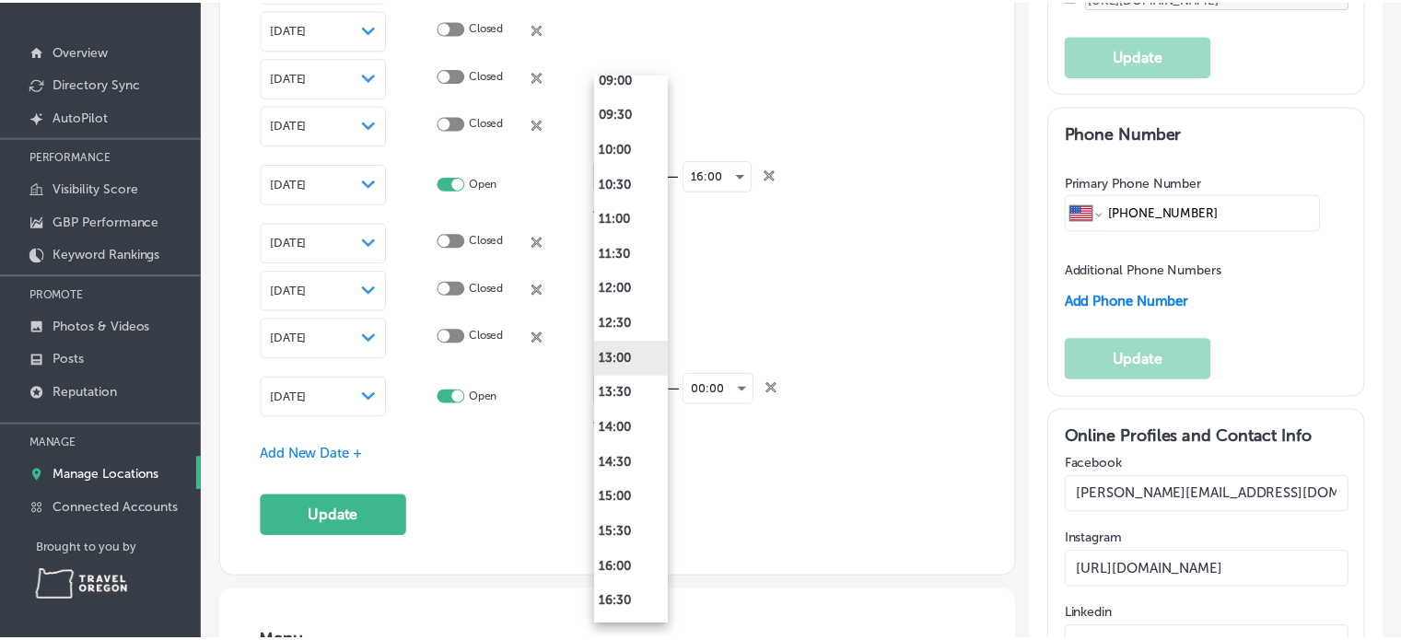
scroll to position [645, 0]
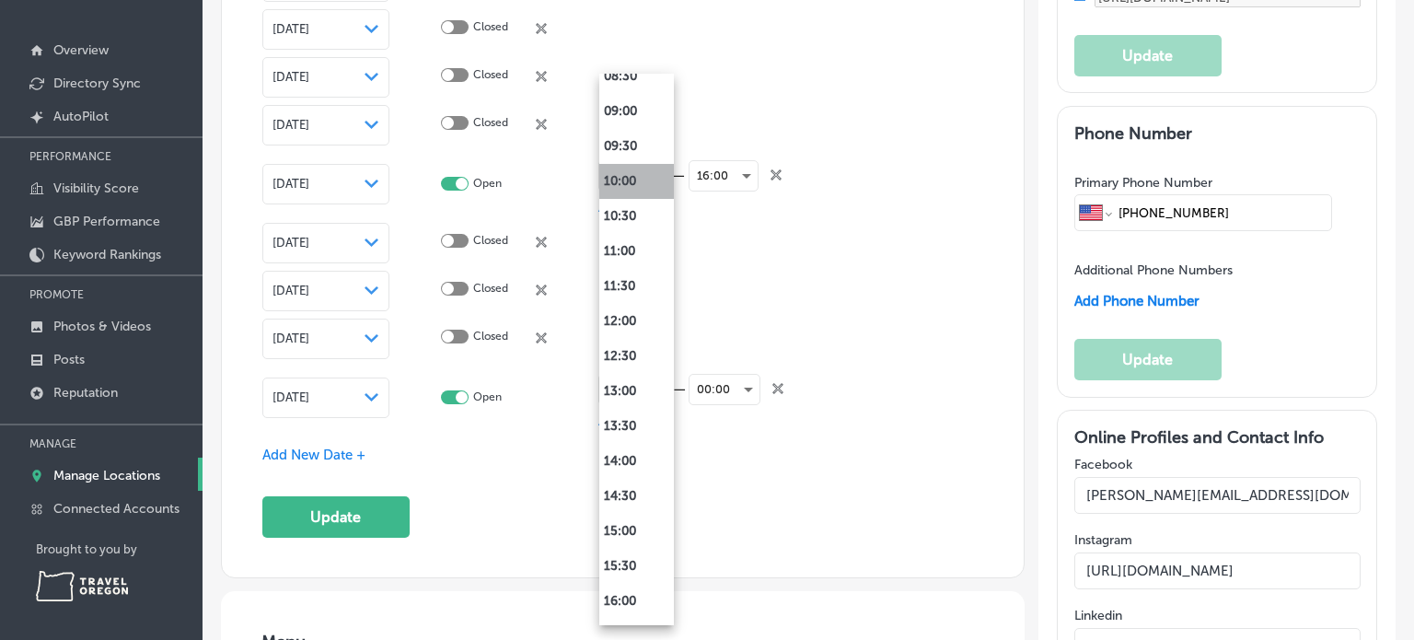
click at [634, 182] on li "10:00" at bounding box center [636, 181] width 75 height 35
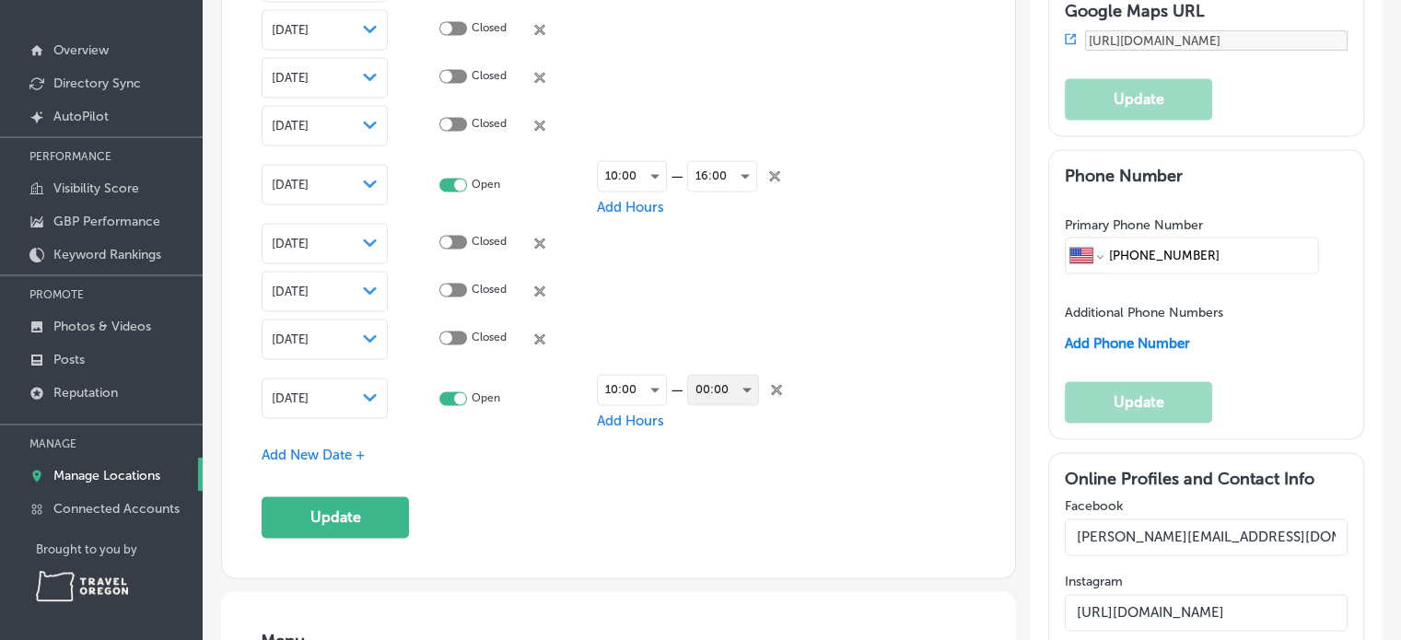
click at [743, 387] on div "00:00" at bounding box center [723, 389] width 70 height 29
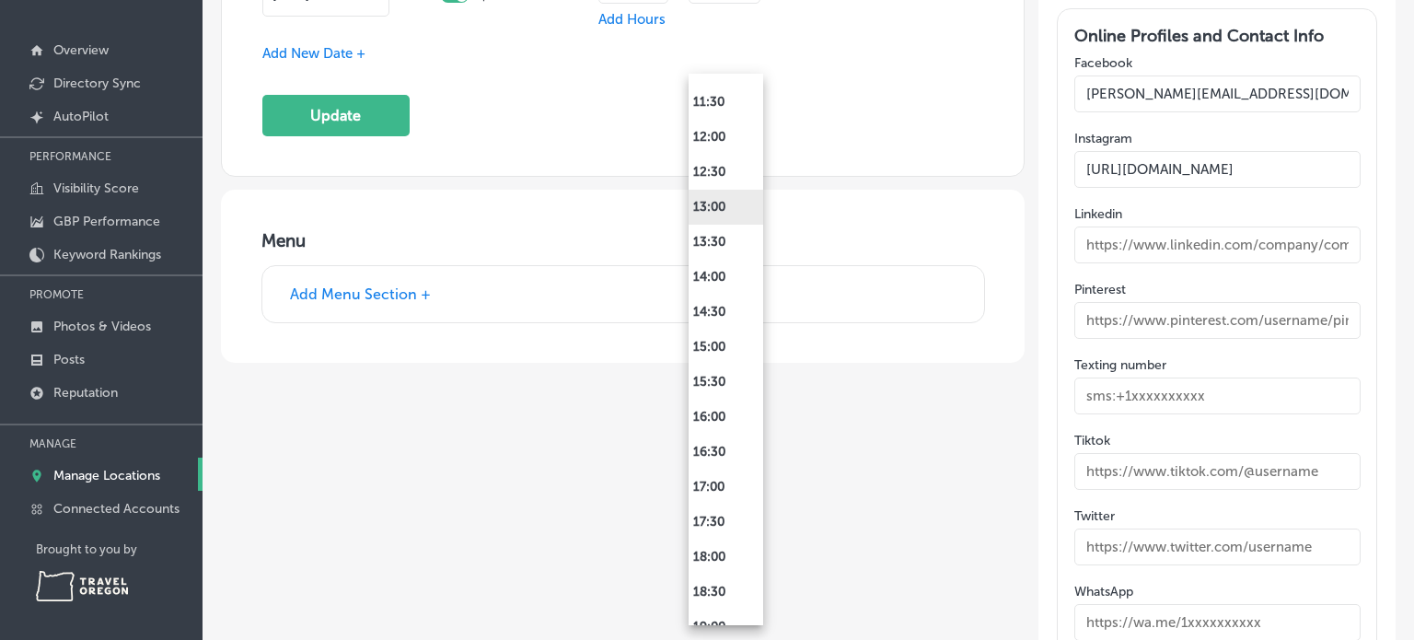
scroll to position [921, 0]
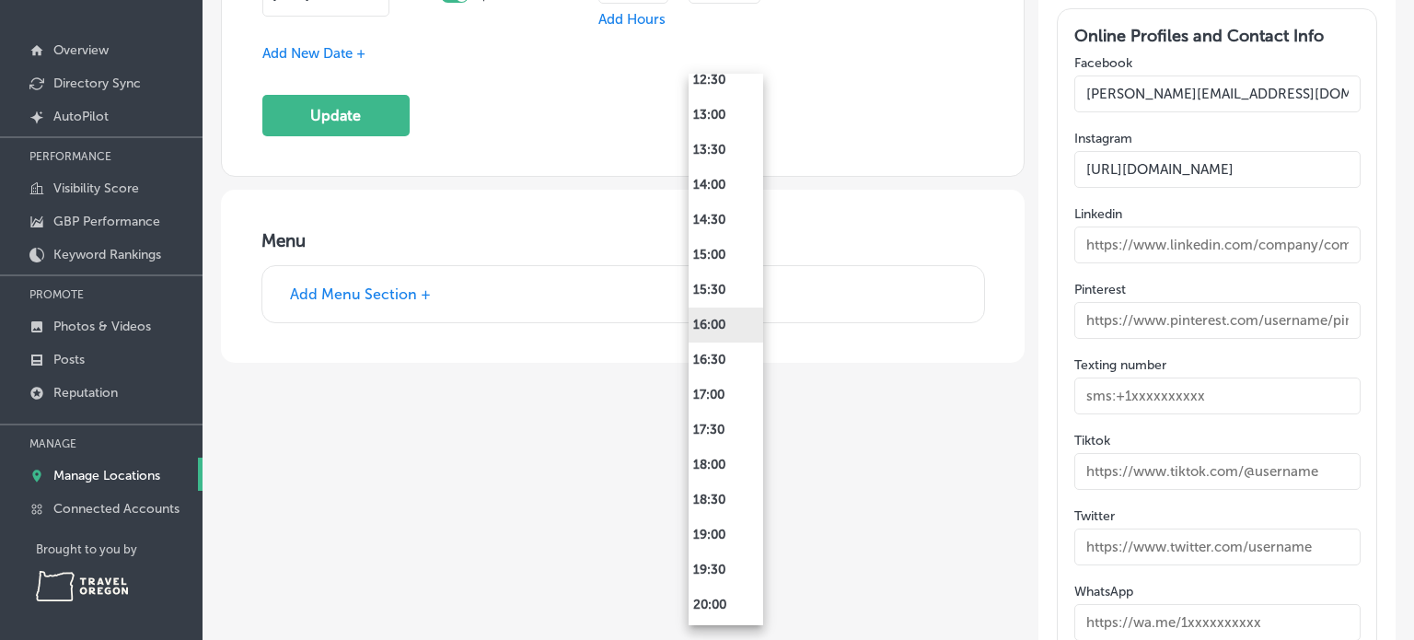
click at [723, 327] on li "16:00" at bounding box center [726, 325] width 75 height 35
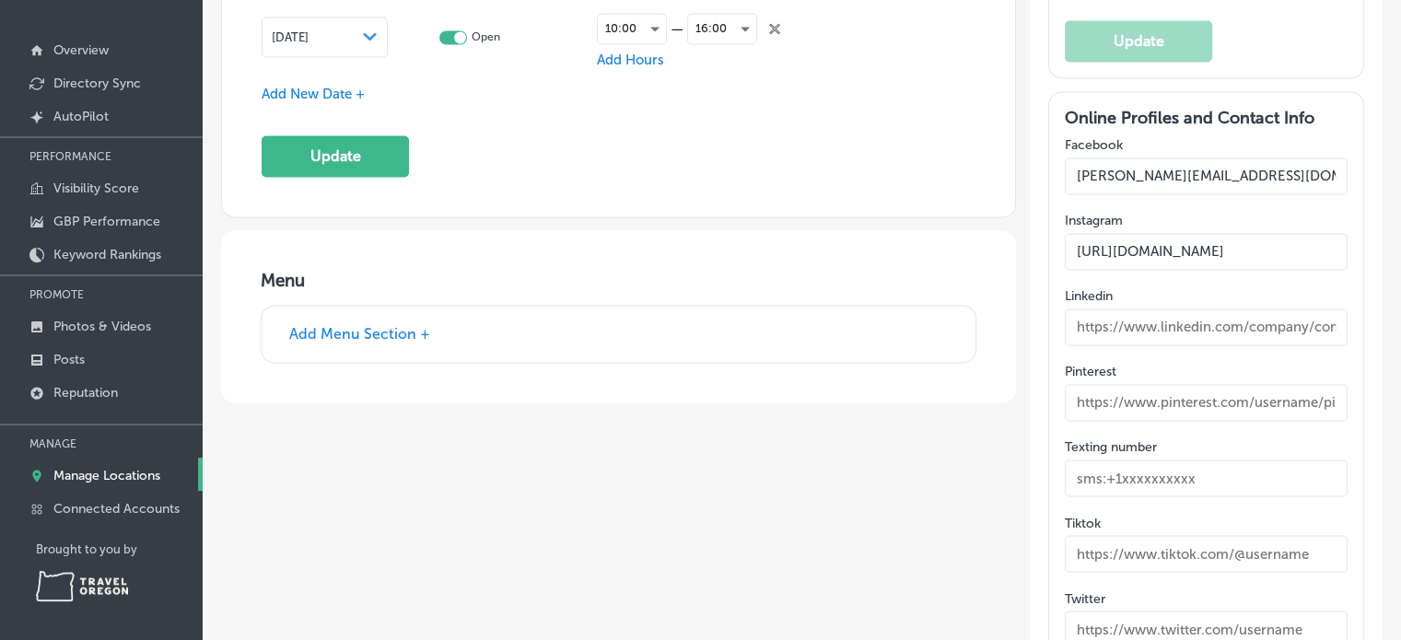
scroll to position [0, 0]
click at [365, 149] on button "Update" at bounding box center [335, 155] width 147 height 41
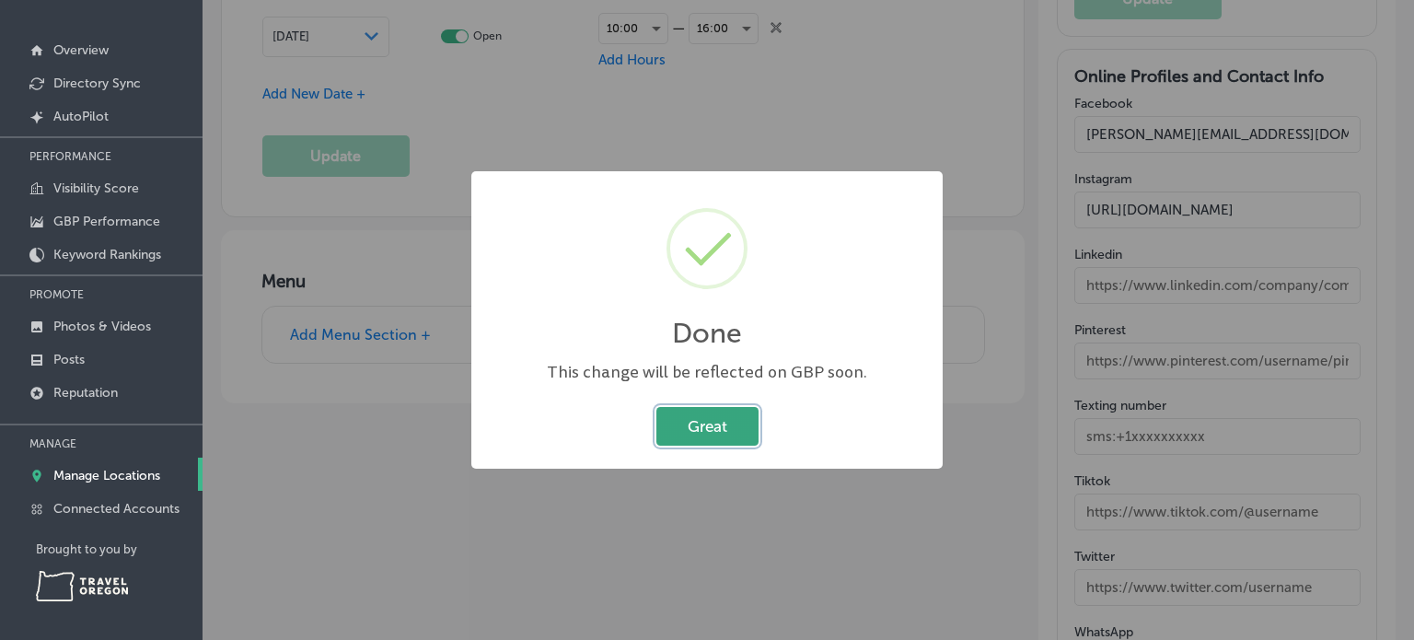
click at [715, 434] on button "Great" at bounding box center [708, 426] width 102 height 38
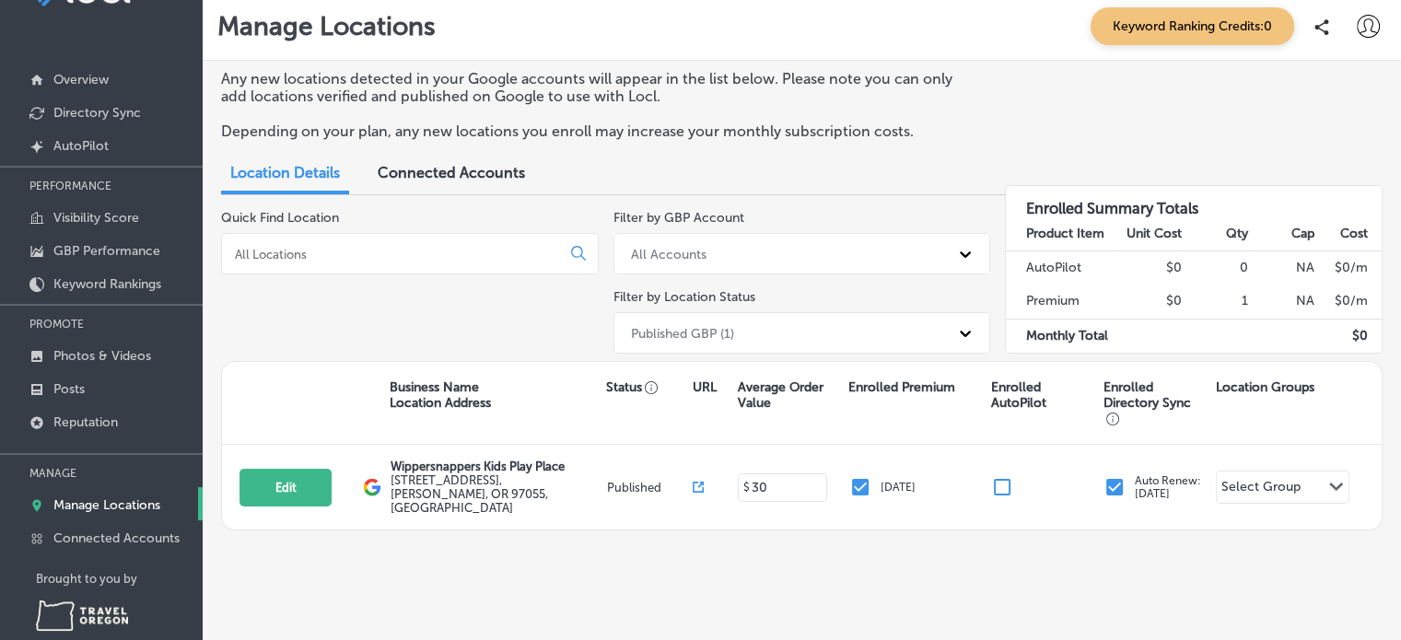
scroll to position [81, 0]
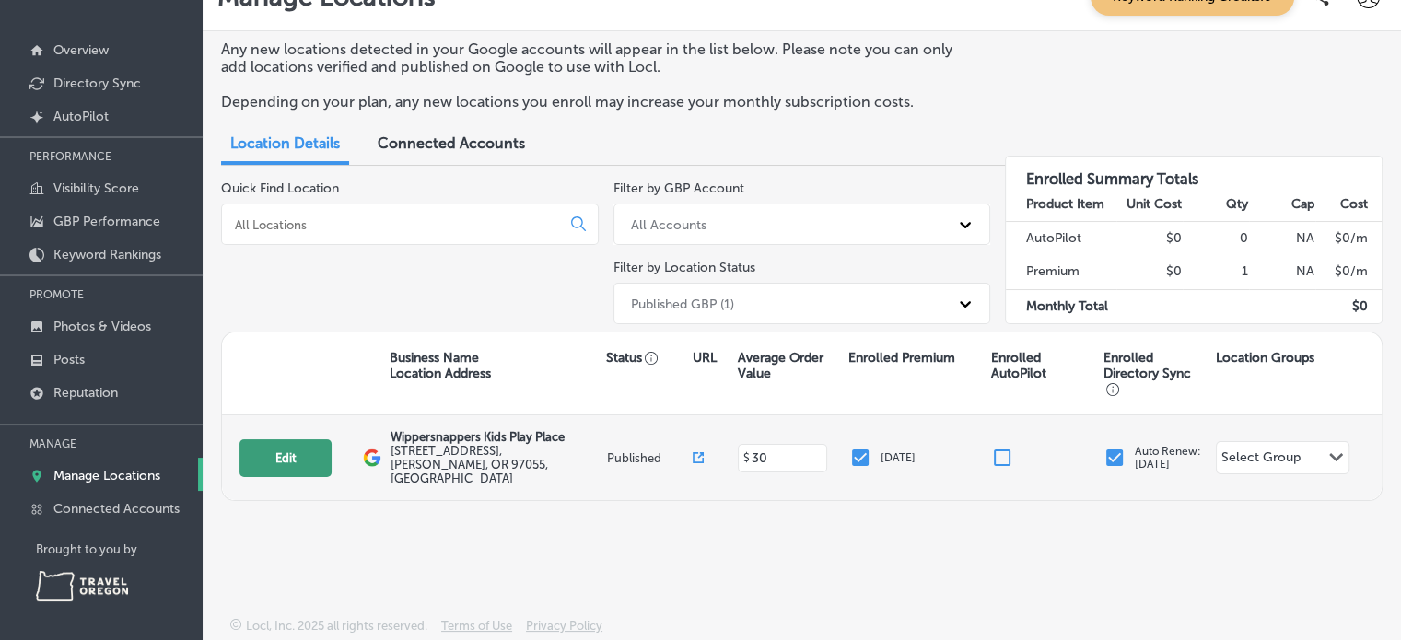
click at [298, 447] on button "Edit" at bounding box center [285, 458] width 92 height 38
select select "US"
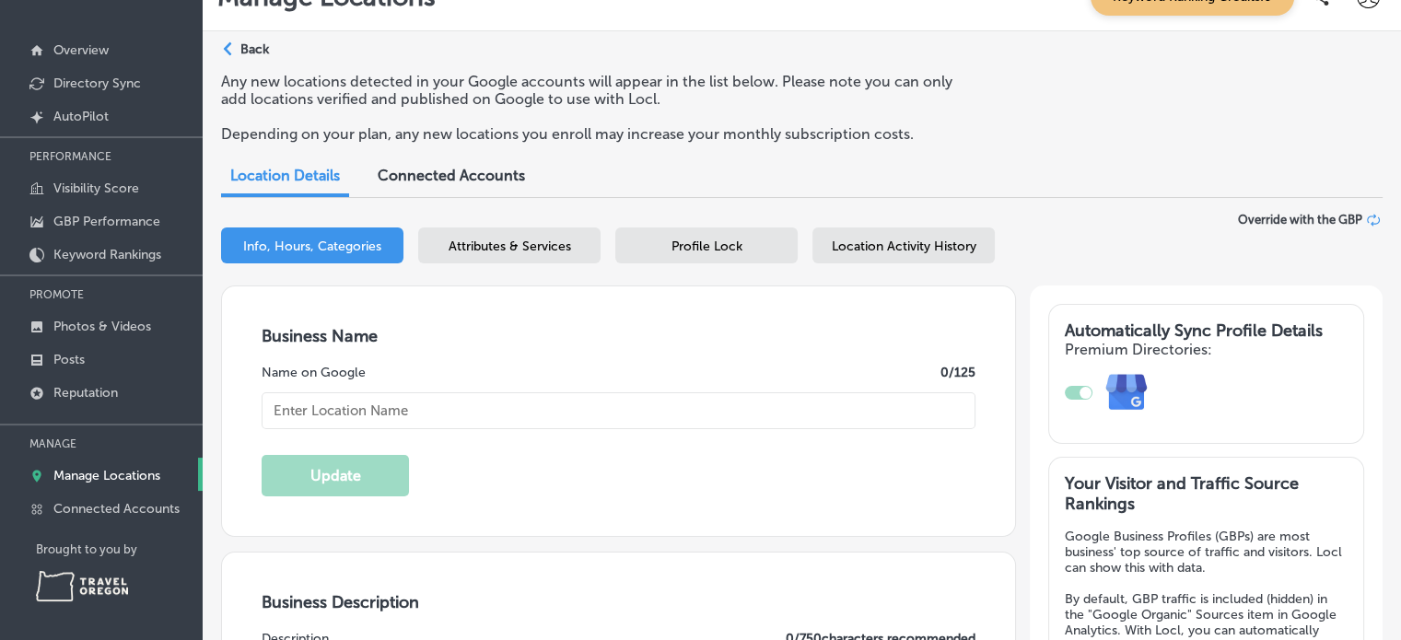
type input "Wippersnappers Kids Play Place"
type input "[PERSON_NAME][EMAIL_ADDRESS][DOMAIN_NAME]"
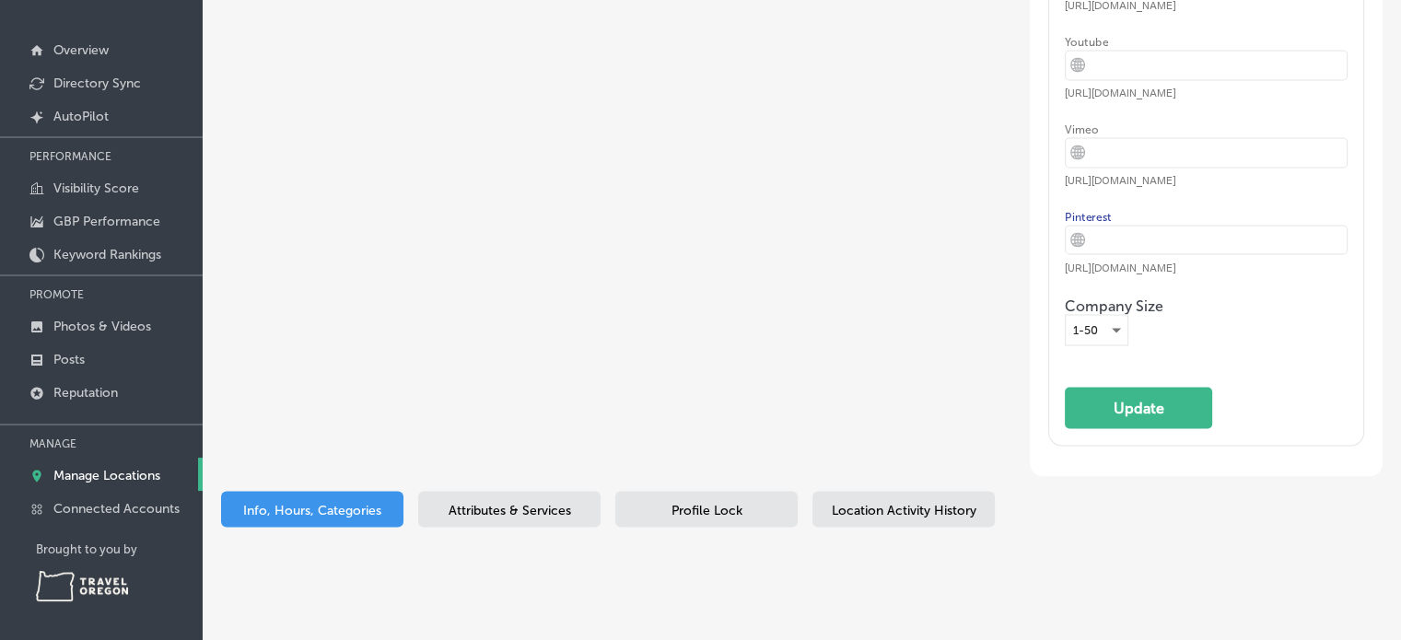
type input "[STREET_ADDRESS]"
type input "[PERSON_NAME]"
type input "97055"
type input "US"
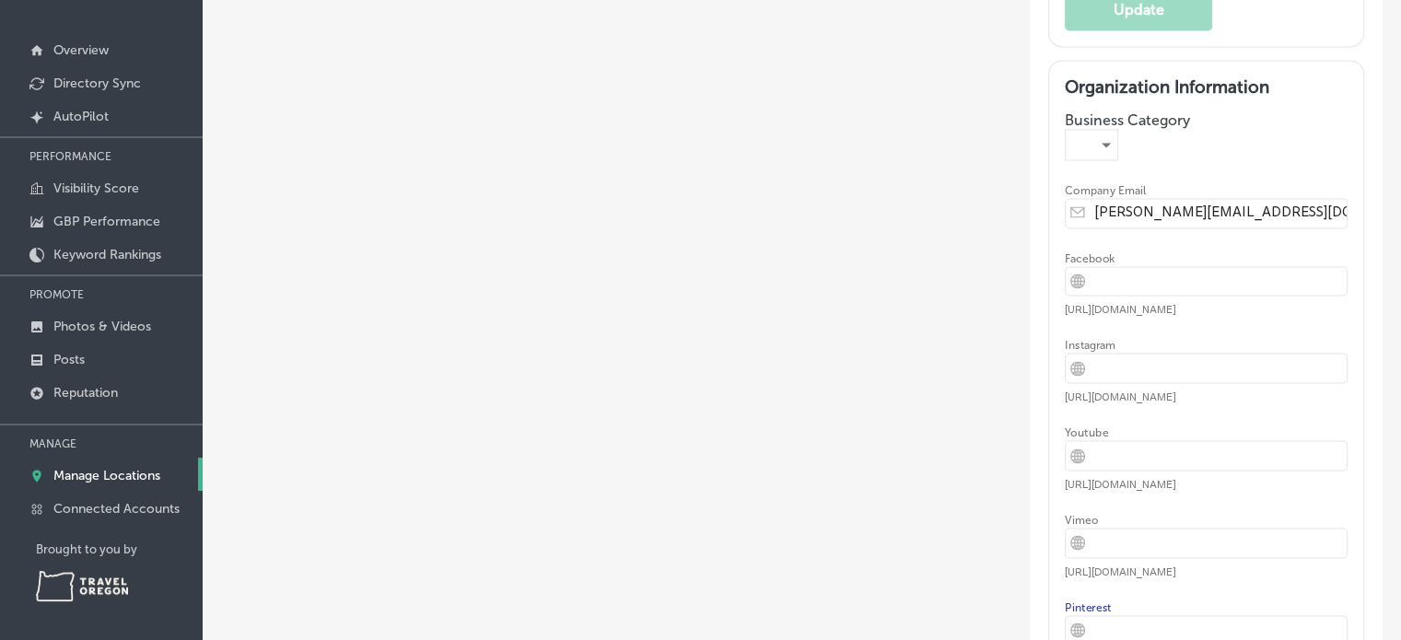
type input "[URL][DOMAIN_NAME][DOMAIN_NAME]"
type input "30"
type textarea "Wippersnappers is the premier Indoor Kids Play Place in the NW. We feature a th…"
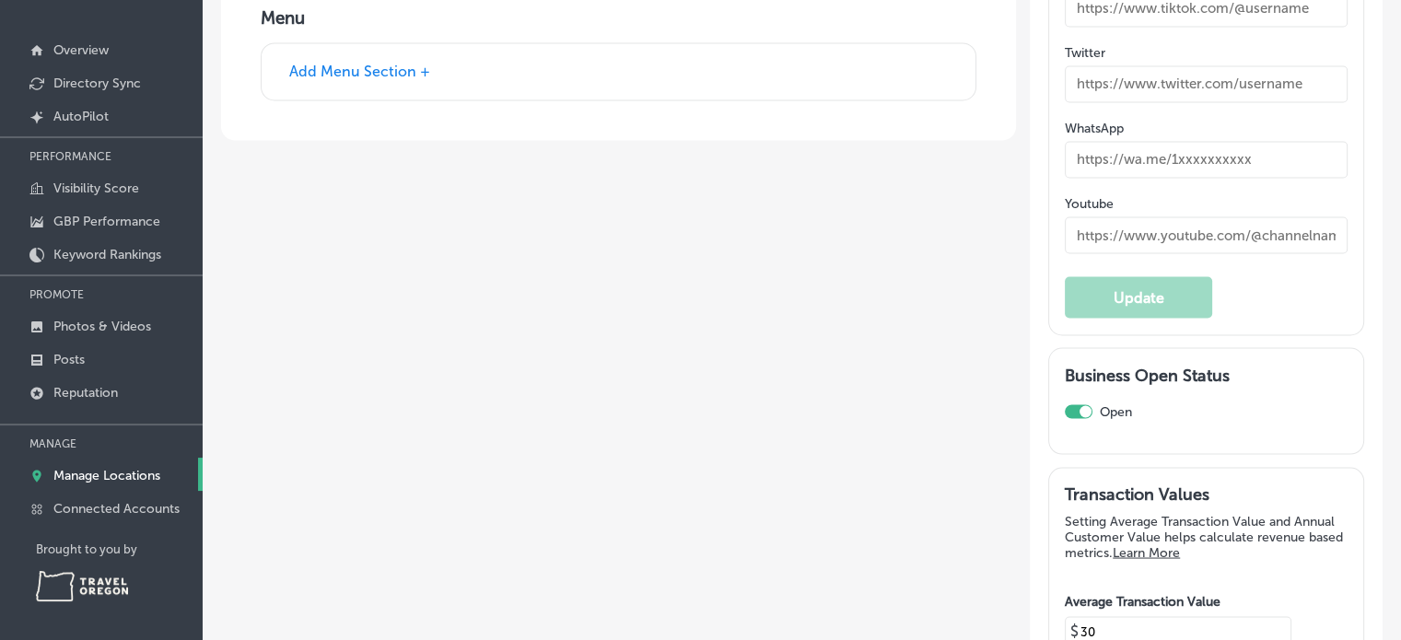
type input "[PHONE_NUMBER]"
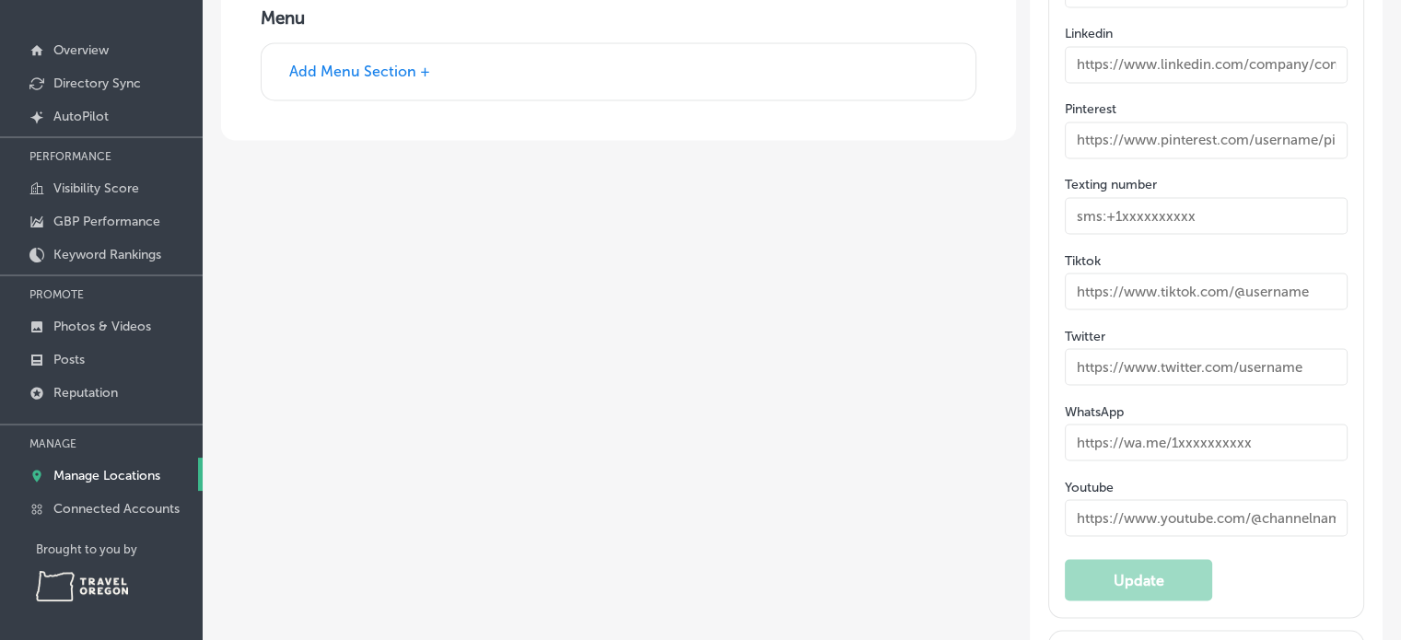
type input "[PERSON_NAME][EMAIL_ADDRESS][DOMAIN_NAME]"
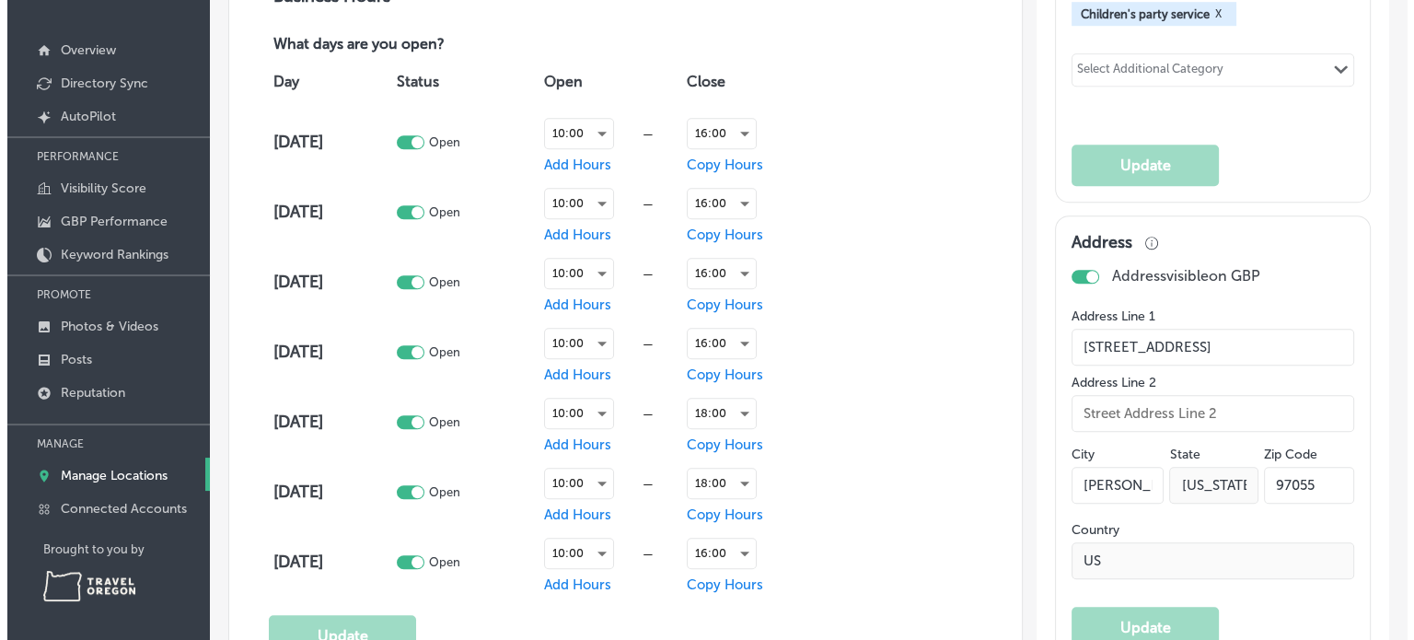
scroll to position [1288, 0]
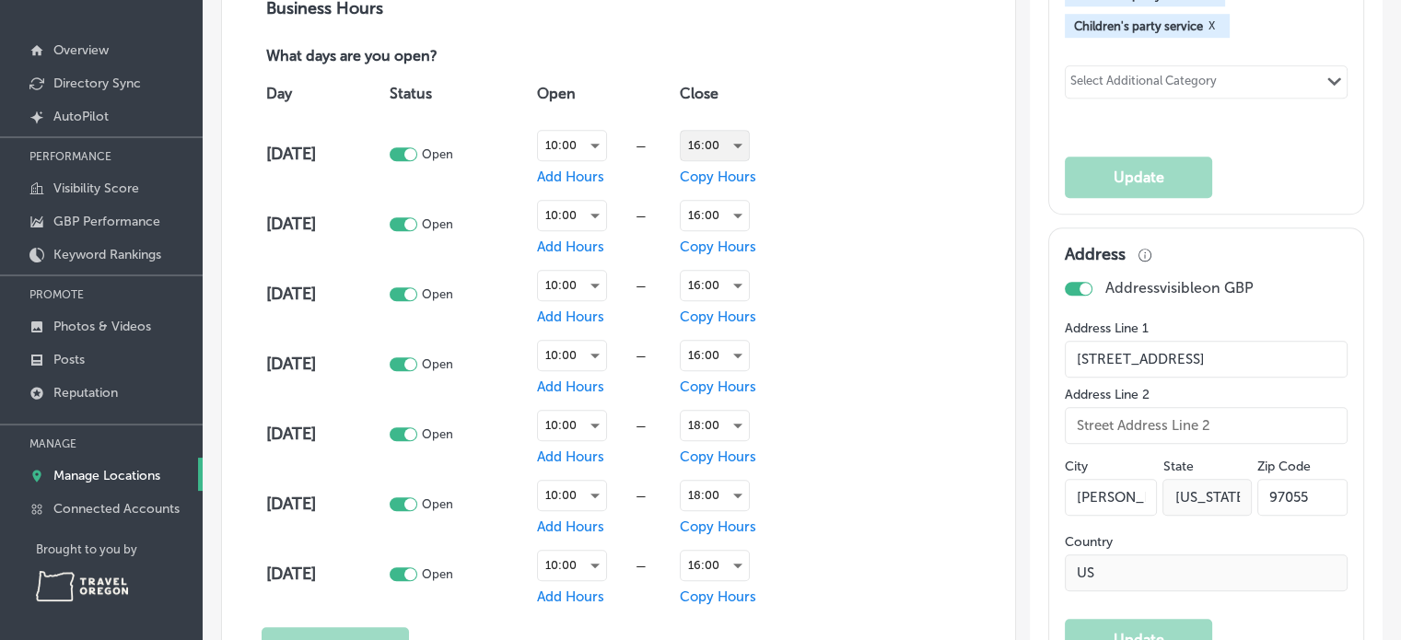
click at [738, 146] on div "16:00" at bounding box center [714, 145] width 68 height 29
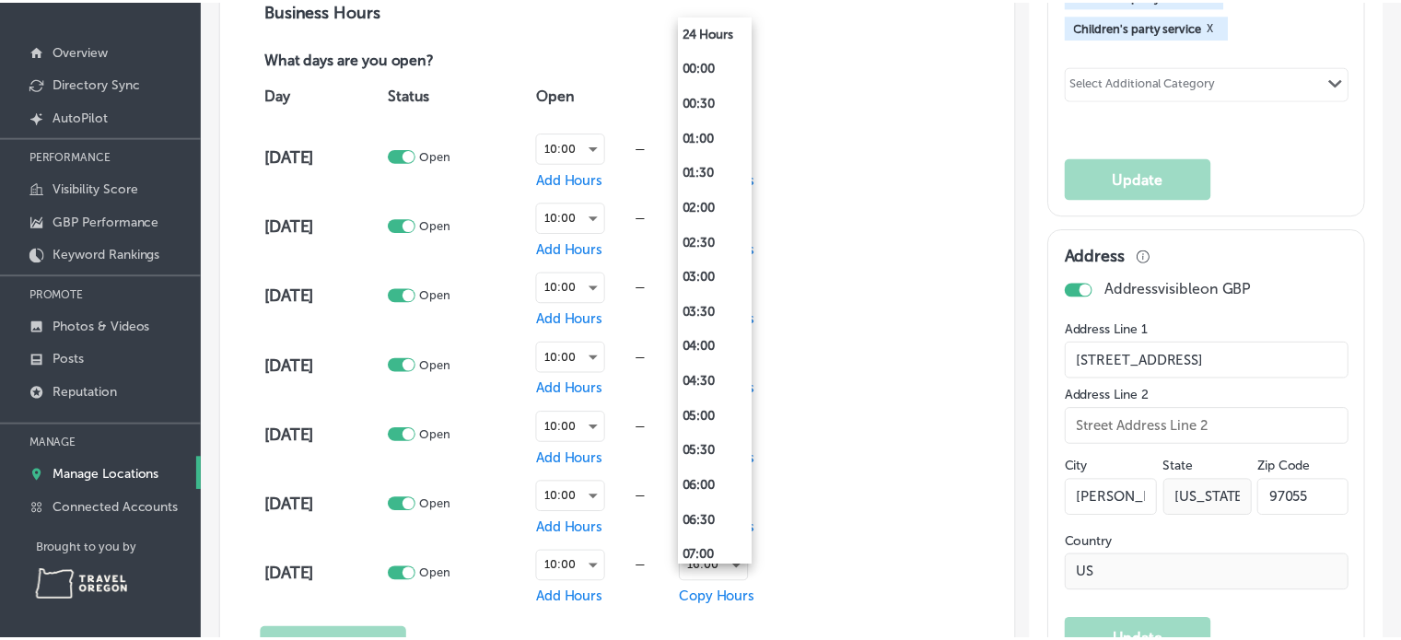
scroll to position [896, 0]
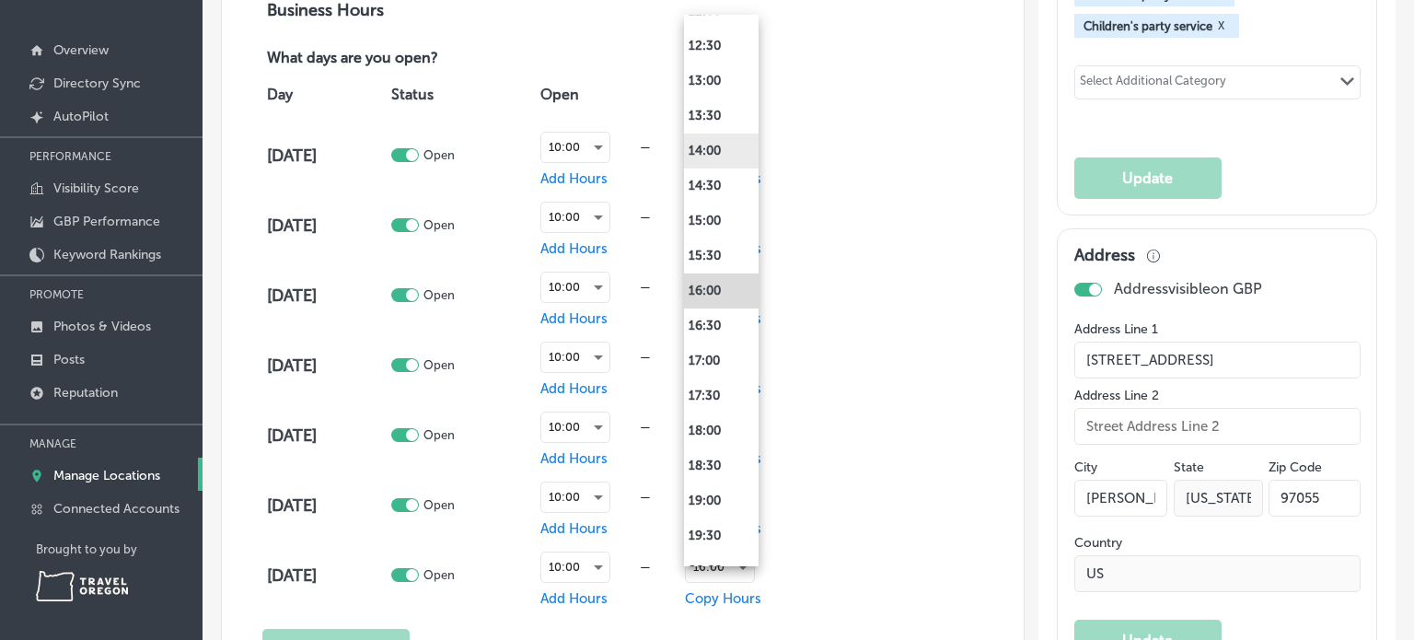
click at [737, 147] on li "14:00" at bounding box center [721, 151] width 75 height 35
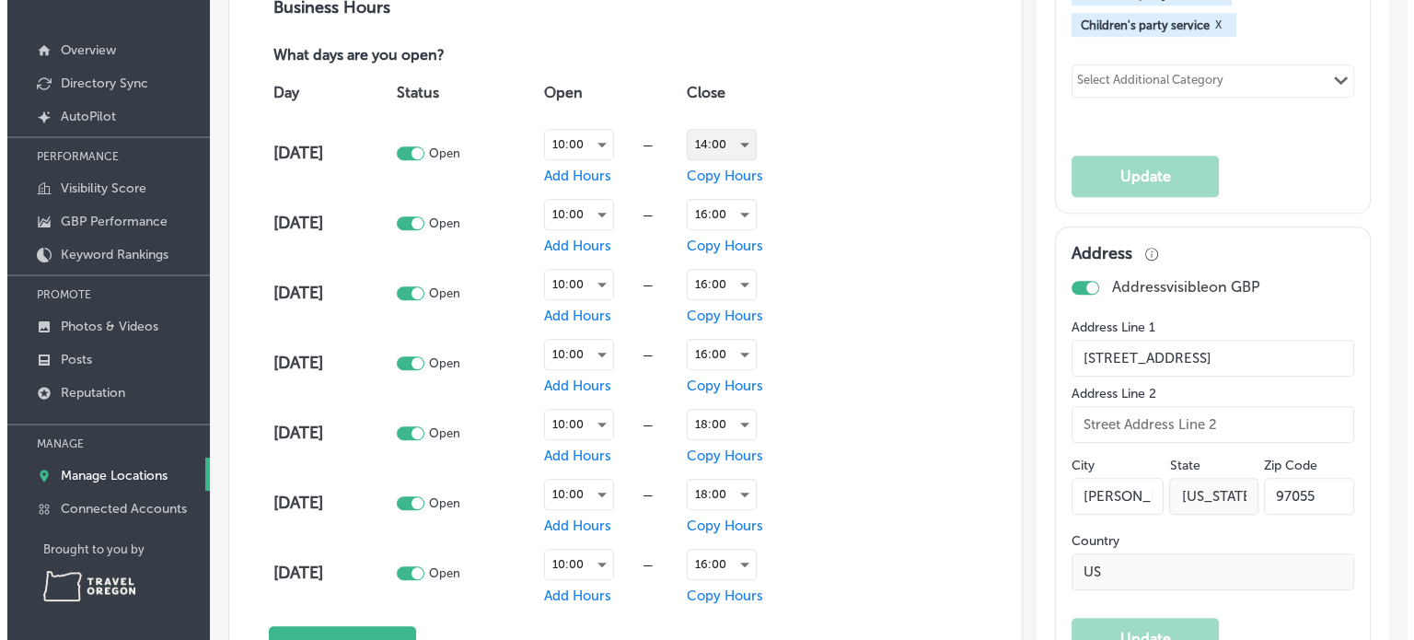
scroll to position [1288, 0]
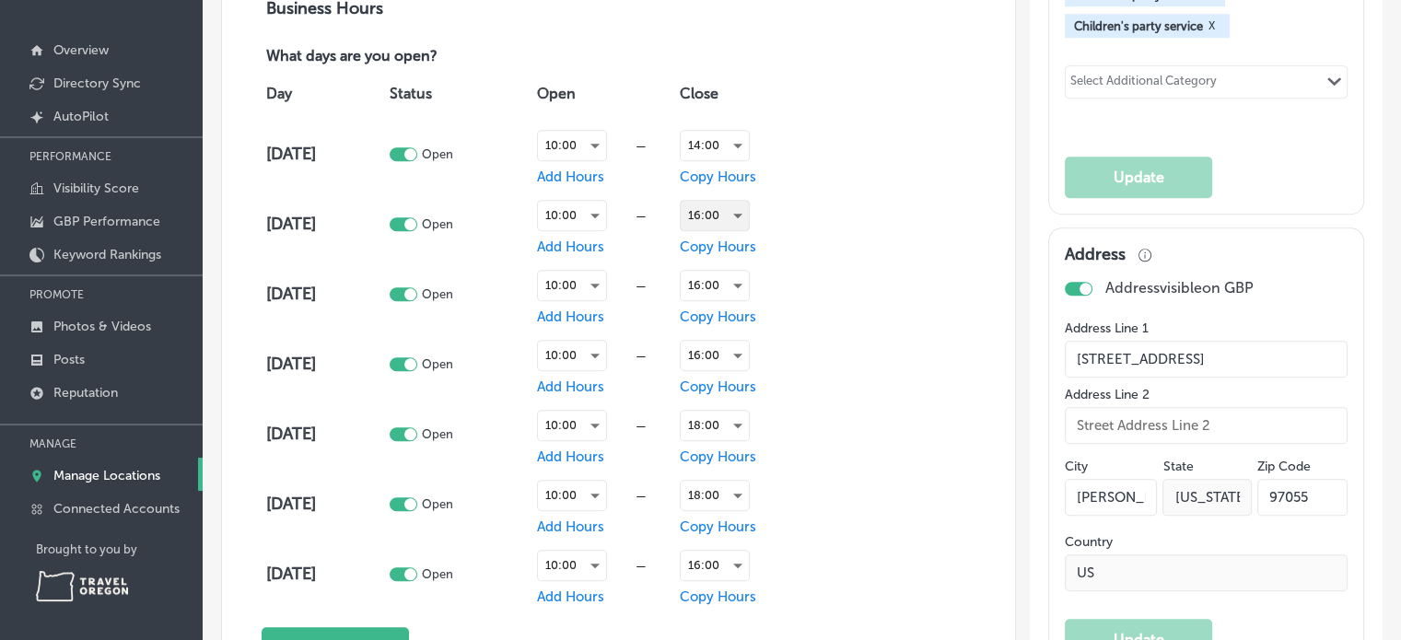
click at [740, 215] on div "16:00" at bounding box center [714, 215] width 68 height 29
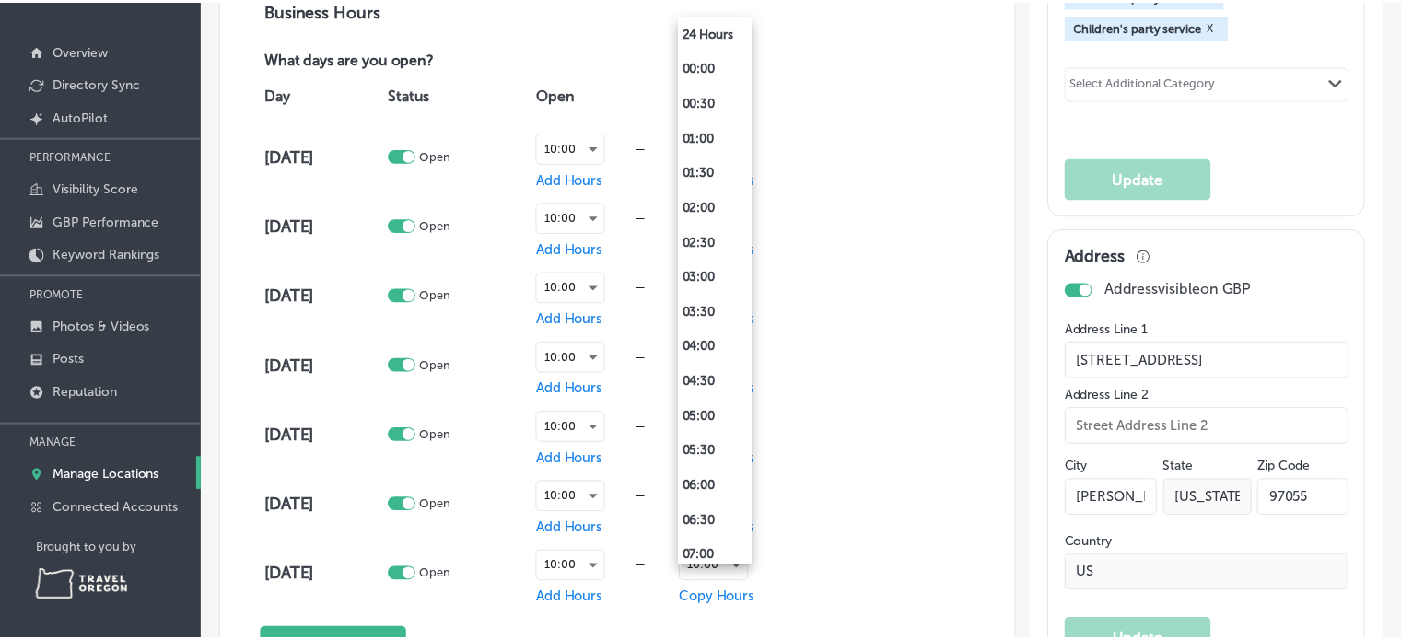
scroll to position [896, 0]
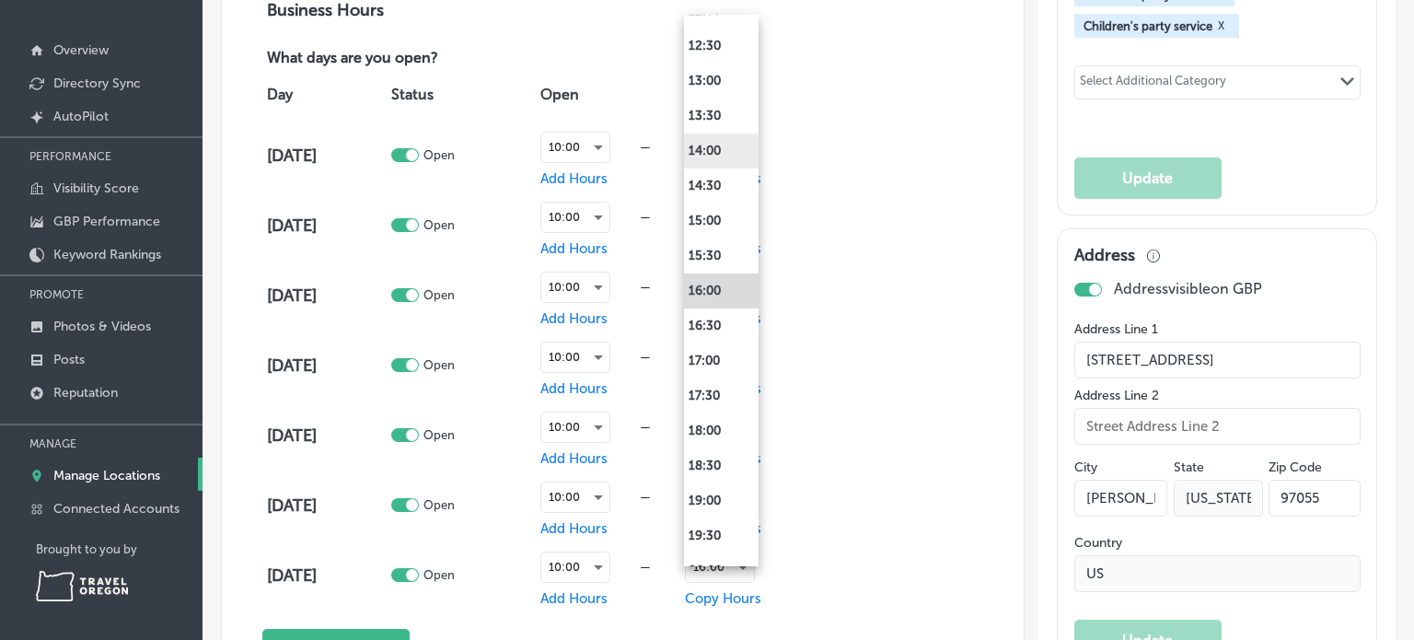
click at [716, 152] on li "14:00" at bounding box center [721, 151] width 75 height 35
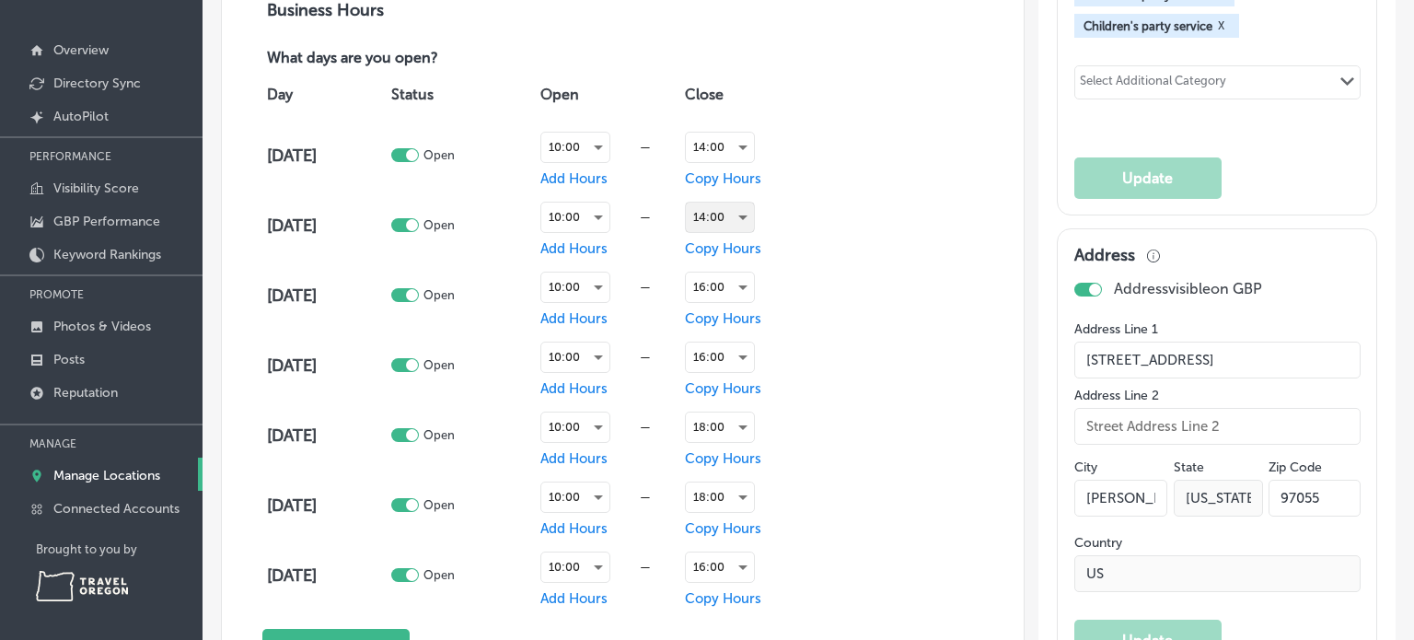
scroll to position [1288, 0]
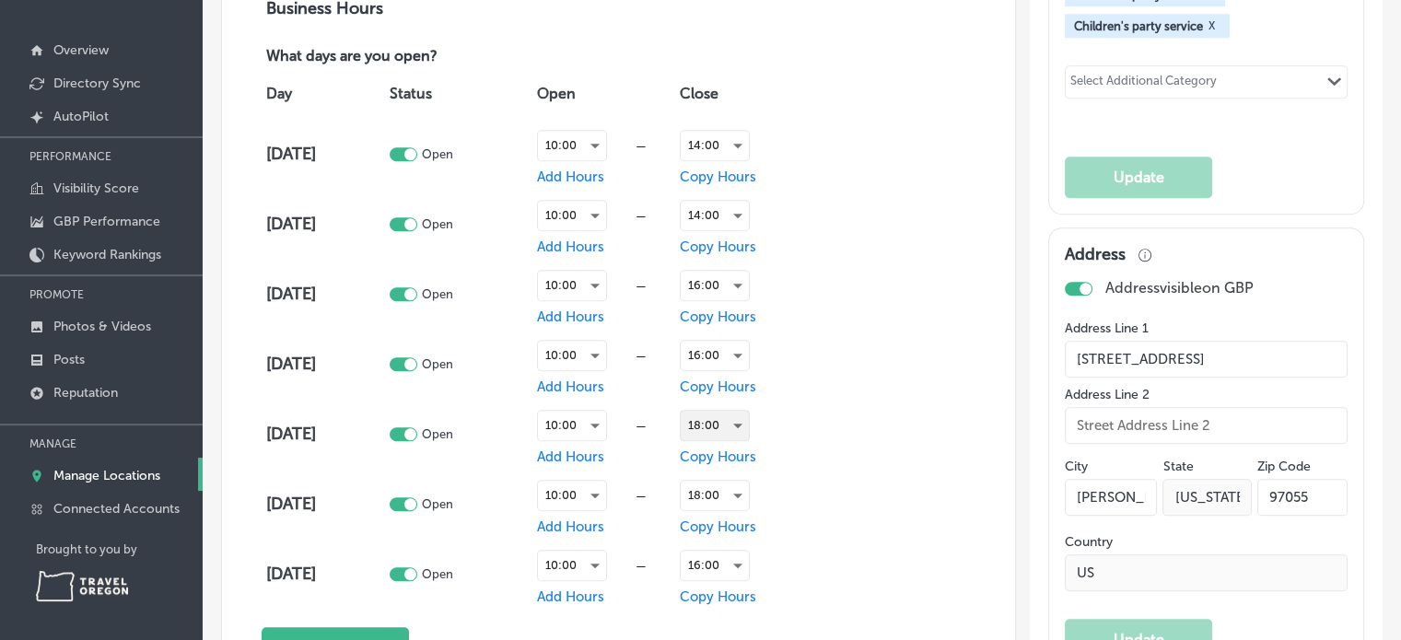
click at [733, 423] on div "18:00" at bounding box center [714, 425] width 68 height 29
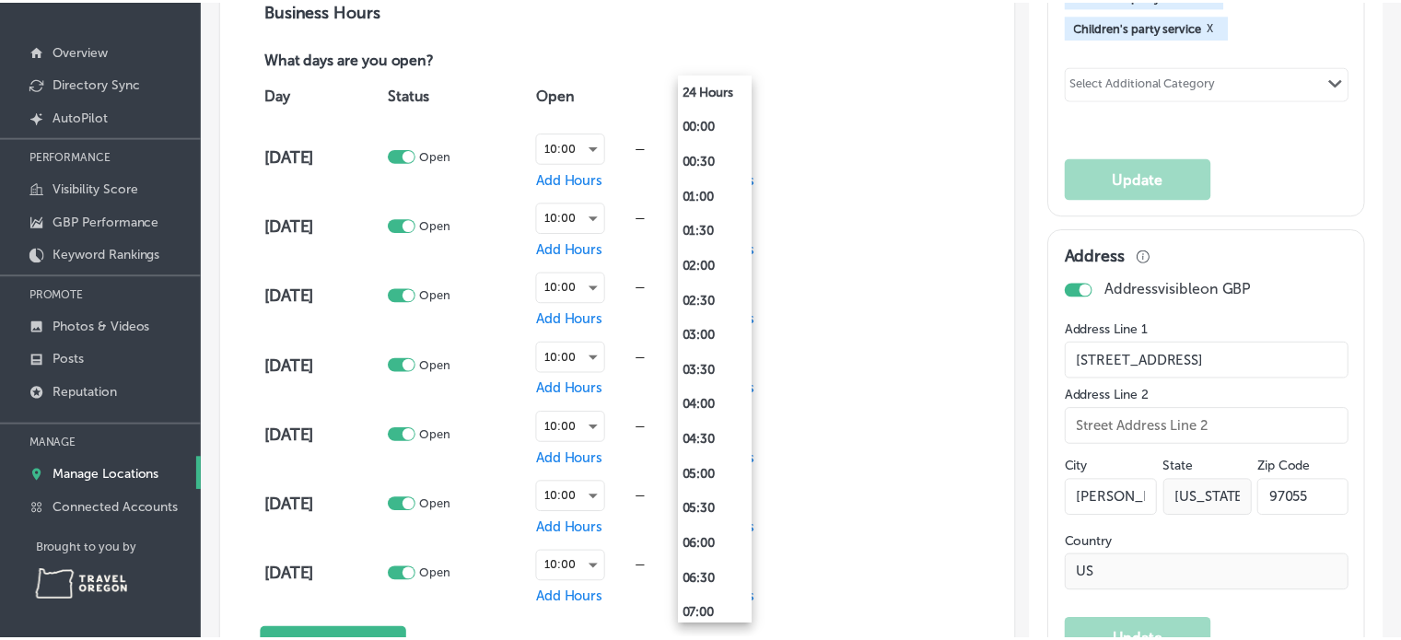
scroll to position [1036, 0]
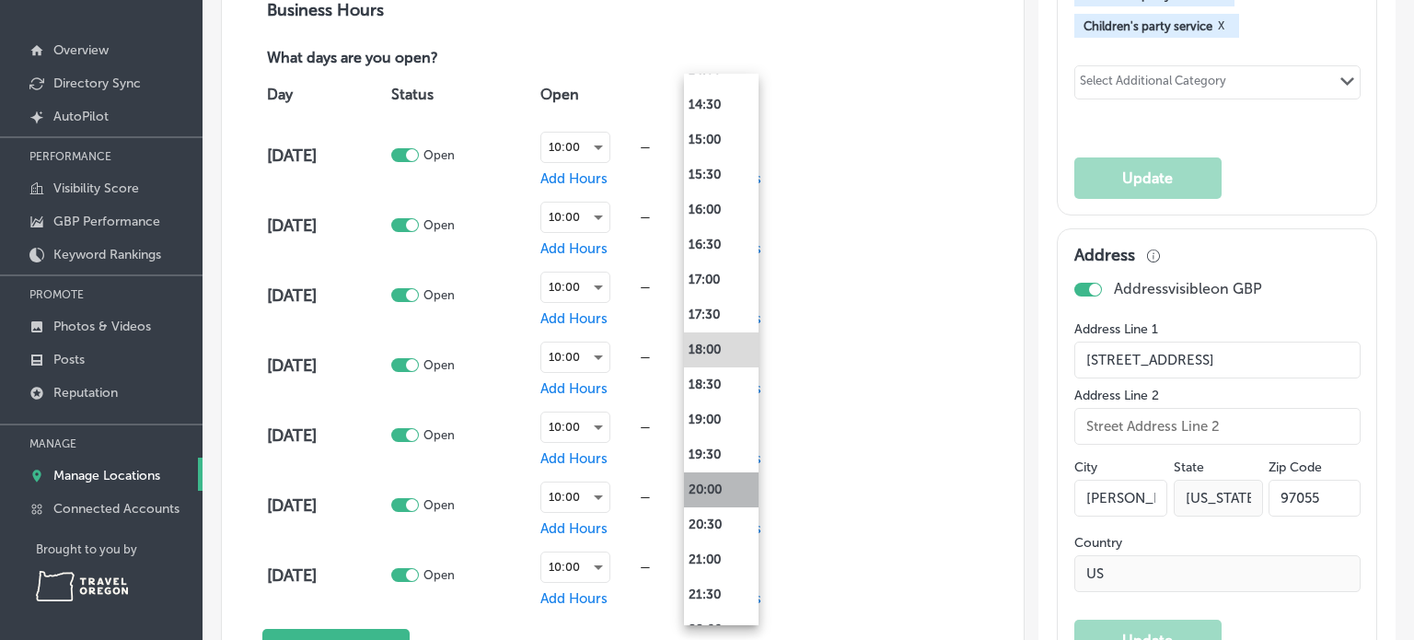
click at [723, 483] on li "20:00" at bounding box center [721, 489] width 75 height 35
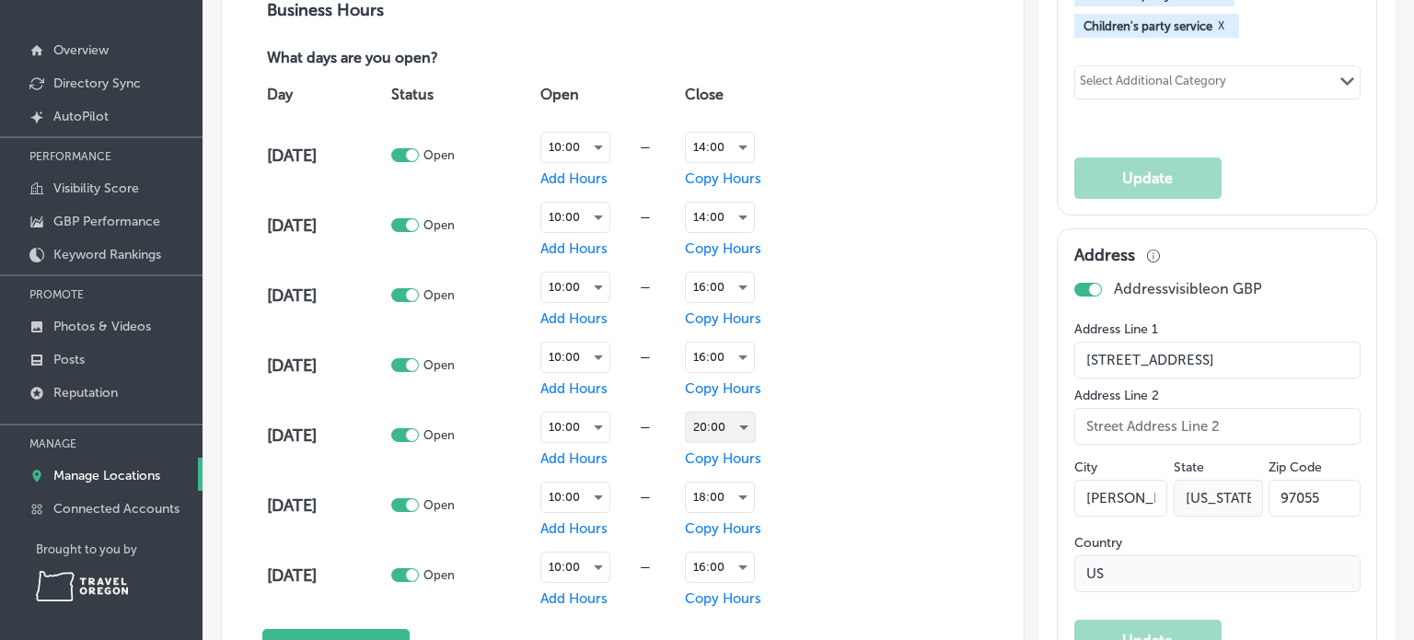
scroll to position [1288, 0]
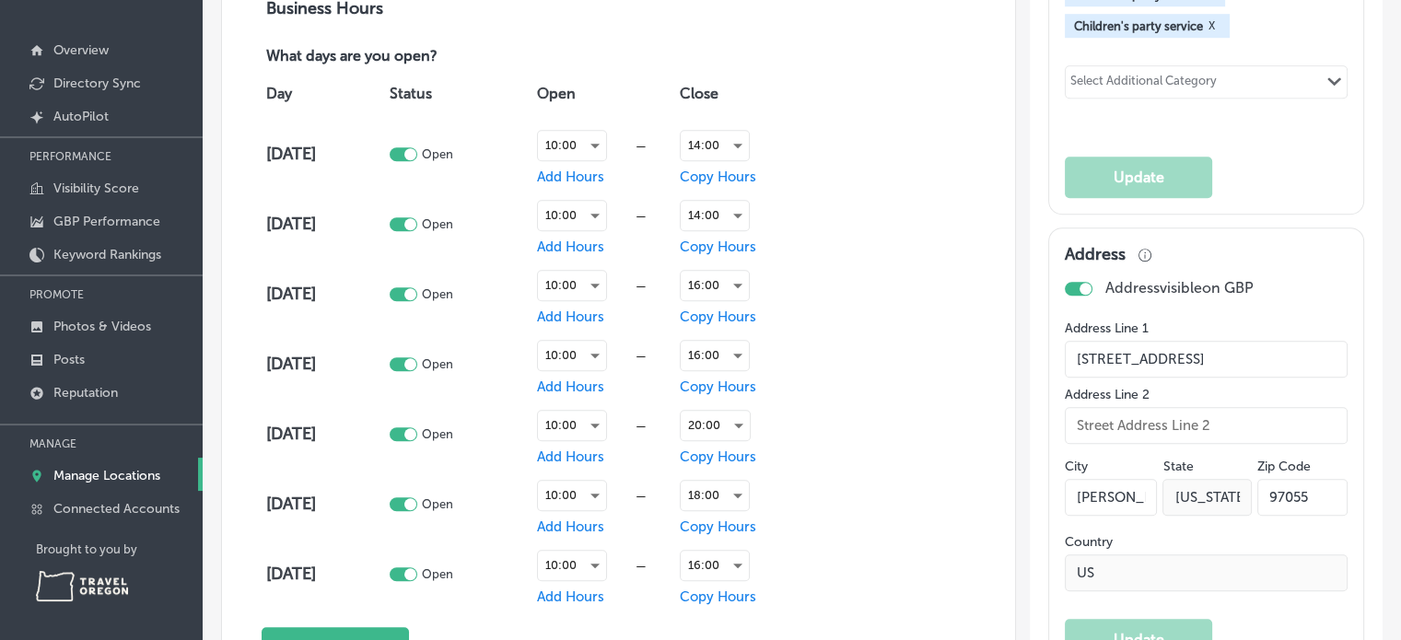
click at [752, 502] on div "18:00" at bounding box center [738, 495] width 117 height 46
click at [729, 493] on div "18:00" at bounding box center [714, 495] width 68 height 29
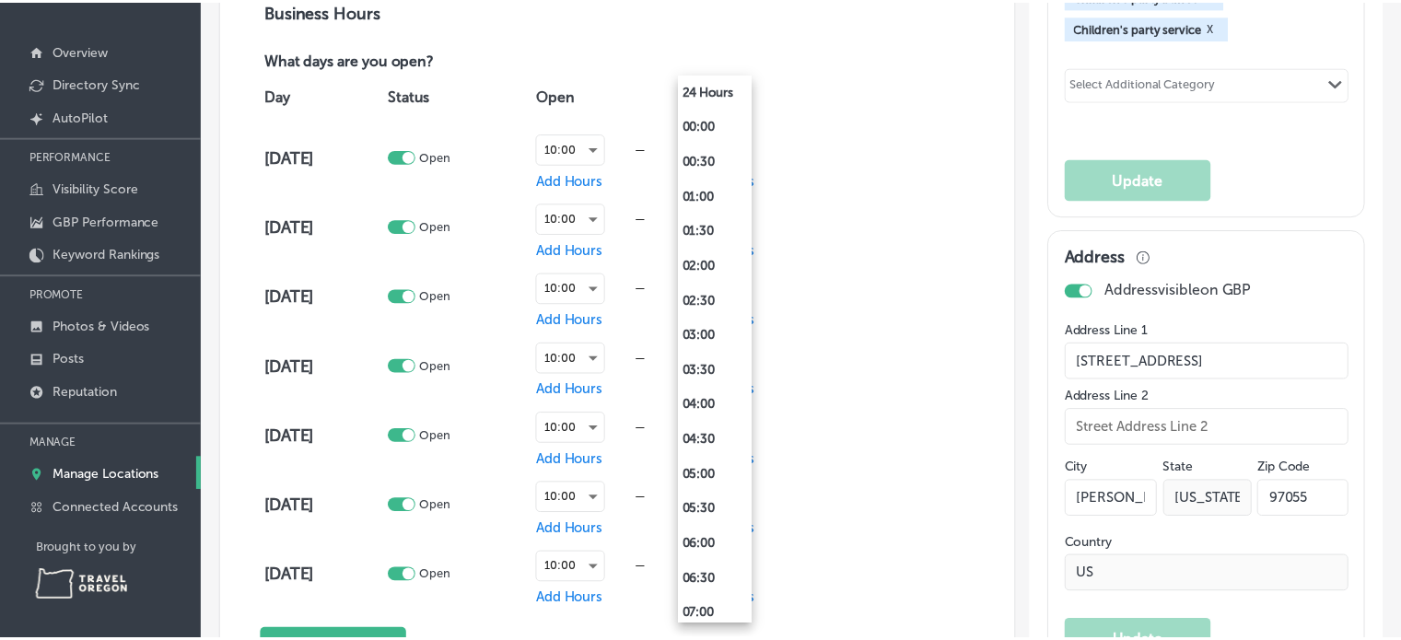
scroll to position [1036, 0]
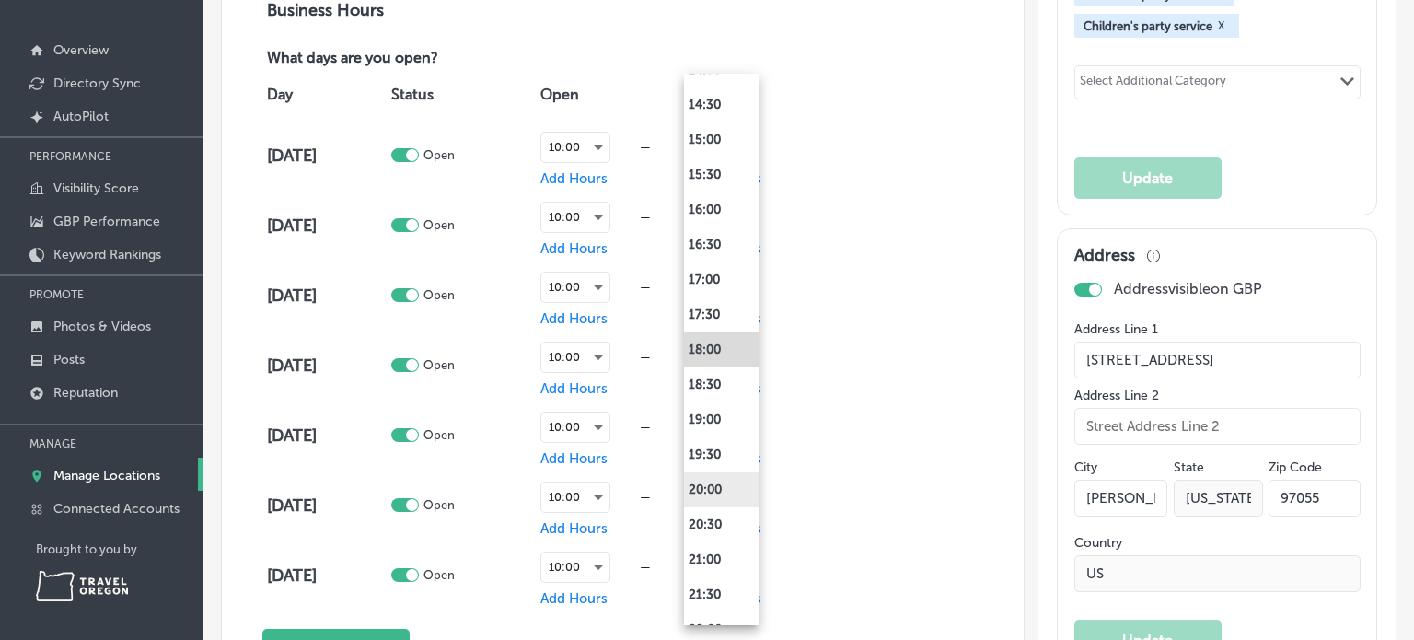
click at [724, 485] on li "20:00" at bounding box center [721, 489] width 75 height 35
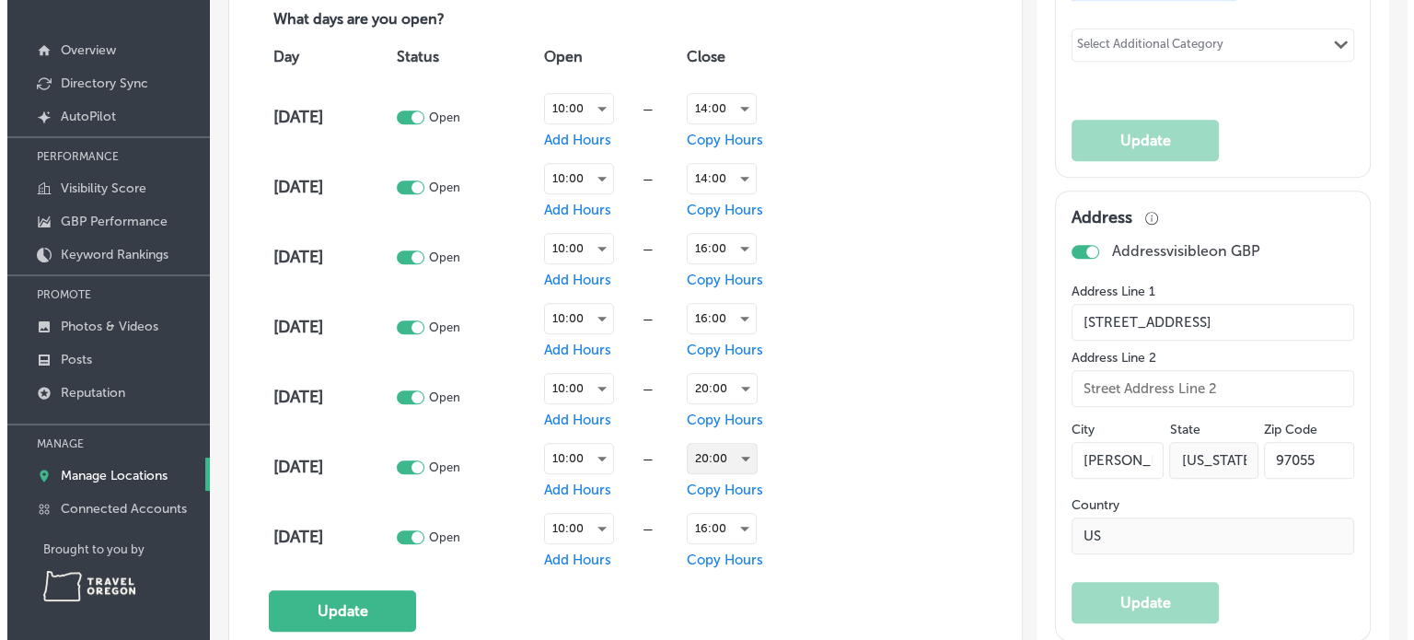
scroll to position [1380, 0]
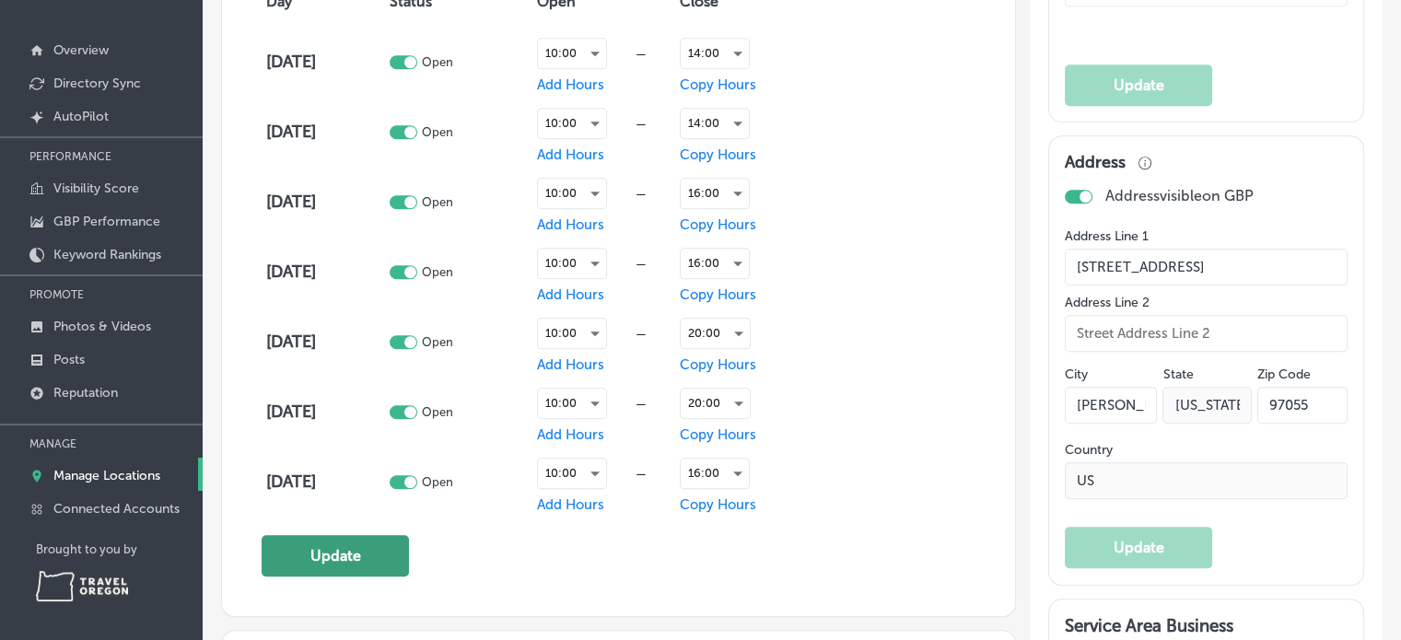
click at [350, 549] on button "Update" at bounding box center [335, 555] width 147 height 41
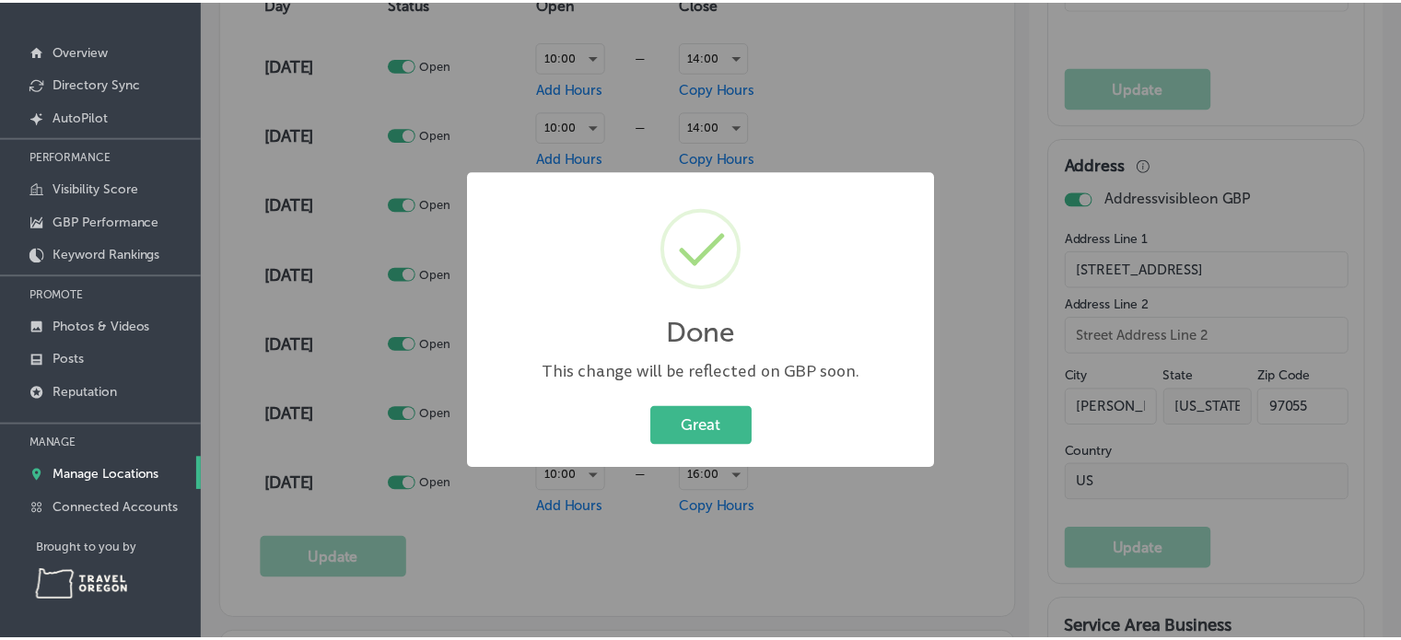
scroll to position [1382, 0]
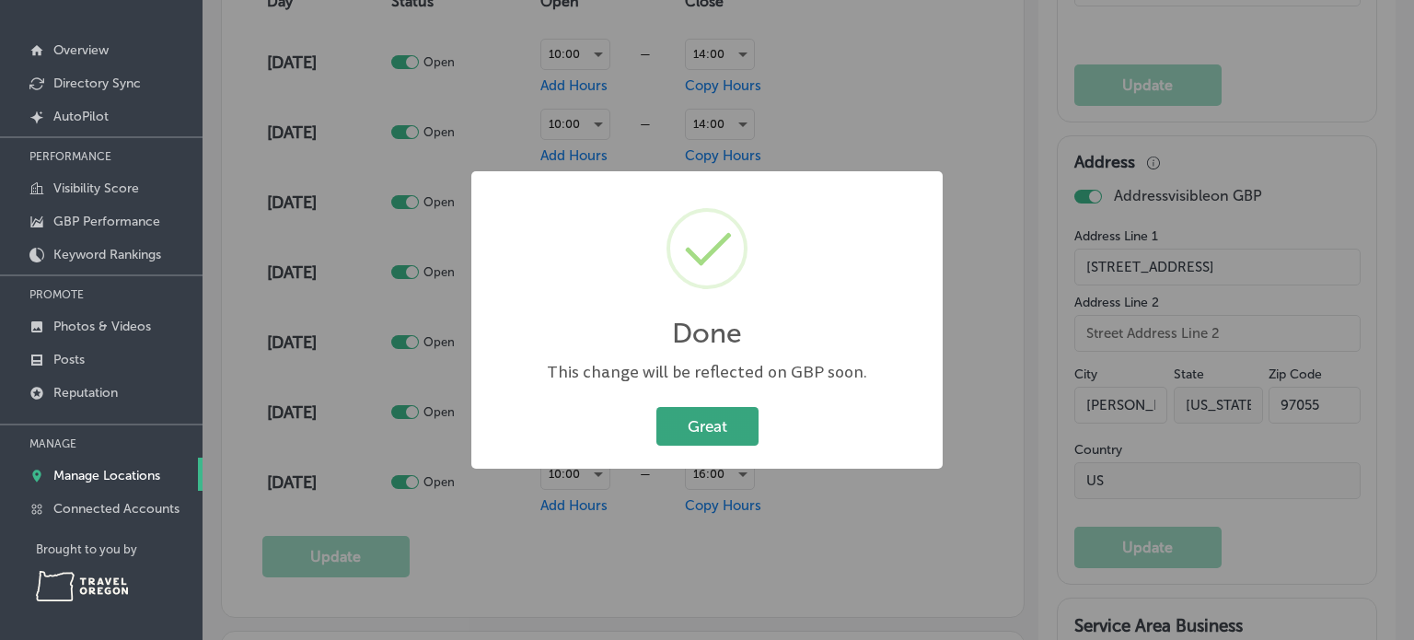
click at [690, 422] on button "Great" at bounding box center [708, 426] width 102 height 38
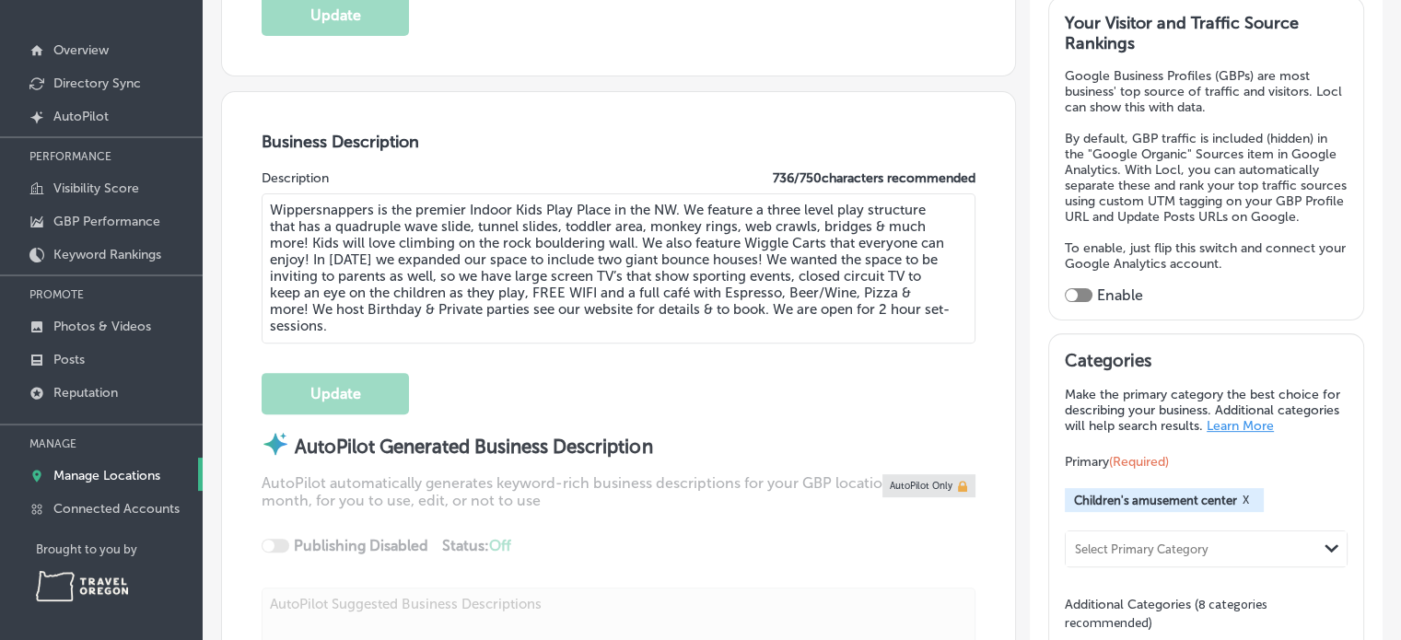
scroll to position [0, 0]
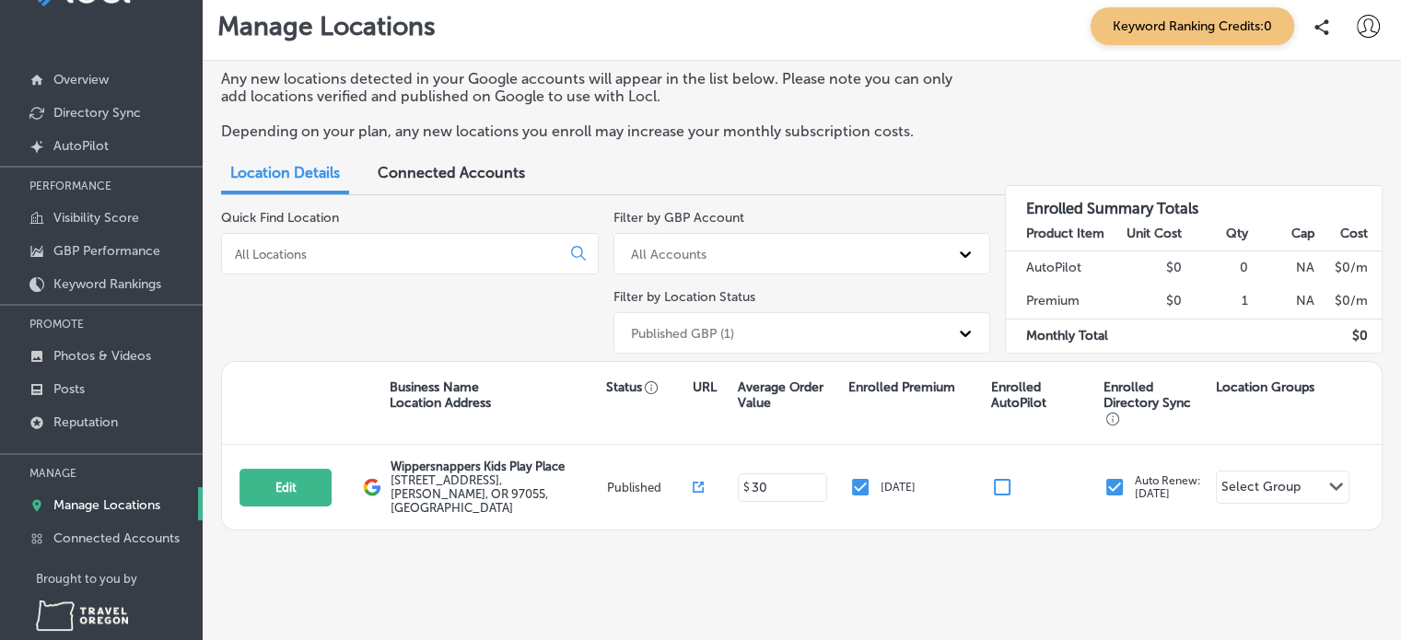
scroll to position [81, 0]
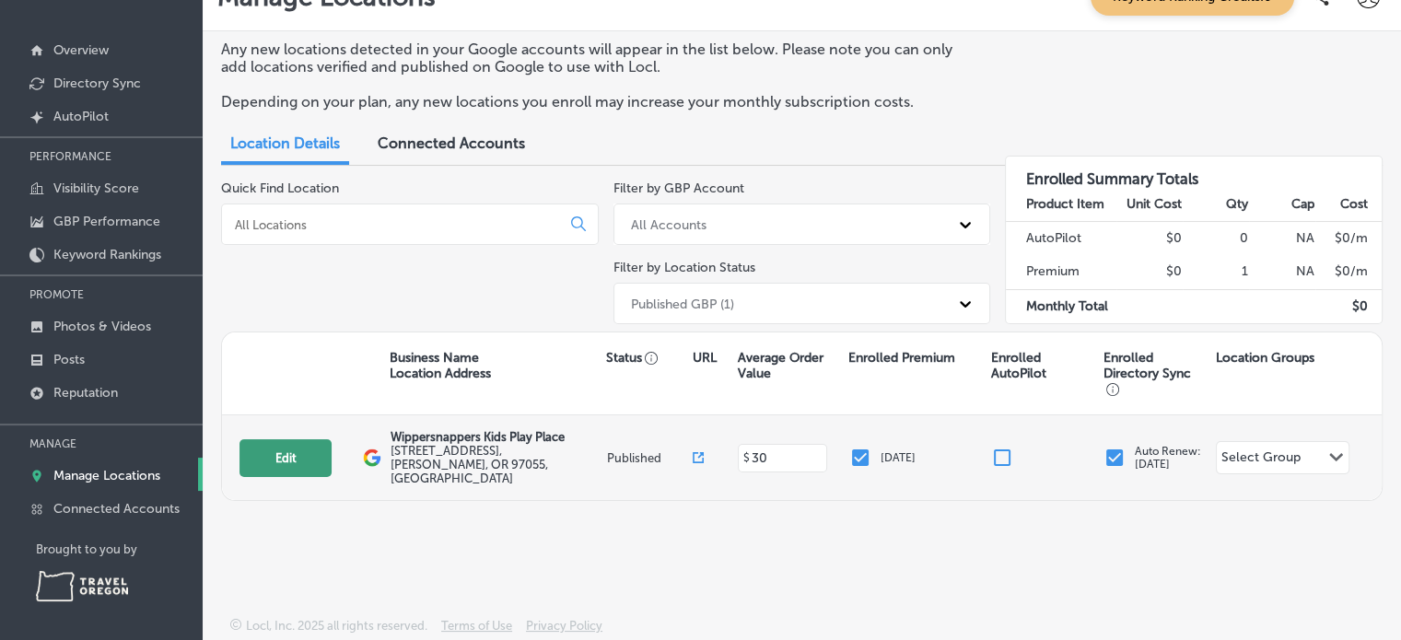
click at [286, 456] on button "Edit" at bounding box center [285, 458] width 92 height 38
select select "US"
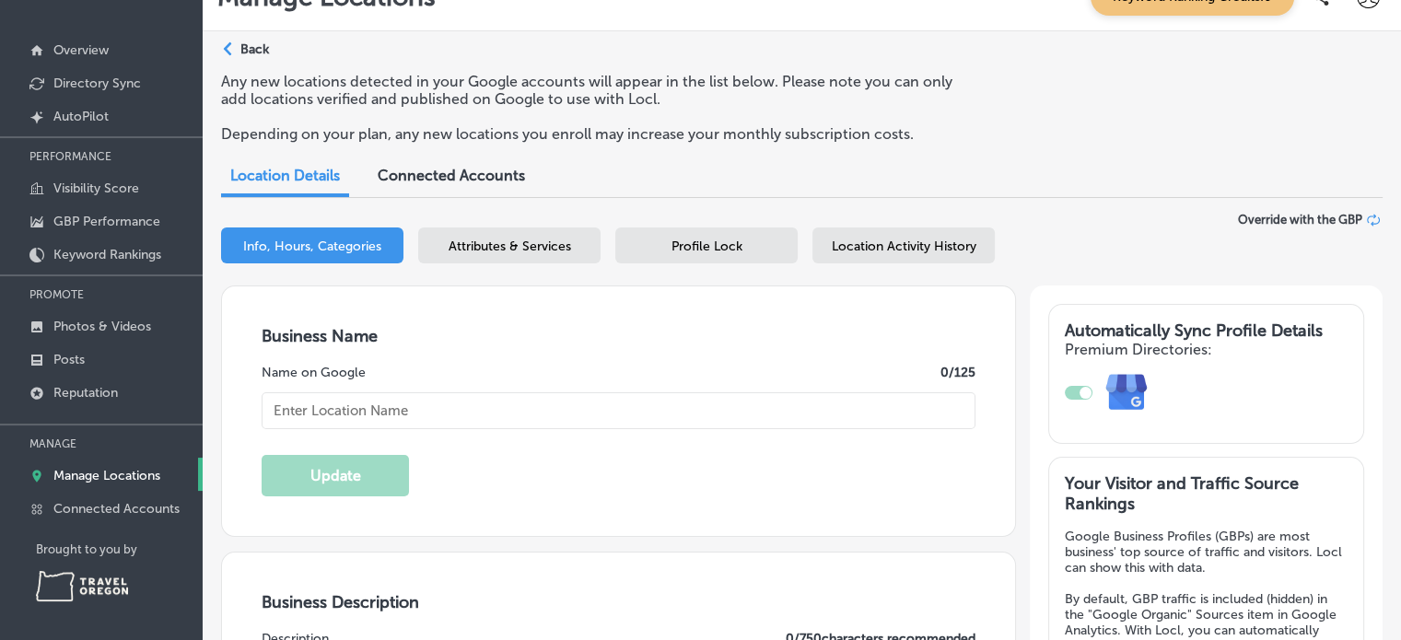
type input "Wippersnappers Kids Play Place"
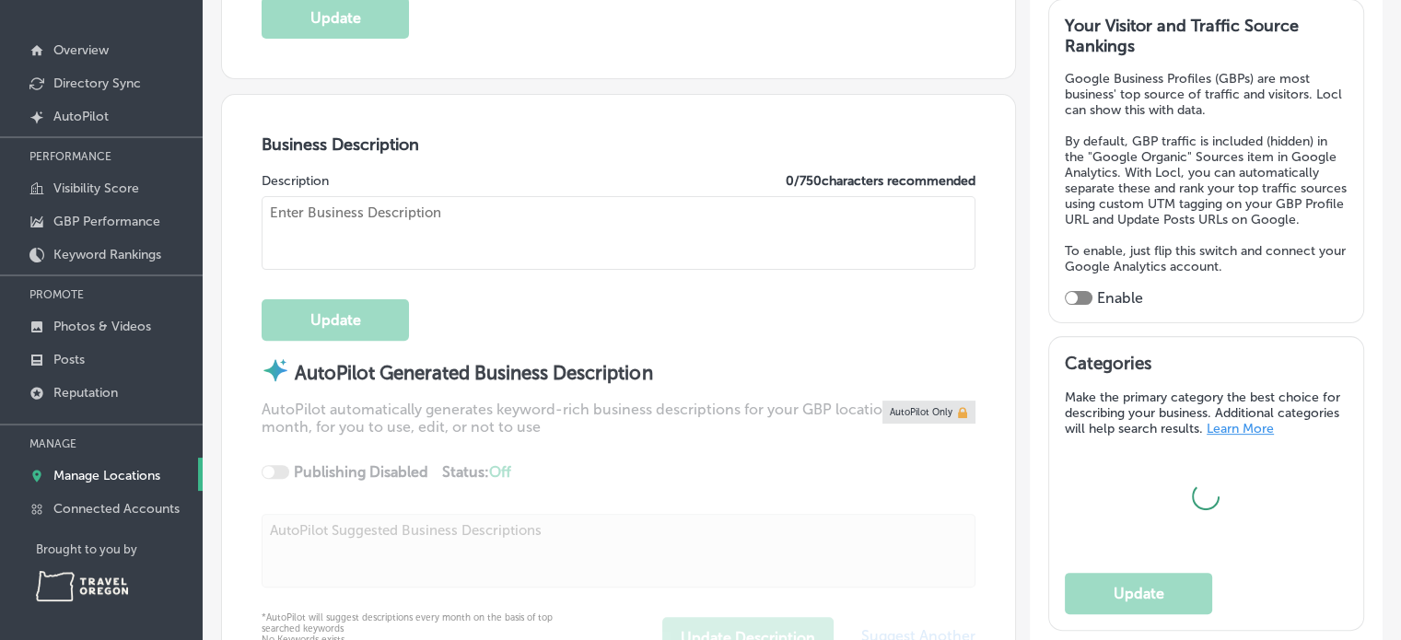
type input "[STREET_ADDRESS]"
type input "[PERSON_NAME]"
type input "97055"
type input "US"
type input "[URL][DOMAIN_NAME][DOMAIN_NAME]"
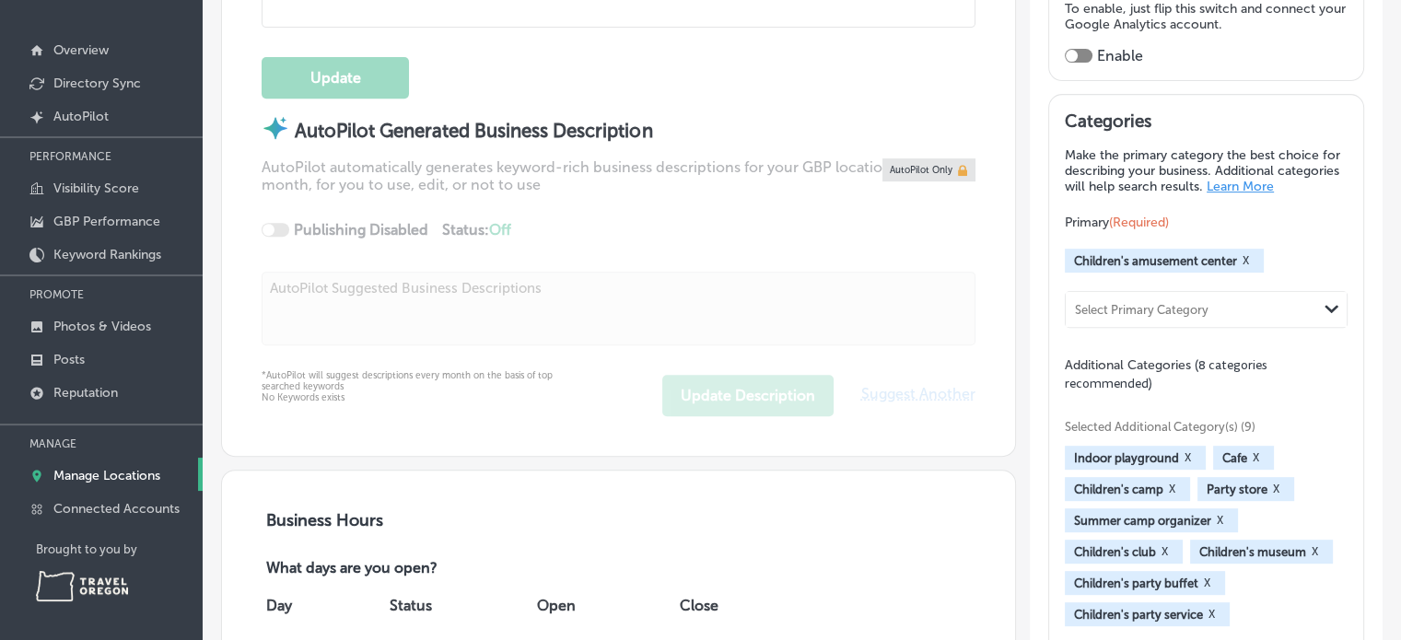
type input "30"
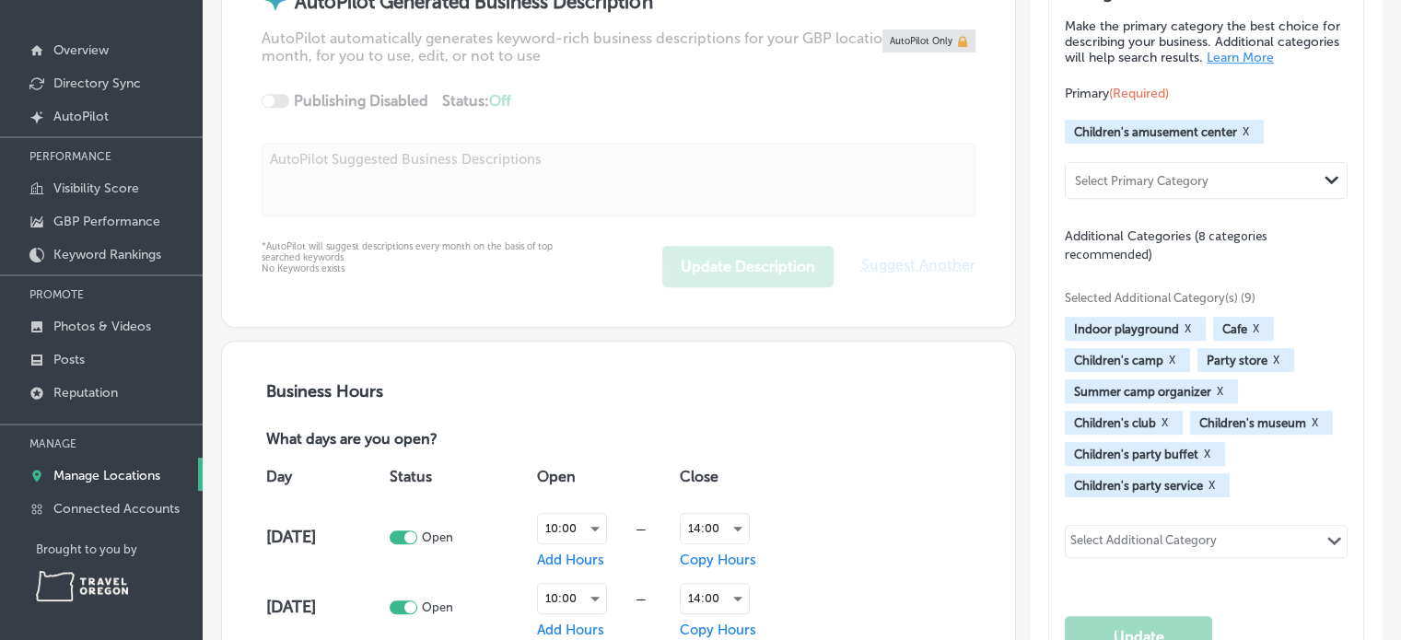
type textarea "Wippersnappers is the premier Indoor Kids Play Place in the NW. We feature a th…"
type input "[PHONE_NUMBER]"
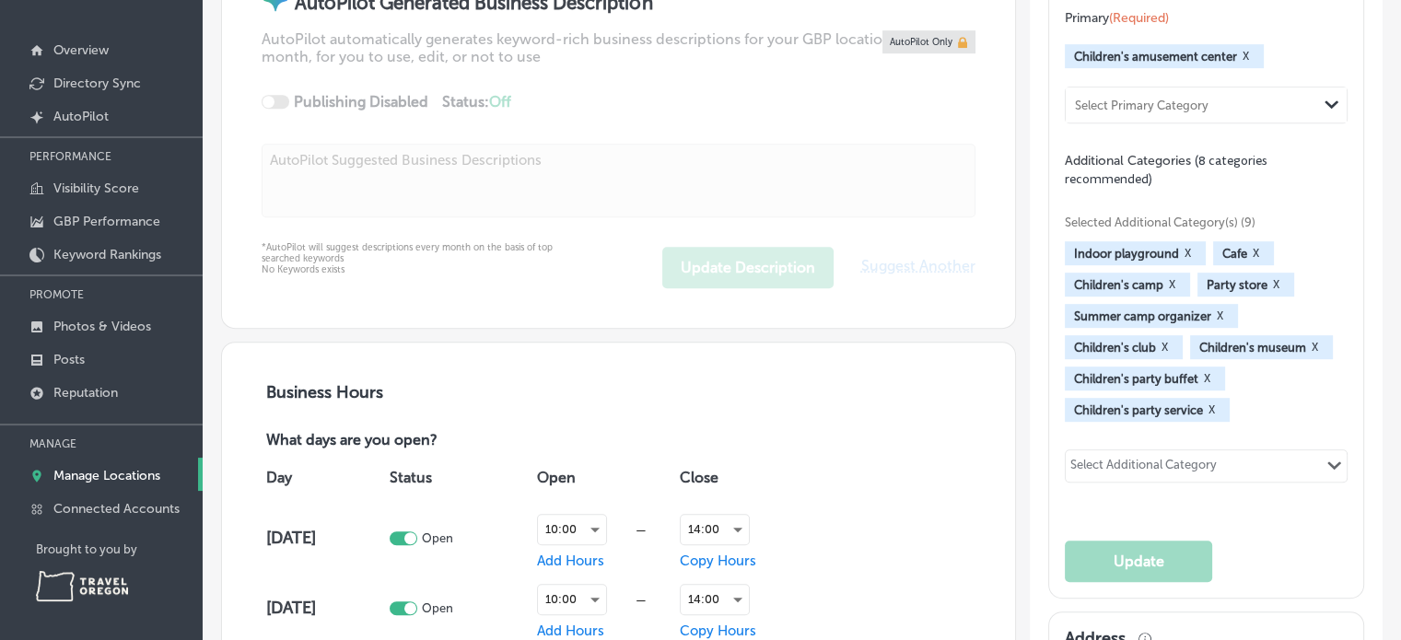
type input "[PERSON_NAME][EMAIL_ADDRESS][DOMAIN_NAME]"
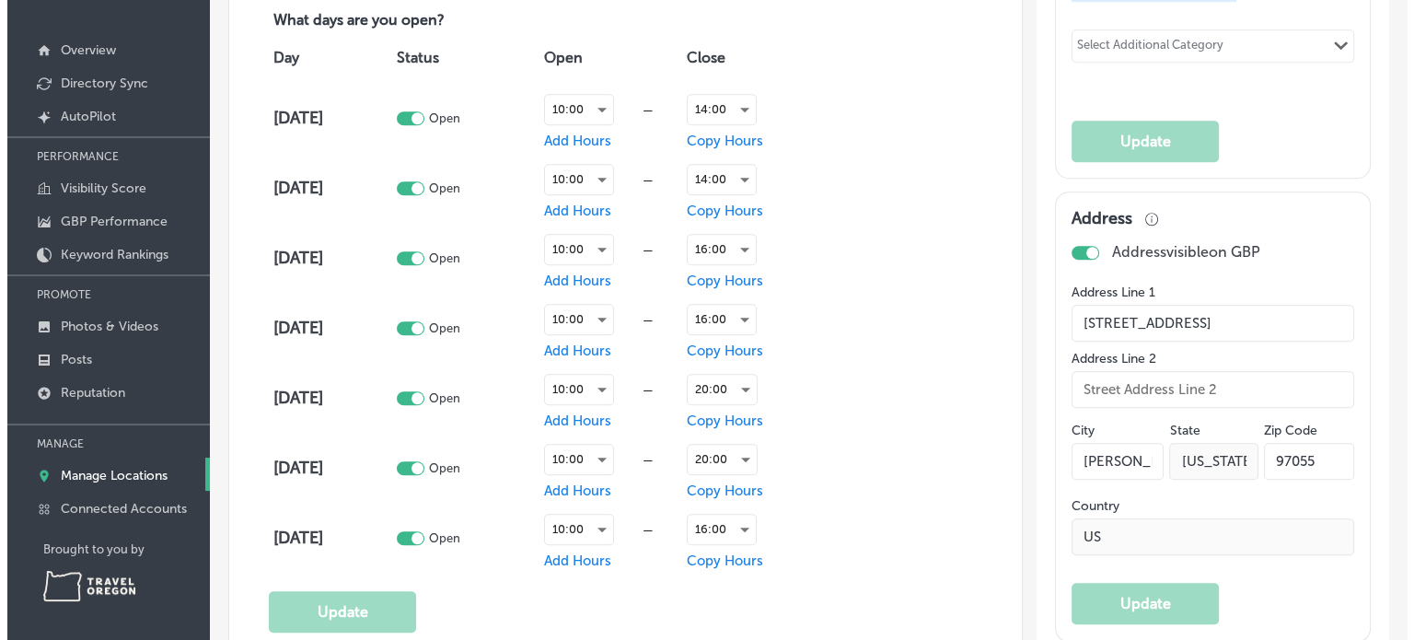
scroll to position [1224, 0]
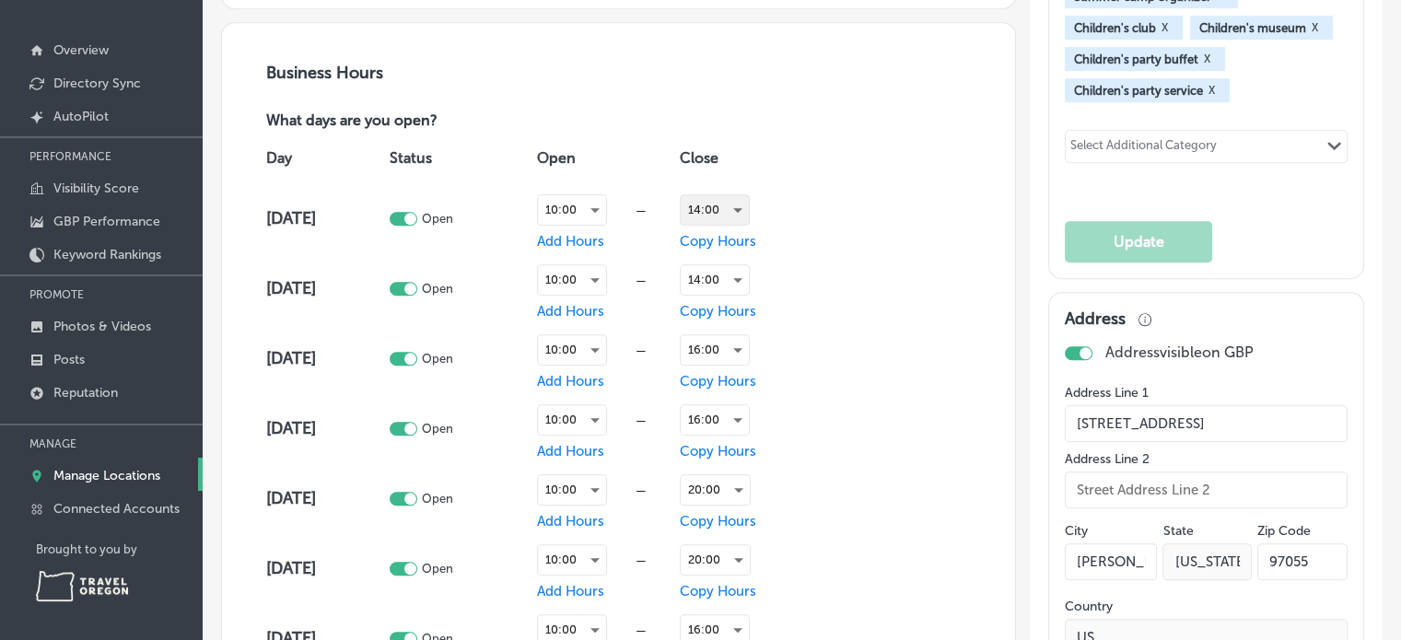
click at [738, 204] on div "14:00" at bounding box center [714, 209] width 68 height 29
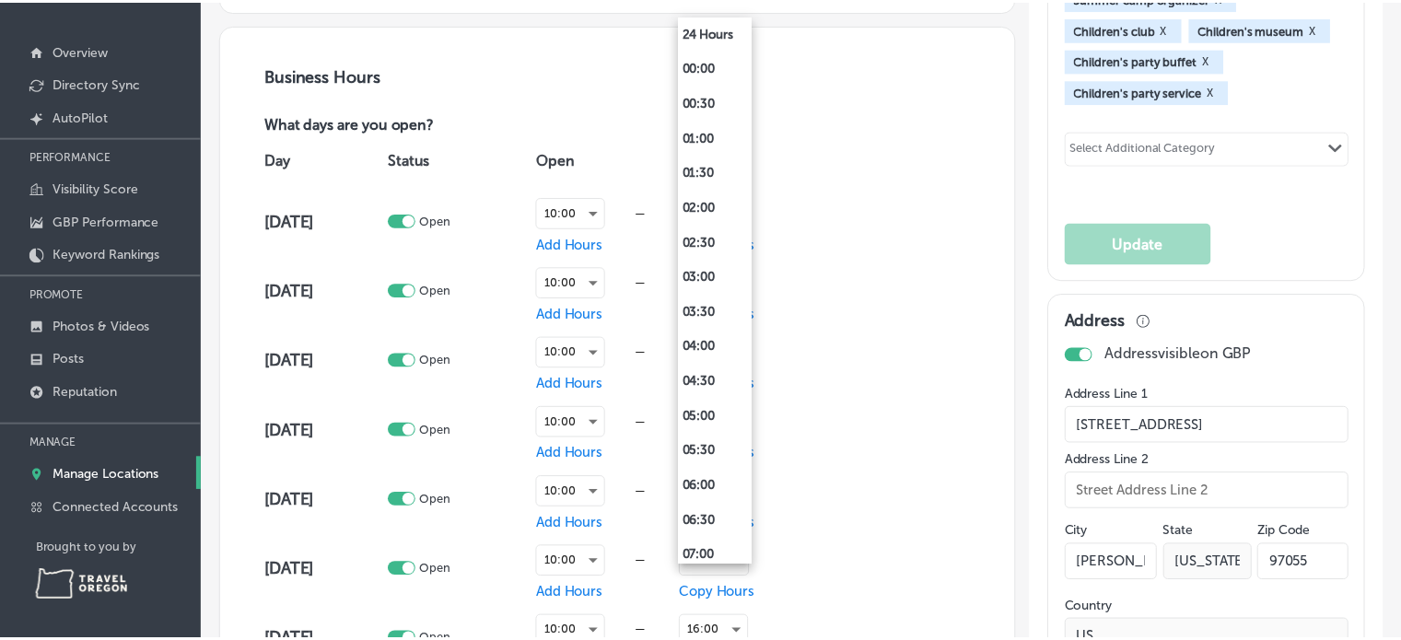
scroll to position [756, 0]
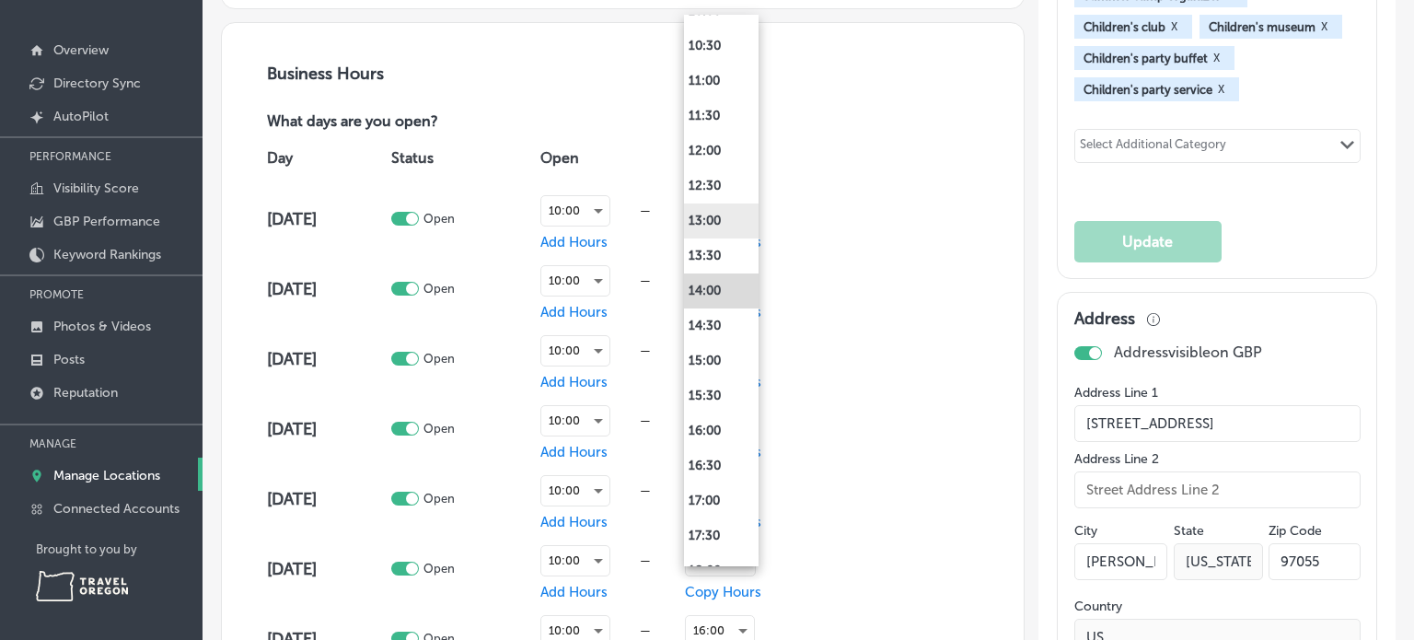
click at [720, 216] on li "13:00" at bounding box center [721, 221] width 75 height 35
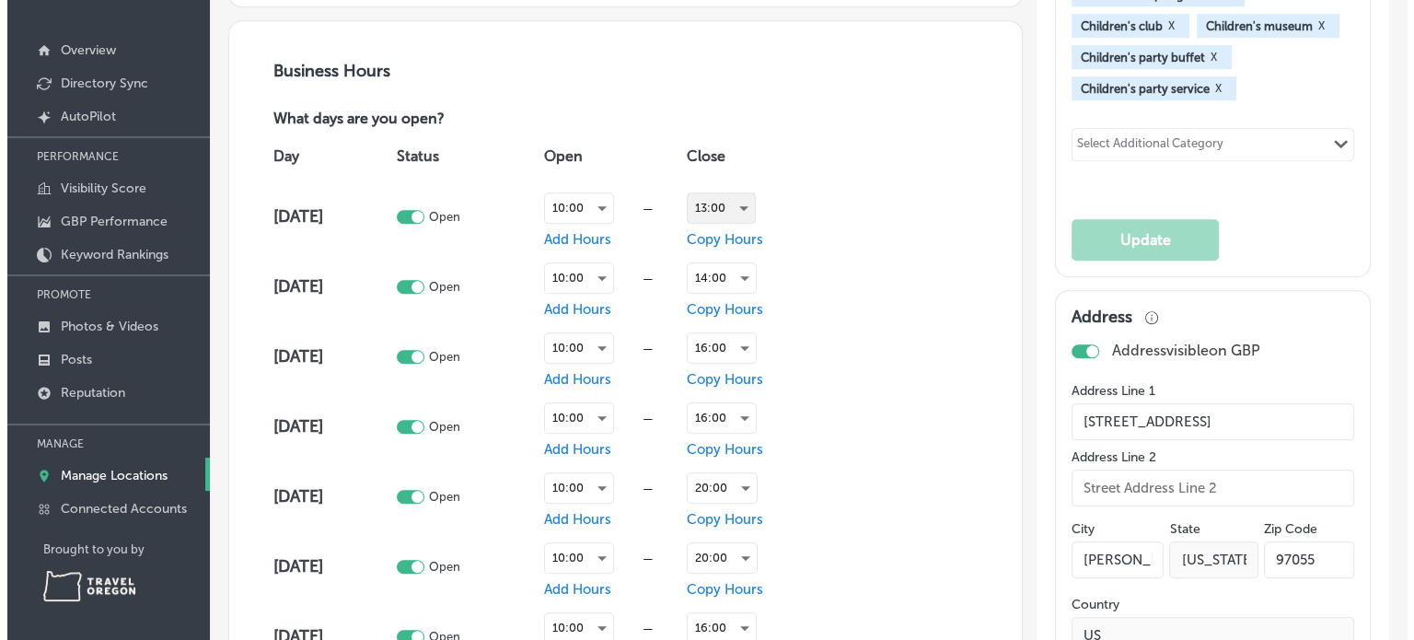
scroll to position [1224, 0]
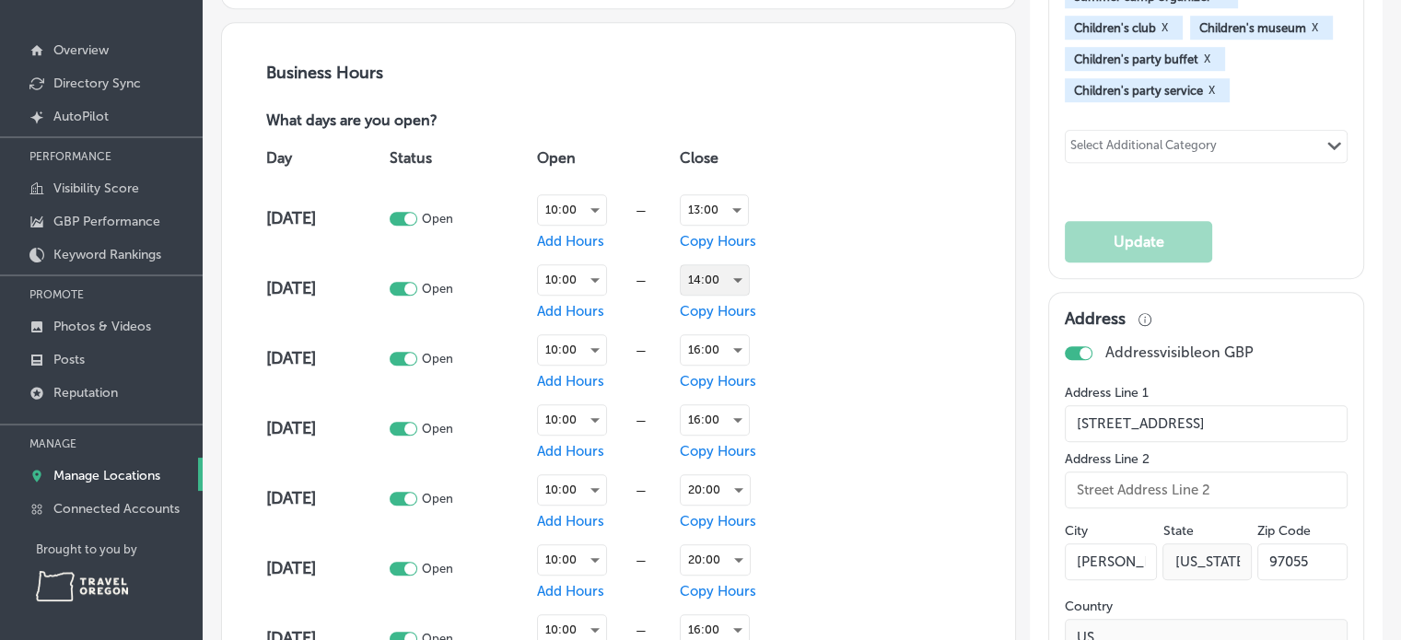
click at [742, 275] on div "14:00" at bounding box center [714, 279] width 68 height 29
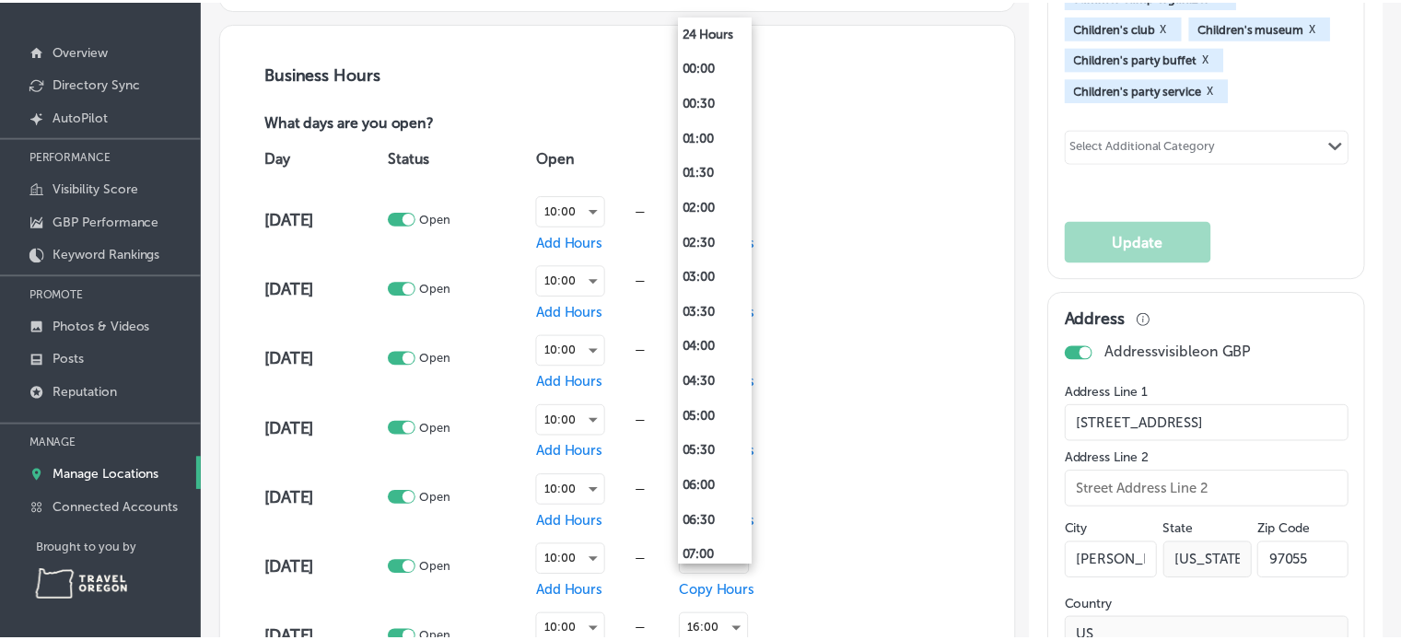
scroll to position [756, 0]
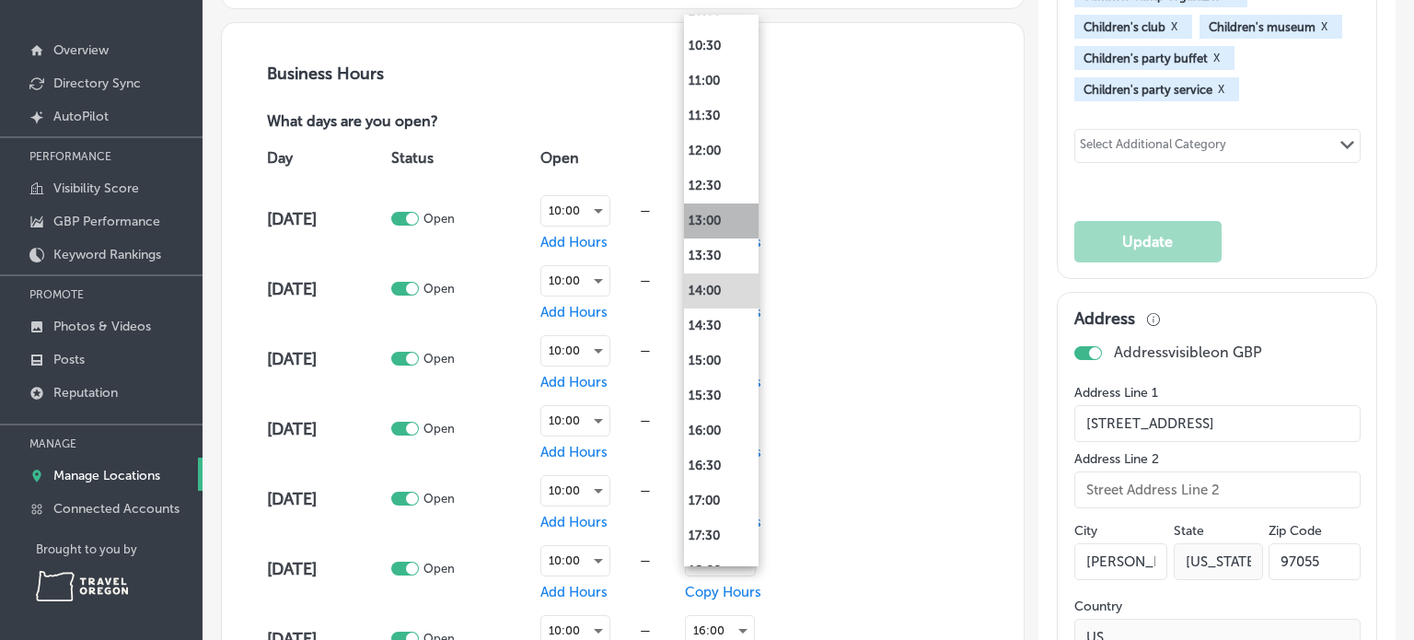
click at [722, 215] on li "13:00" at bounding box center [721, 221] width 75 height 35
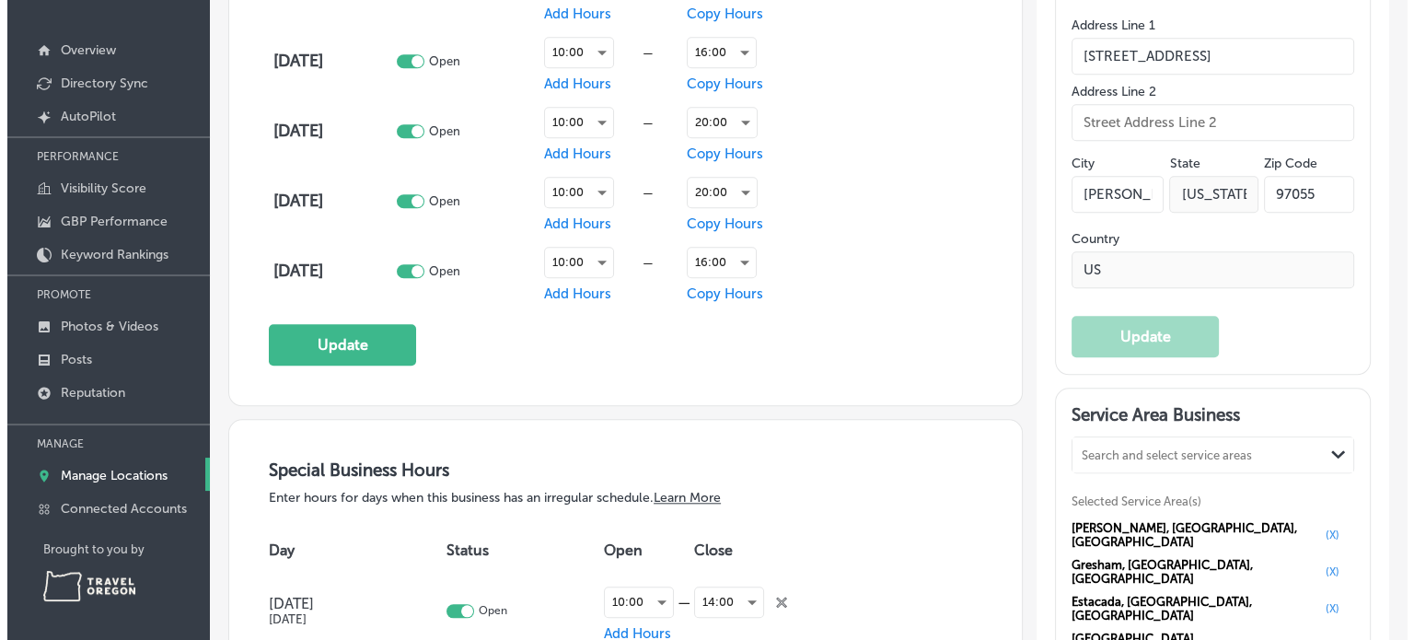
scroll to position [1592, 0]
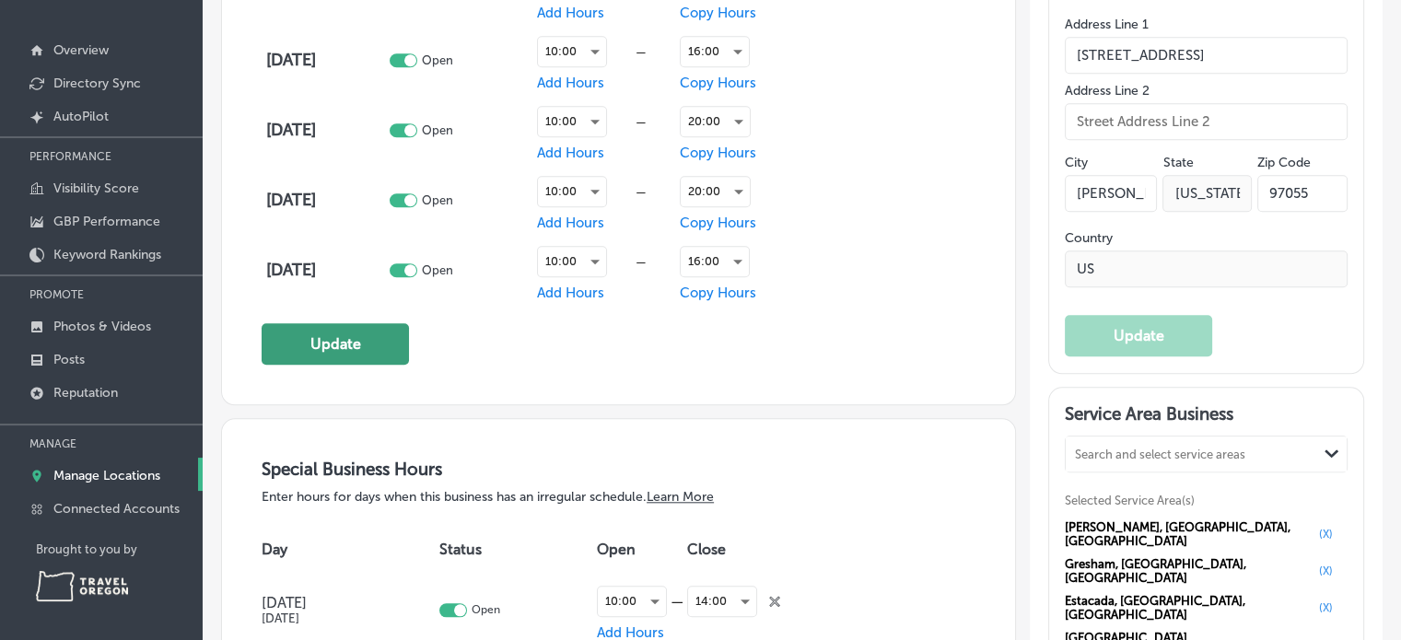
click at [366, 339] on button "Update" at bounding box center [335, 343] width 147 height 41
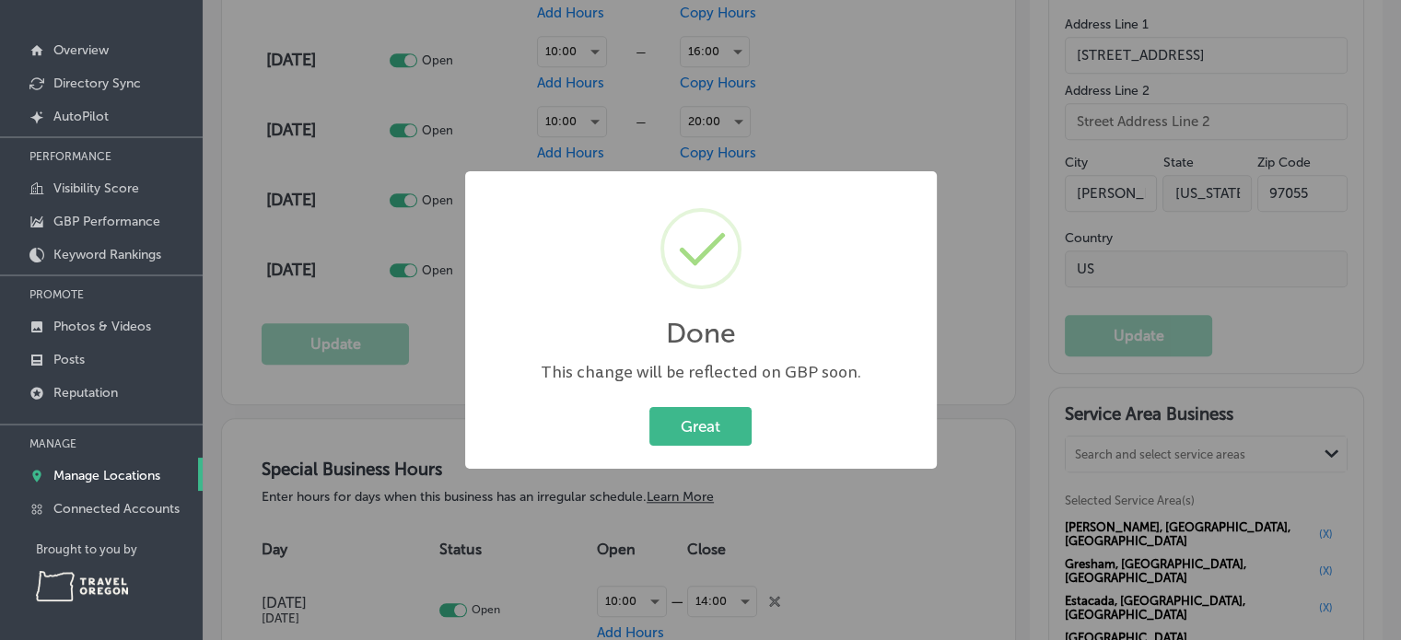
scroll to position [1595, 0]
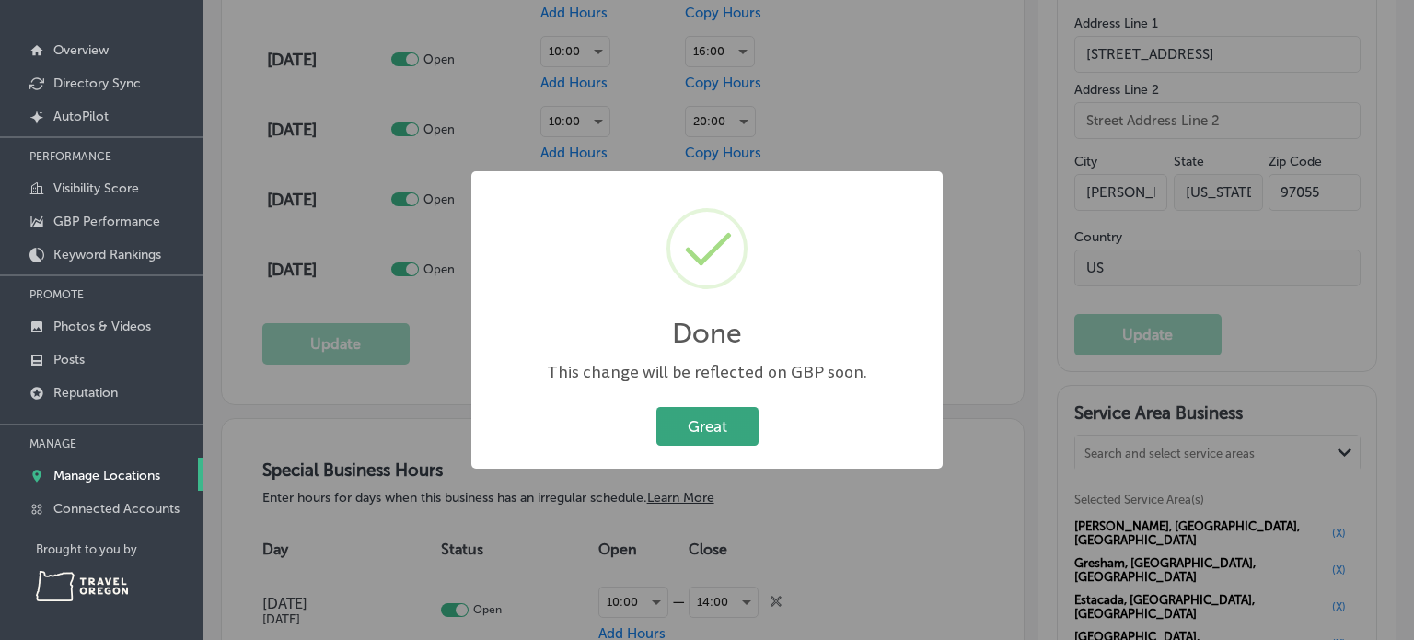
click at [729, 424] on button "Great" at bounding box center [708, 426] width 102 height 38
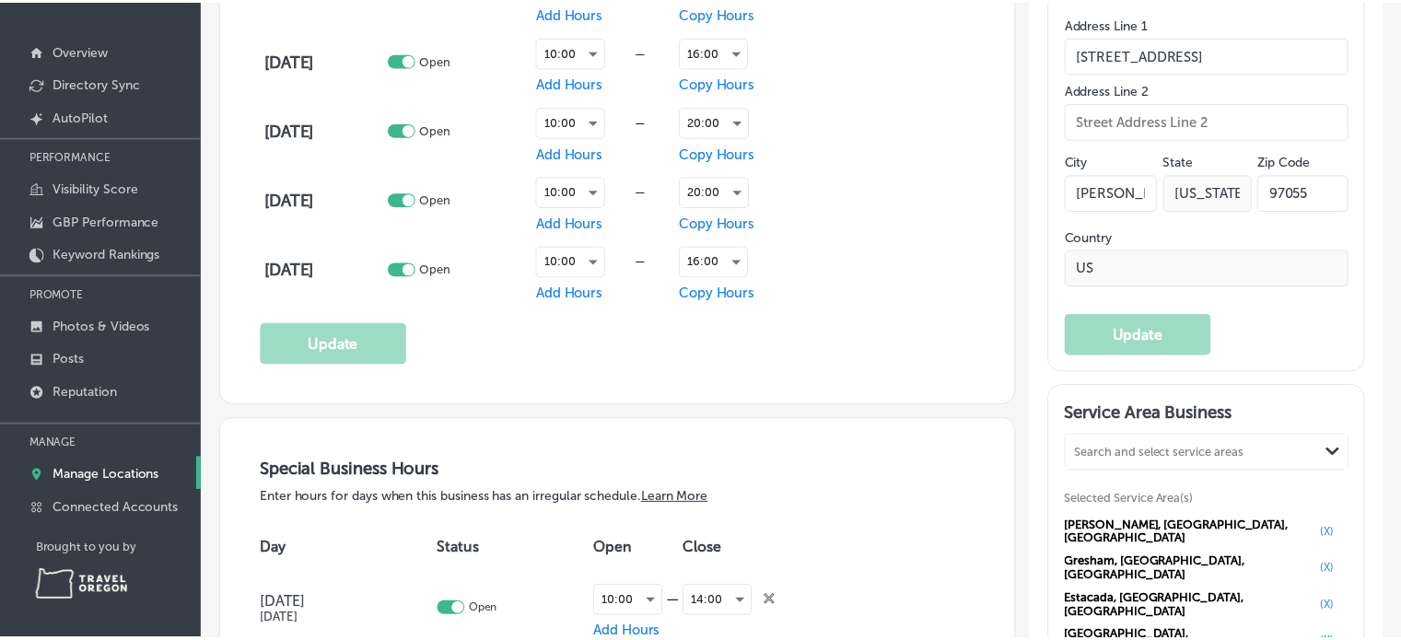
scroll to position [1592, 0]
